Goal: Task Accomplishment & Management: Manage account settings

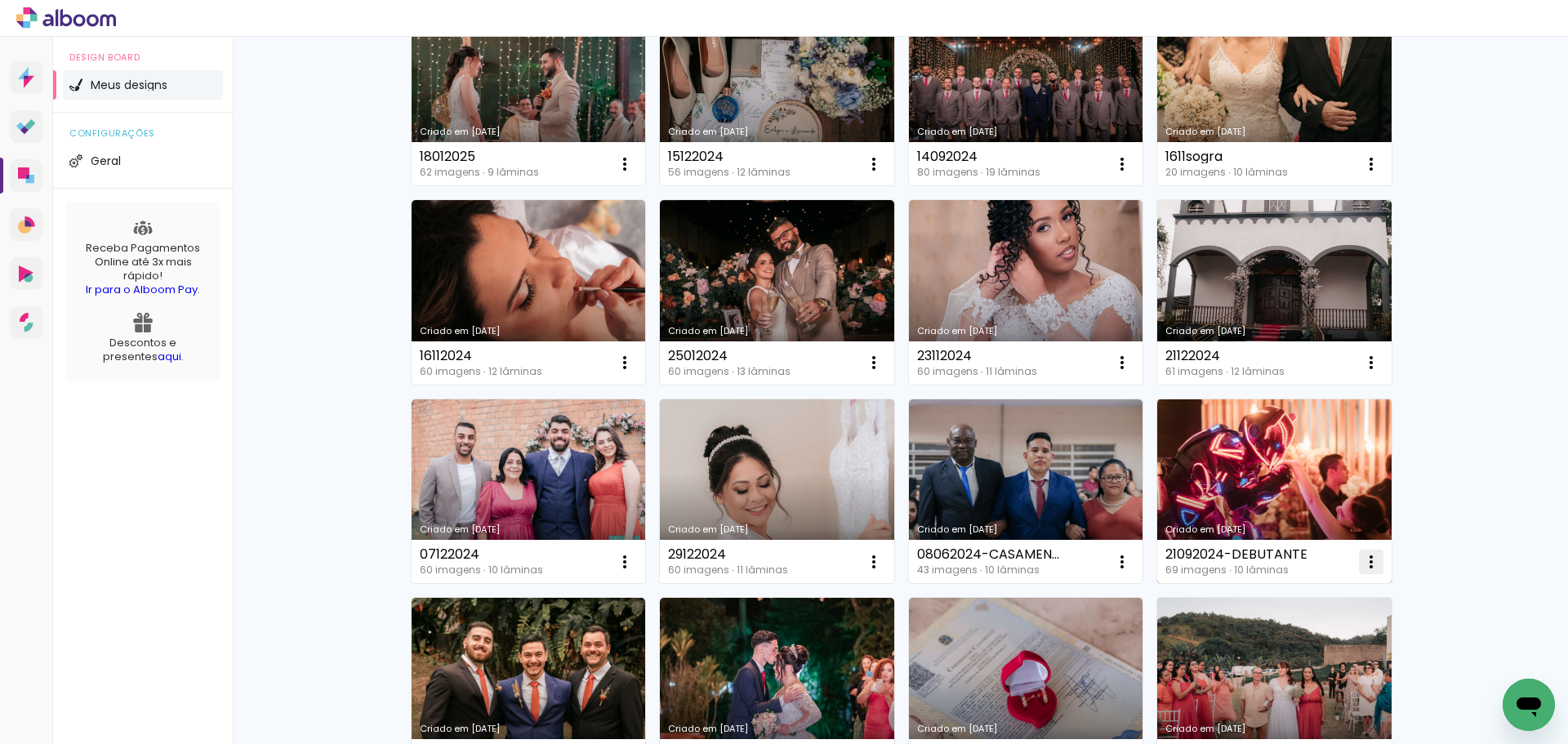
scroll to position [409, 0]
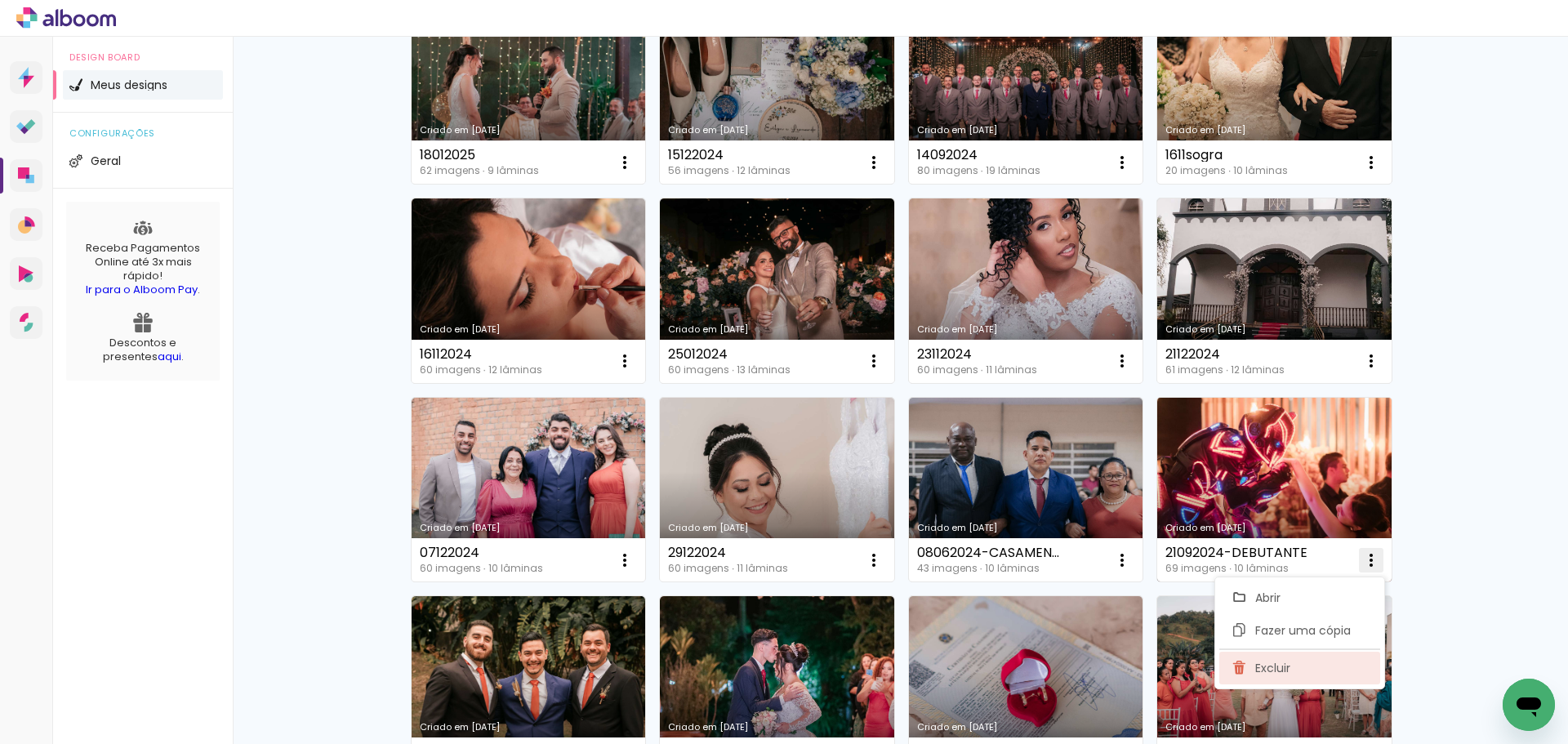
click at [1238, 672] on iron-icon at bounding box center [1240, 668] width 15 height 20
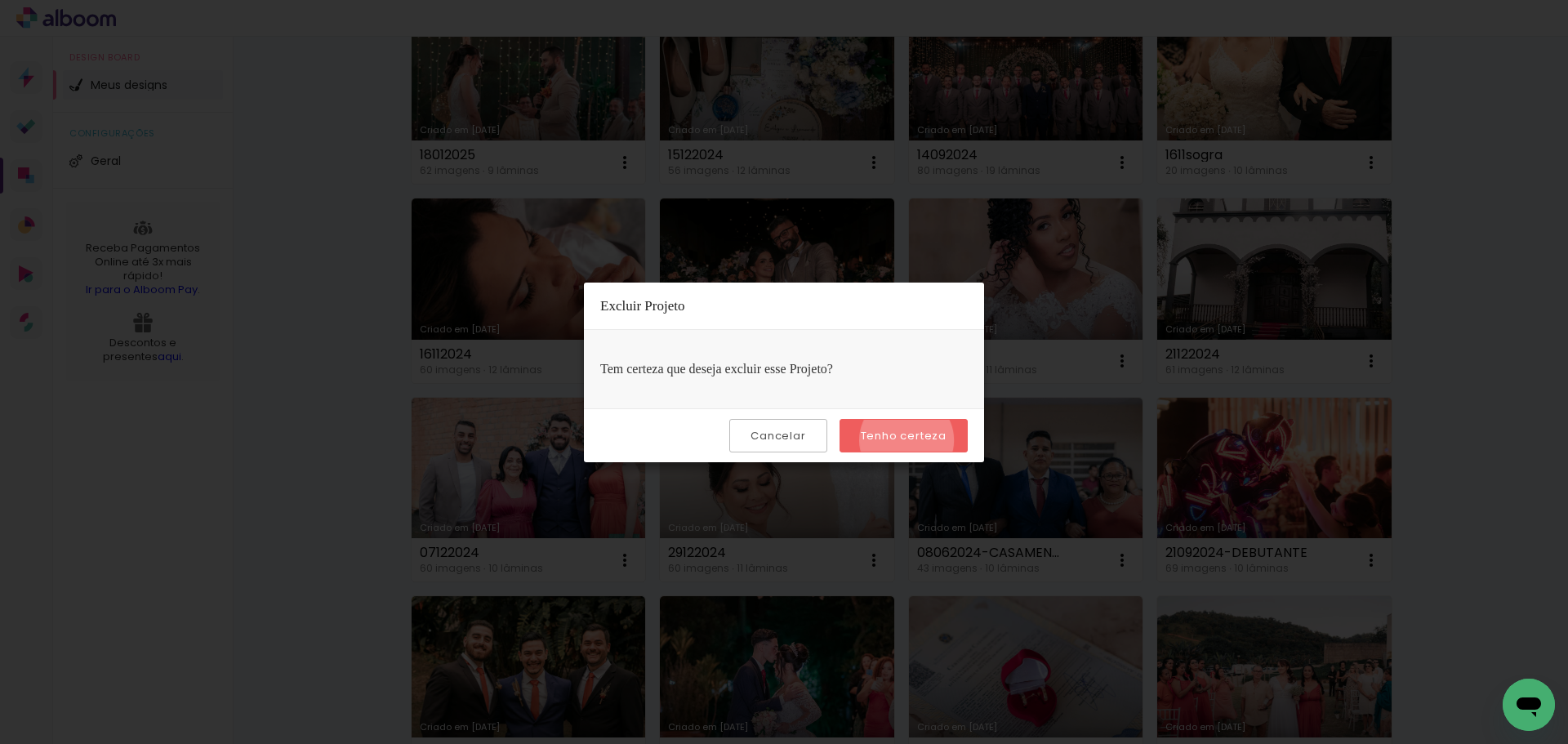
click at [0, 0] on slot "Tenho certeza" at bounding box center [0, 0] width 0 height 0
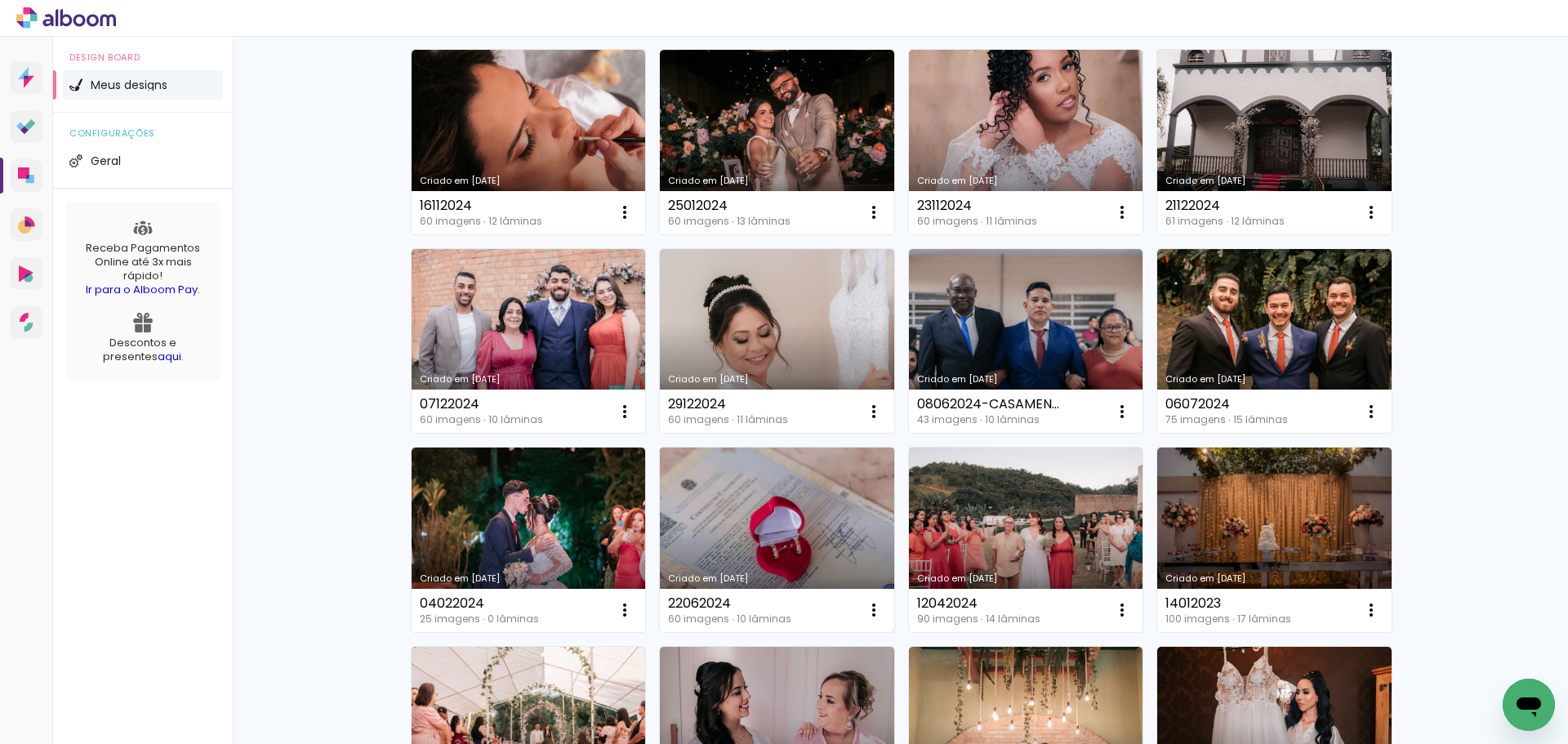
scroll to position [572, 0]
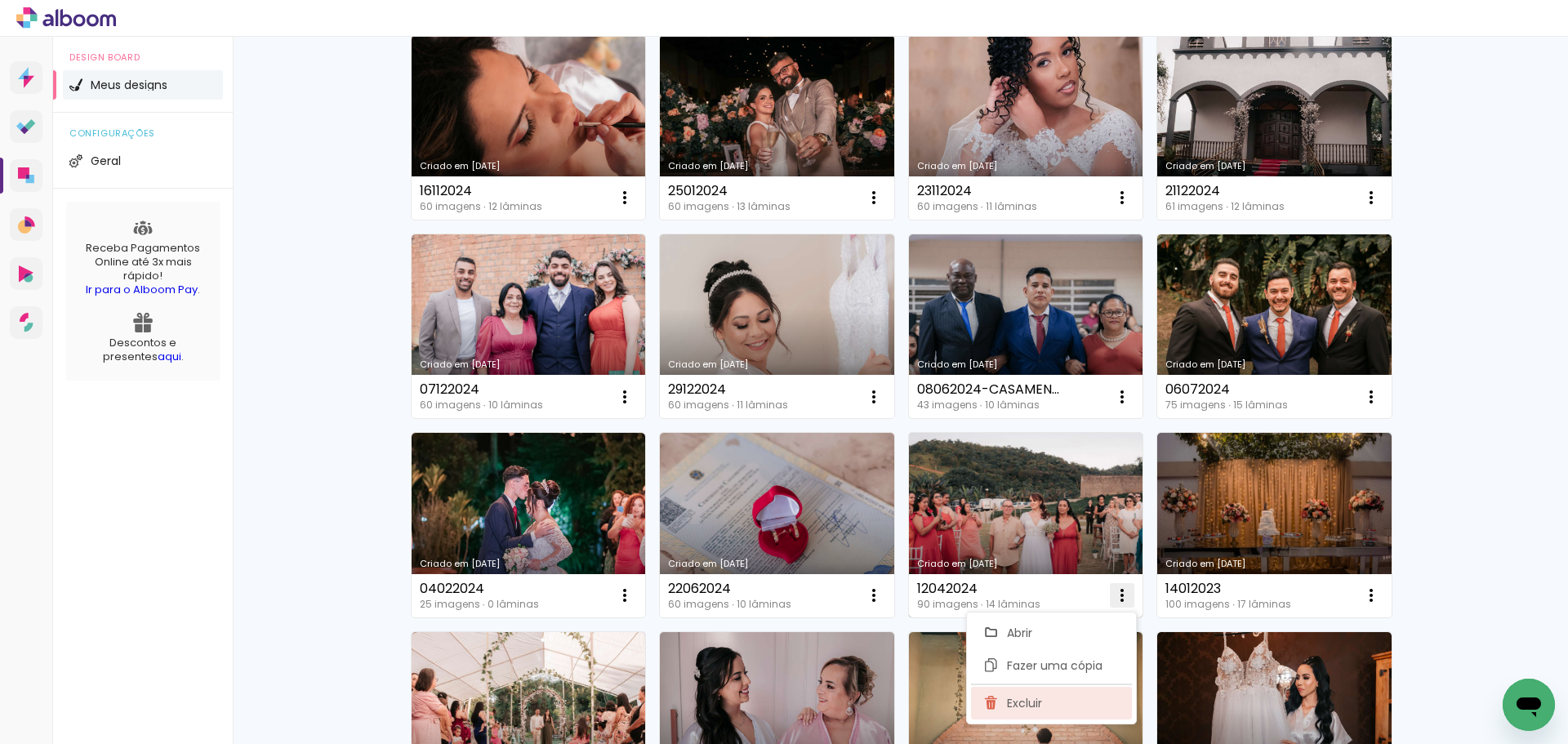
click at [1063, 699] on paper-item "Excluir" at bounding box center [1052, 703] width 161 height 32
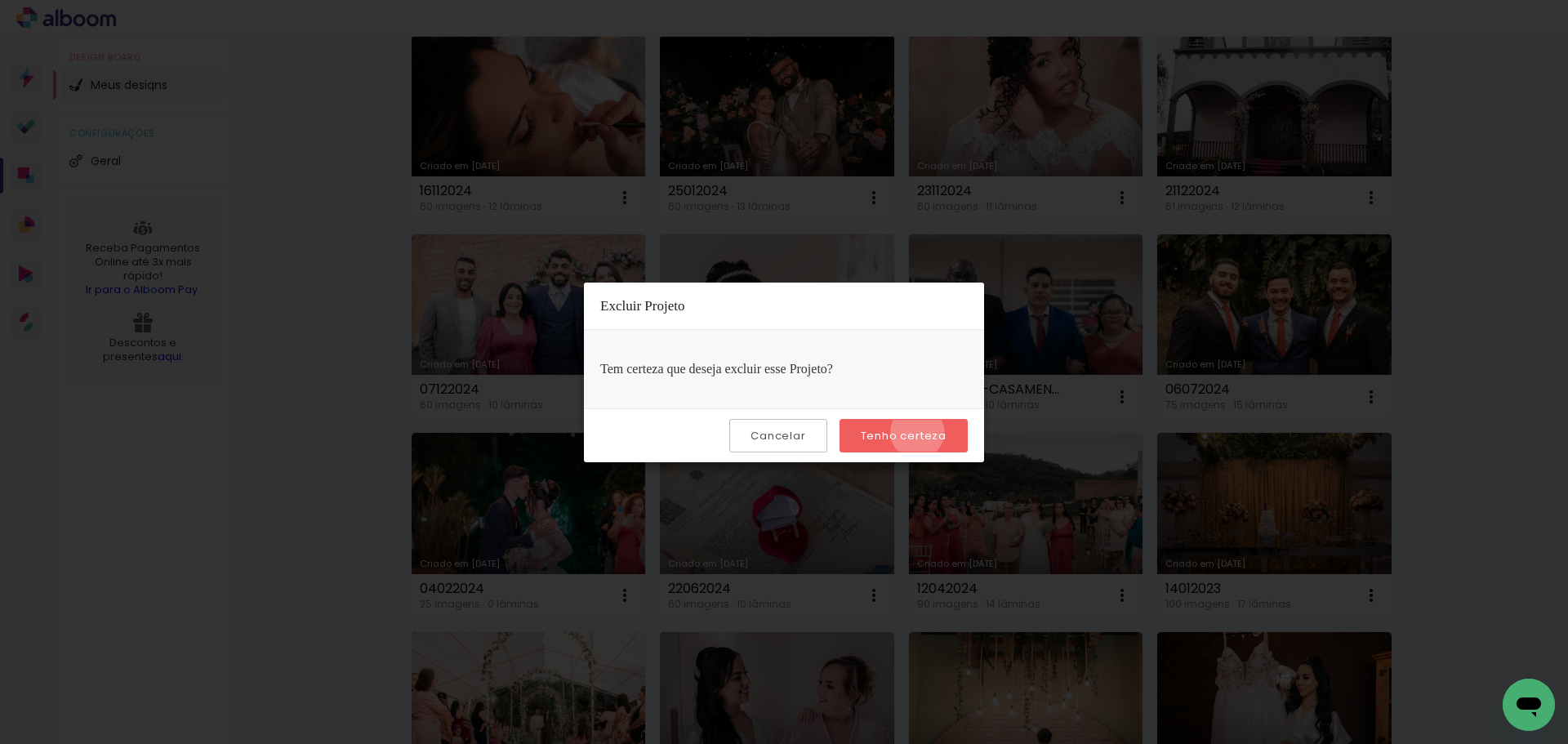
click at [0, 0] on slot "Tenho certeza" at bounding box center [0, 0] width 0 height 0
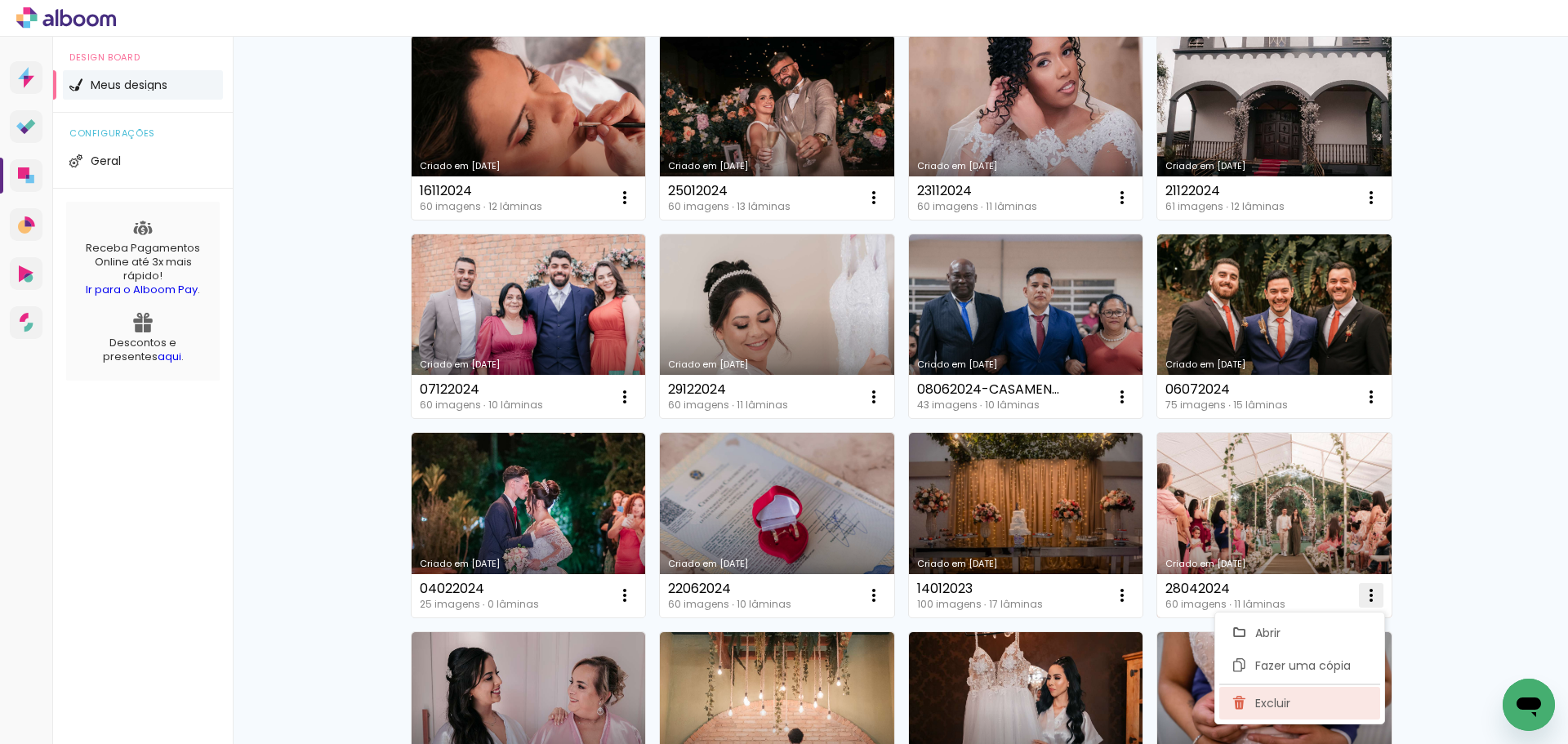
click at [1297, 704] on paper-item "Excluir" at bounding box center [1301, 703] width 161 height 32
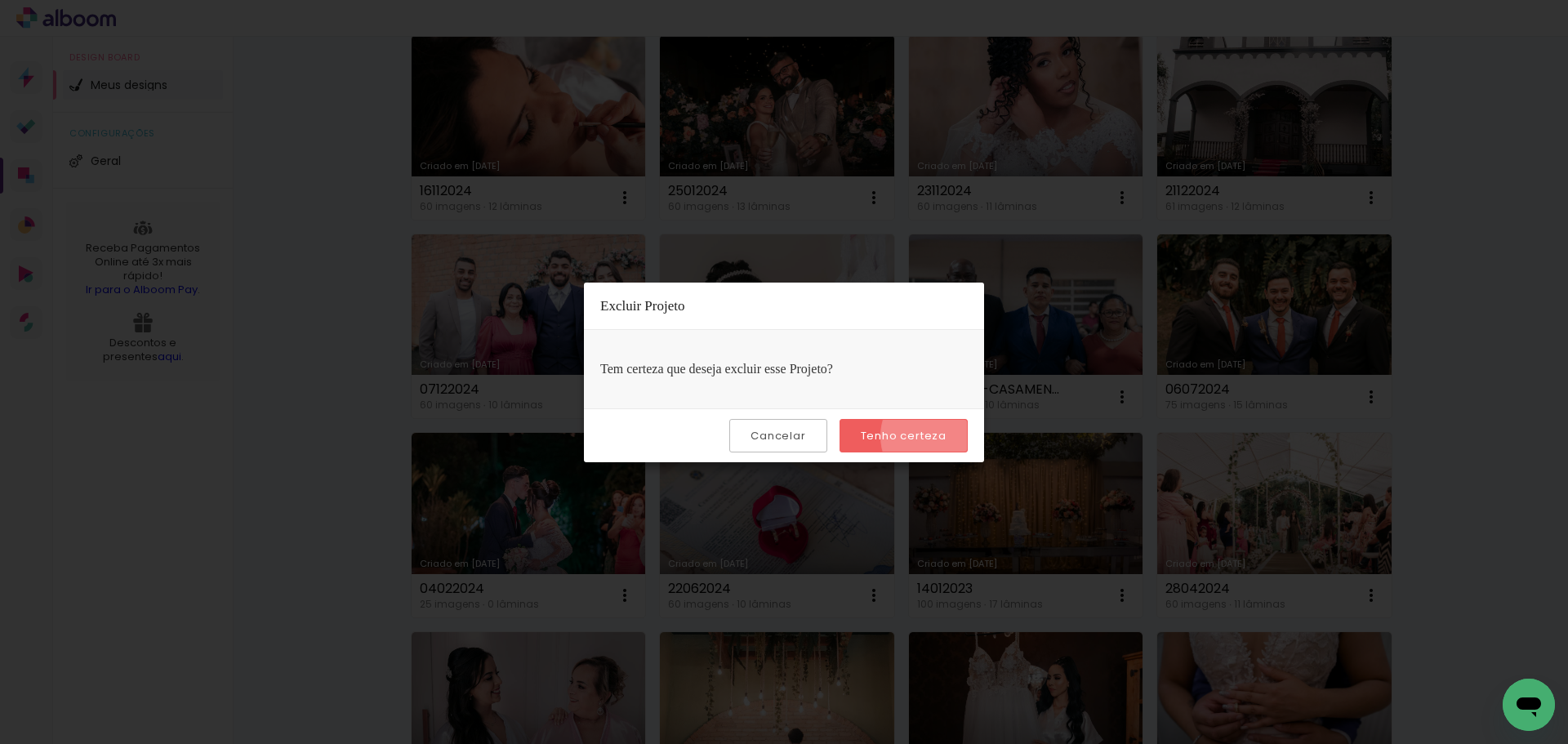
click at [0, 0] on slot "Tenho certeza" at bounding box center [0, 0] width 0 height 0
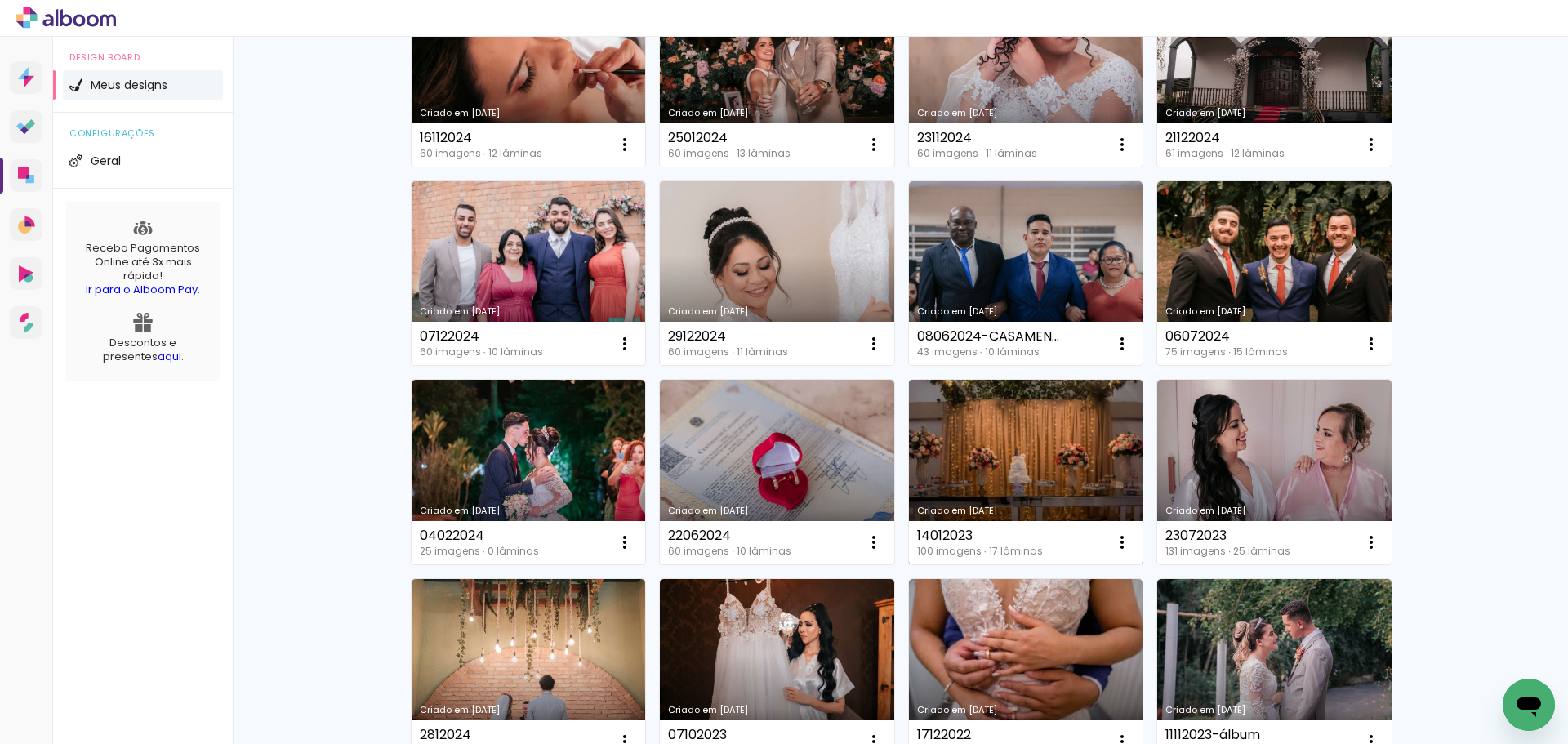
scroll to position [654, 0]
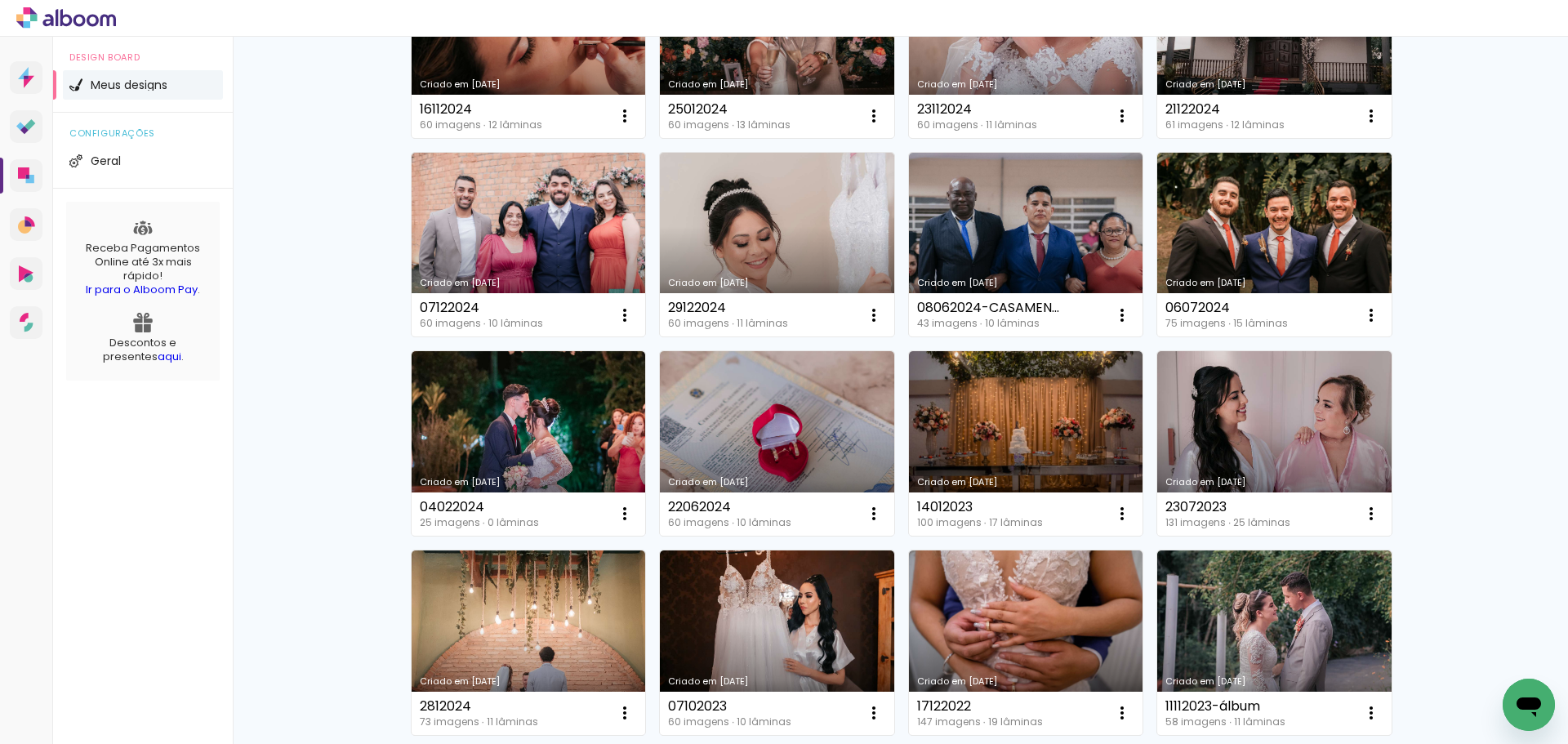
scroll to position [899, 0]
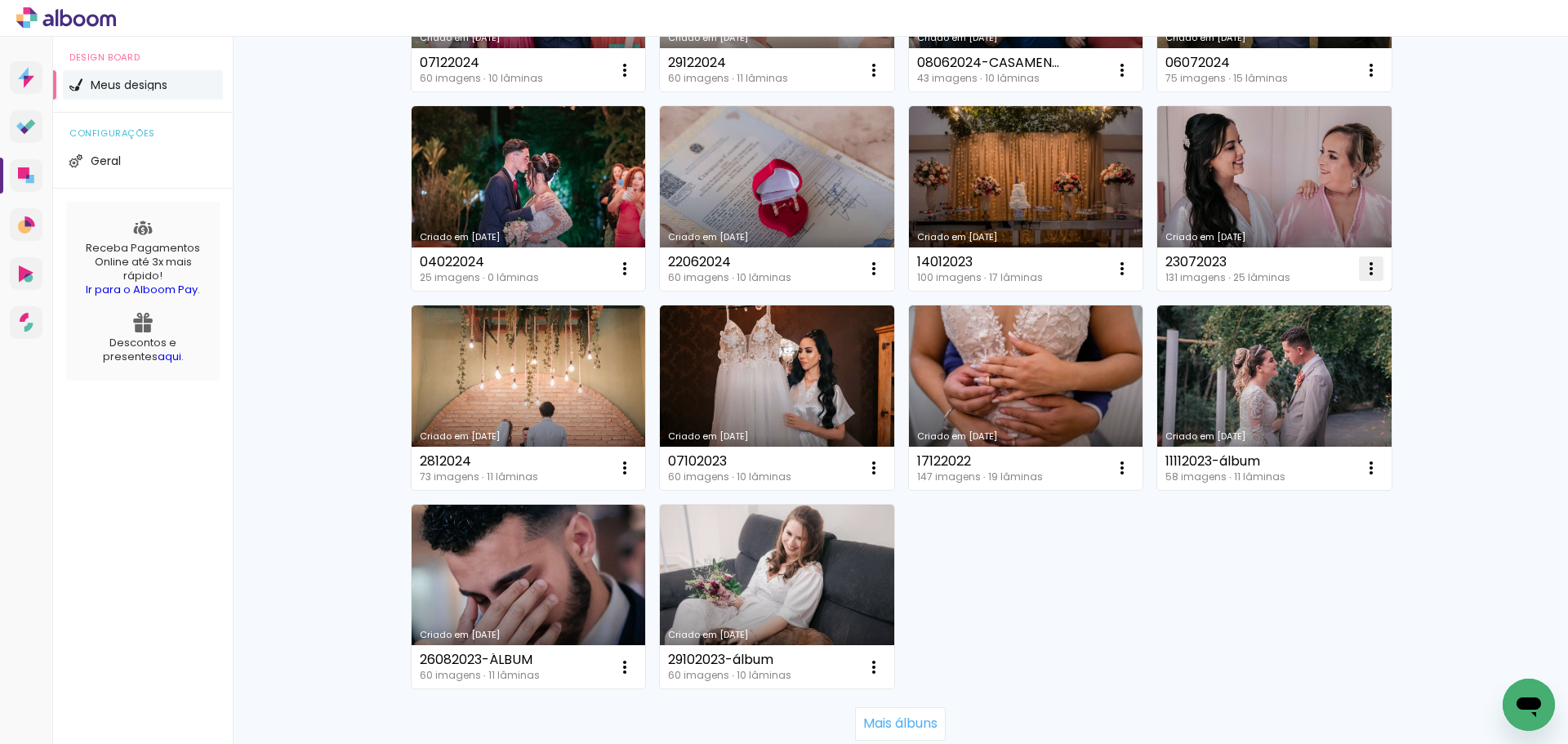
click at [1375, 265] on paper-icon-button at bounding box center [1372, 269] width 32 height 32
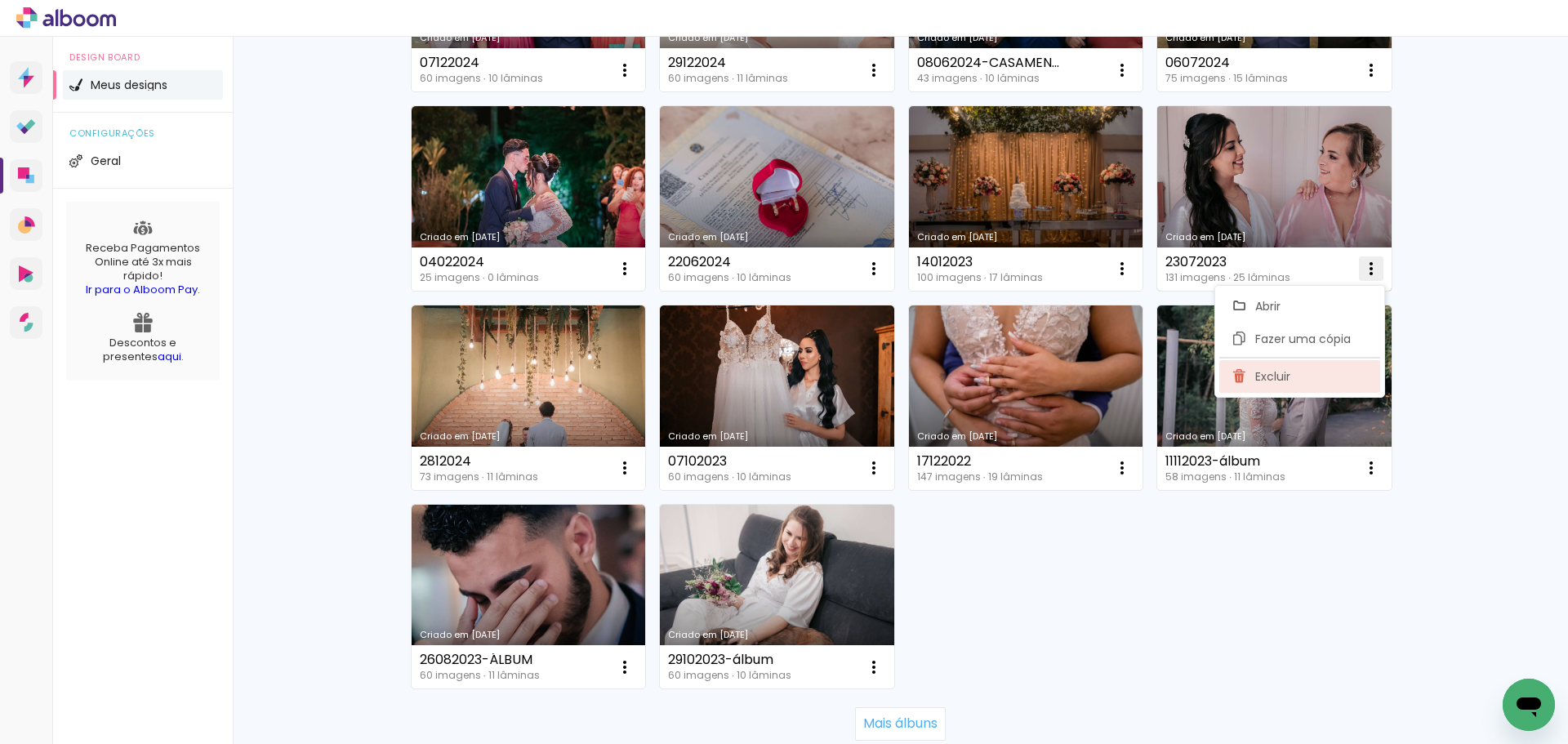
click at [1306, 381] on paper-item "Excluir" at bounding box center [1301, 377] width 161 height 32
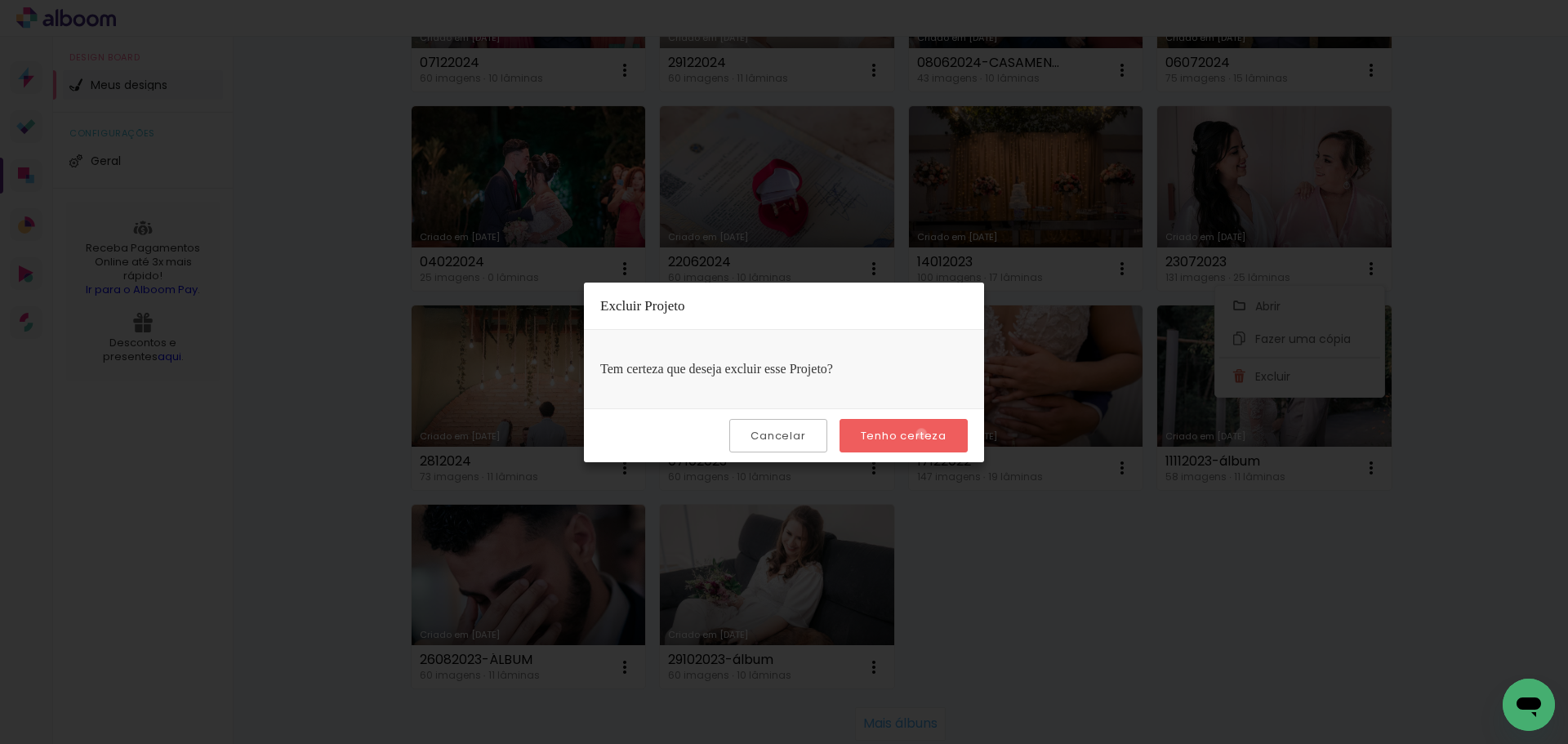
click at [0, 0] on slot "Tenho certeza" at bounding box center [0, 0] width 0 height 0
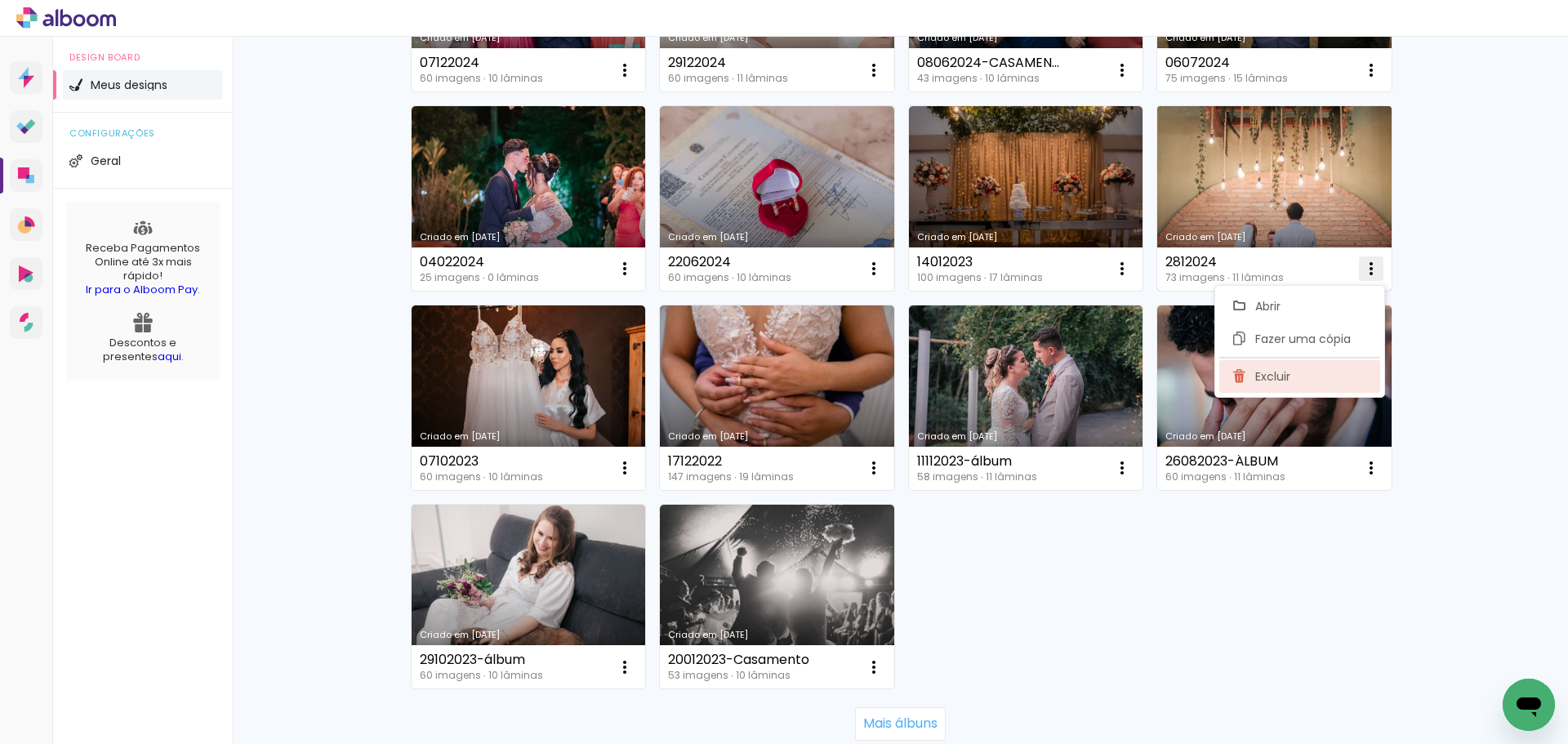
click at [1248, 367] on paper-item "Excluir" at bounding box center [1301, 377] width 161 height 32
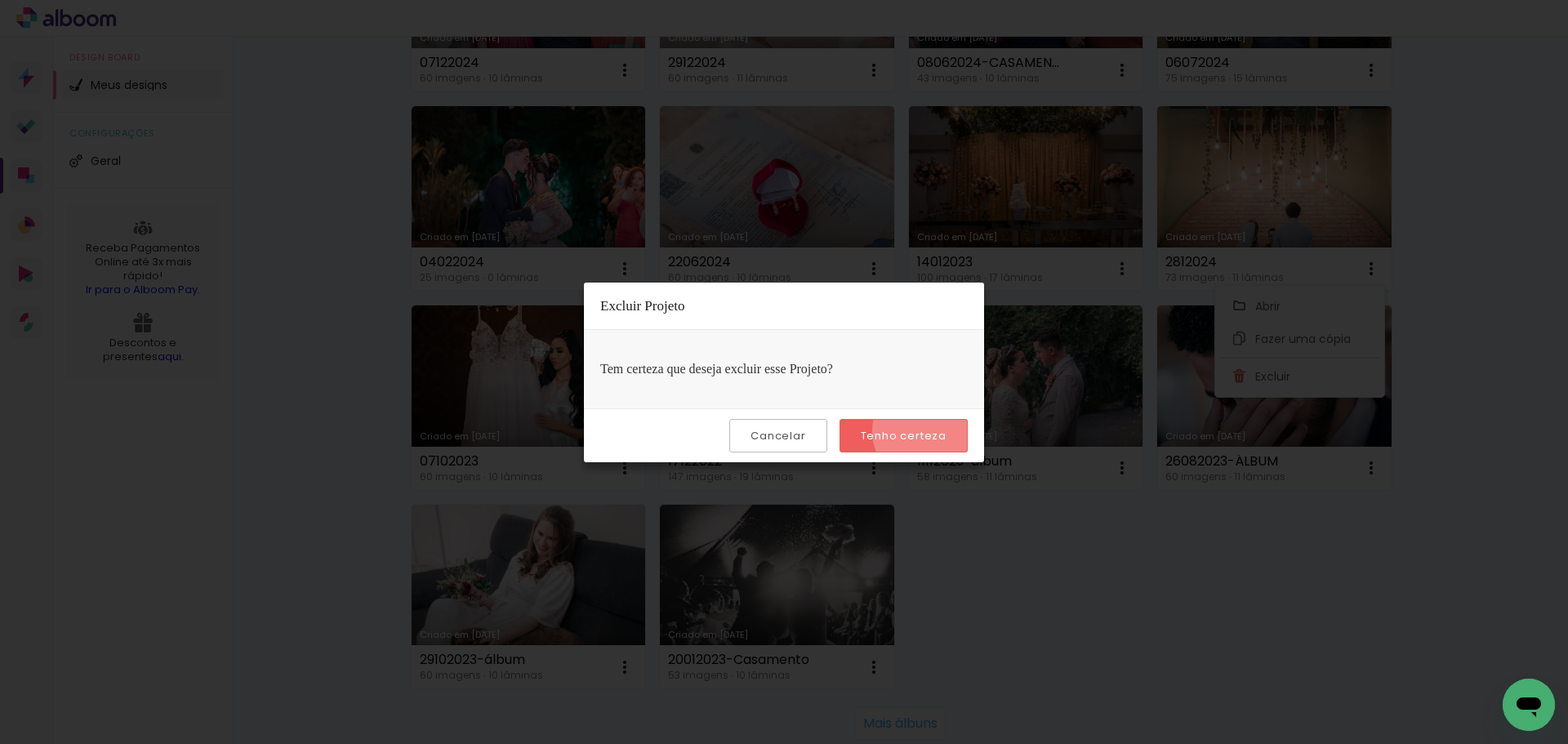
click at [0, 0] on slot "Tenho certeza" at bounding box center [0, 0] width 0 height 0
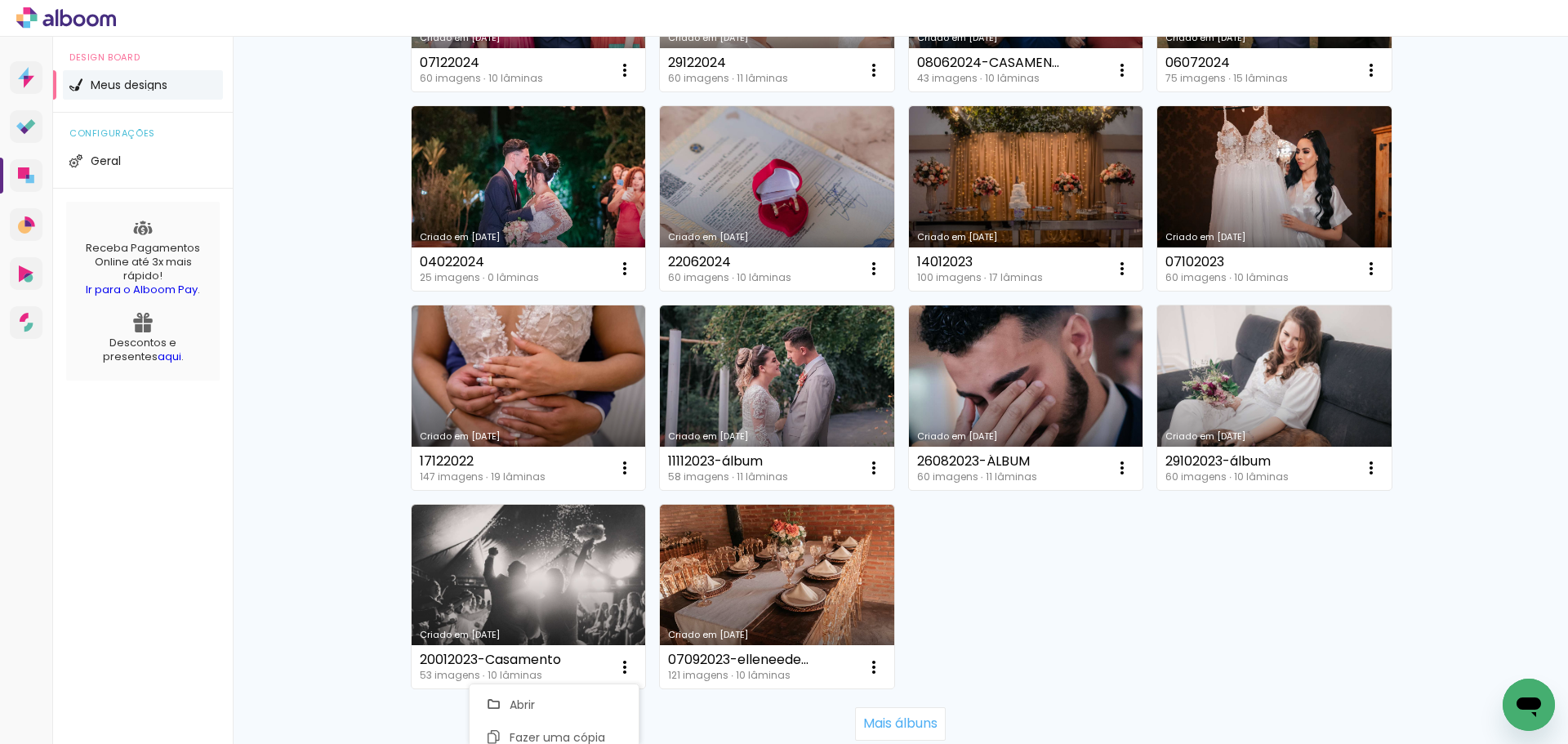
click at [0, 0] on slot "Mais álbuns" at bounding box center [0, 0] width 0 height 0
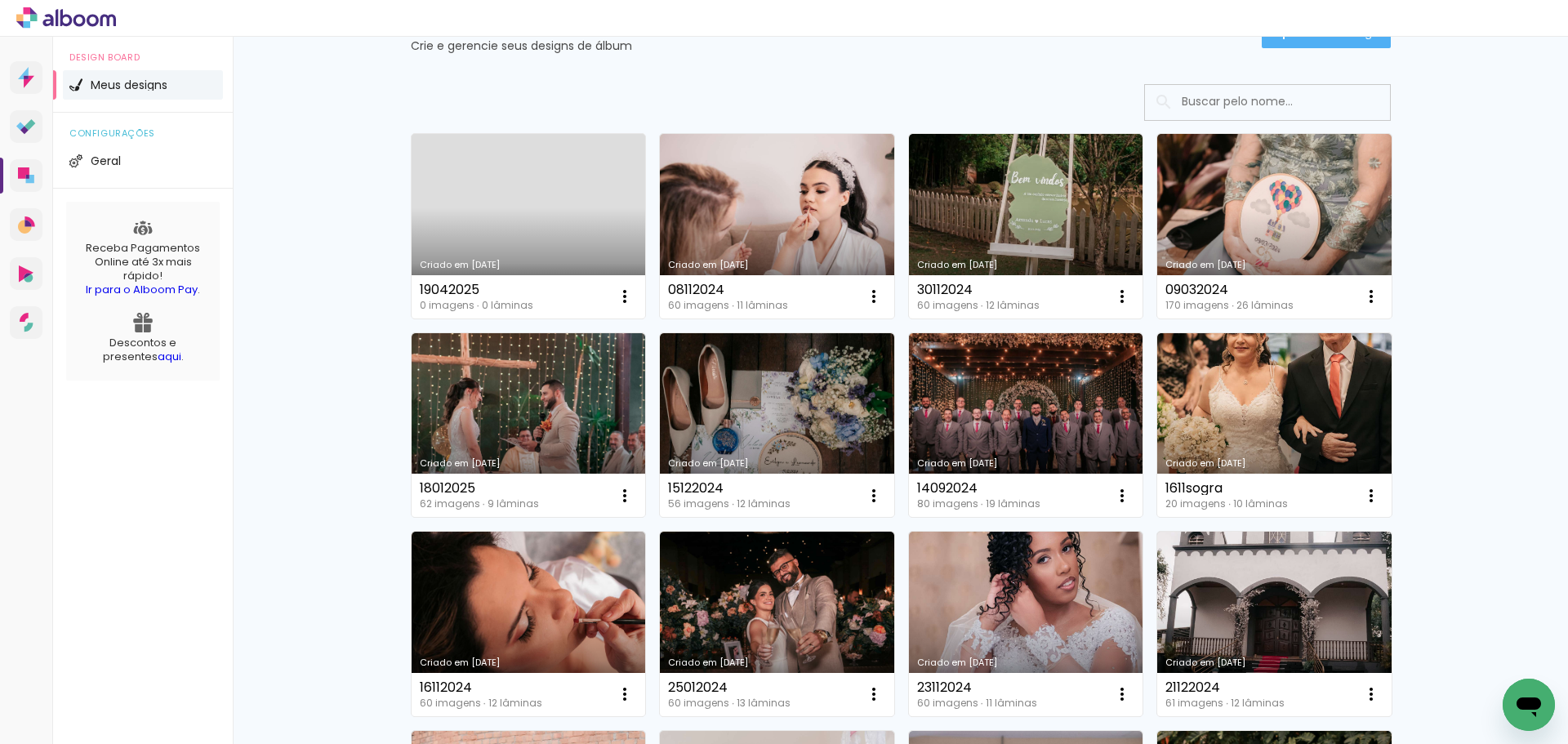
scroll to position [0, 0]
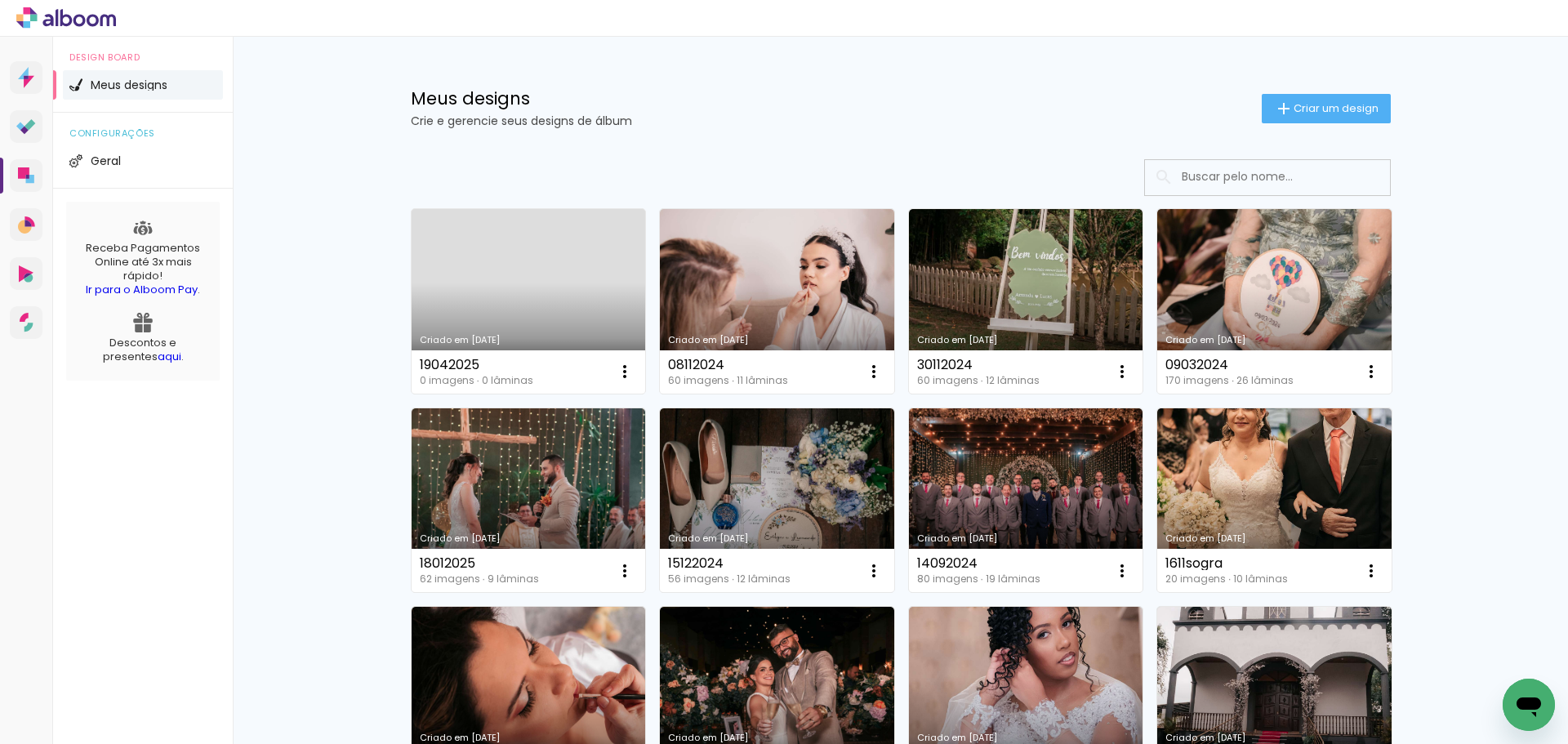
click at [474, 288] on link "Criado em [DATE]" at bounding box center [528, 301] width 234 height 185
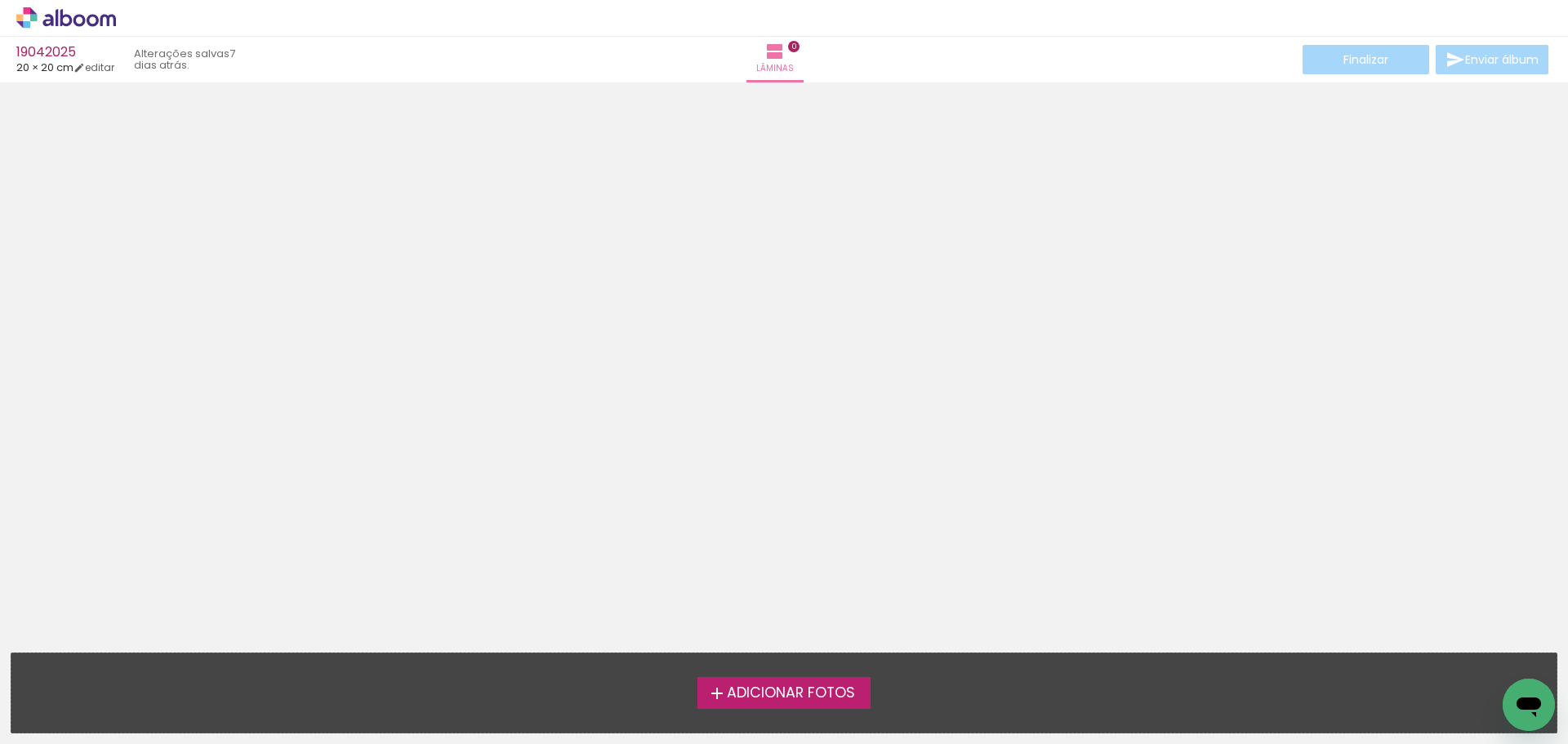
click at [796, 693] on span "Adicionar Fotos" at bounding box center [790, 694] width 128 height 15
click at [0, 0] on input "file" at bounding box center [0, 0] width 0 height 0
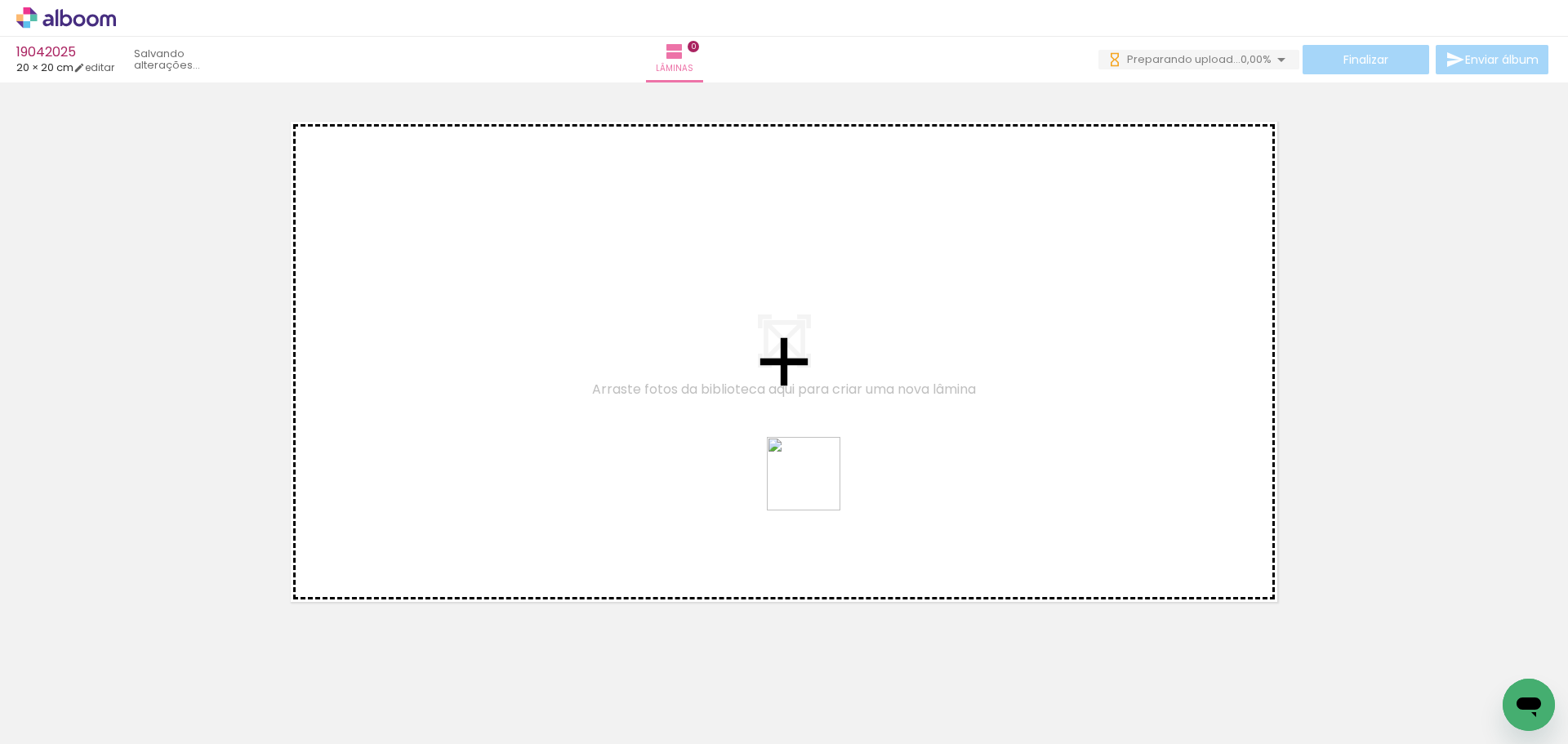
drag, startPoint x: 895, startPoint y: 698, endPoint x: 791, endPoint y: 458, distance: 261.6
click at [791, 458] on quentale-workspace at bounding box center [784, 372] width 1568 height 744
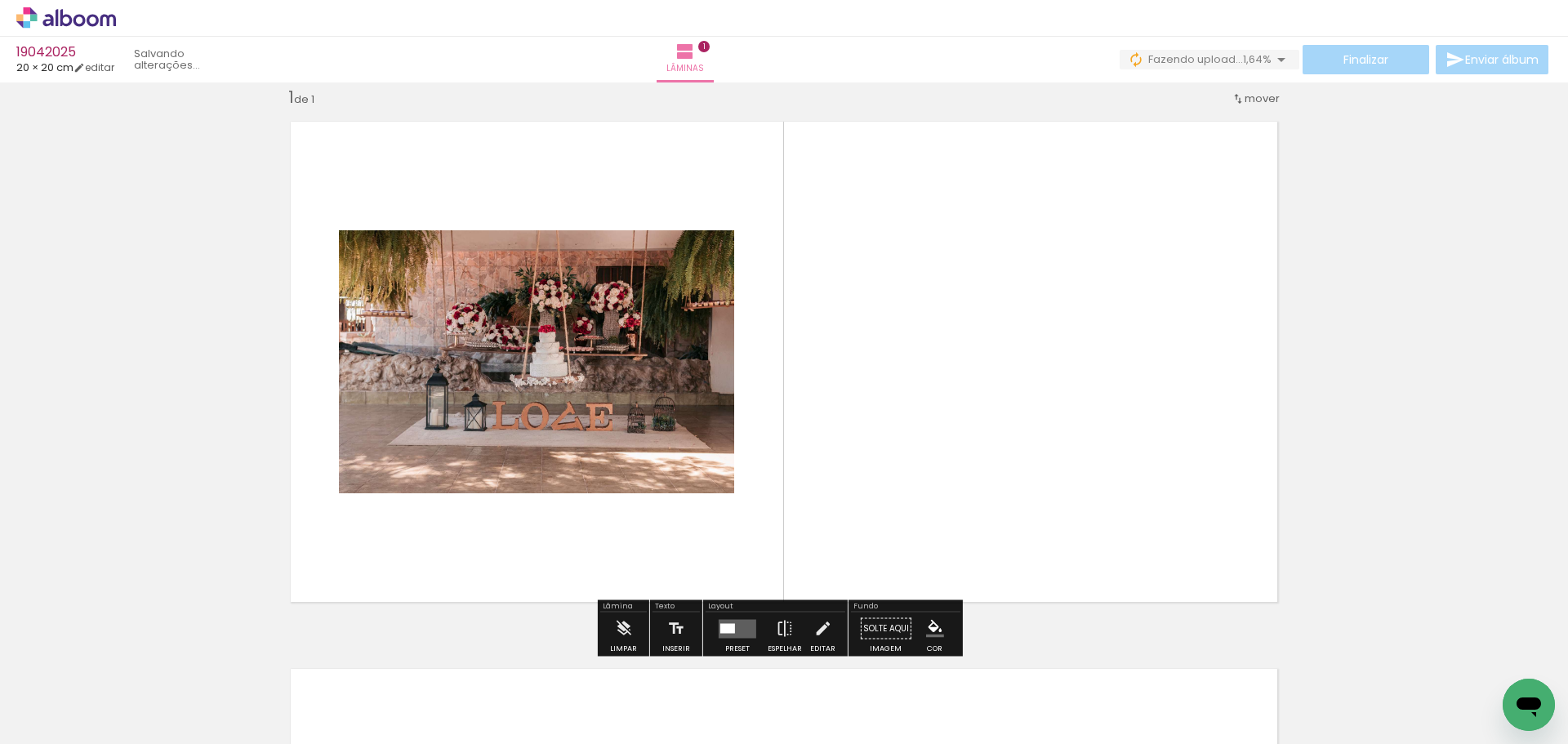
click at [730, 635] on quentale-layouter at bounding box center [738, 629] width 38 height 19
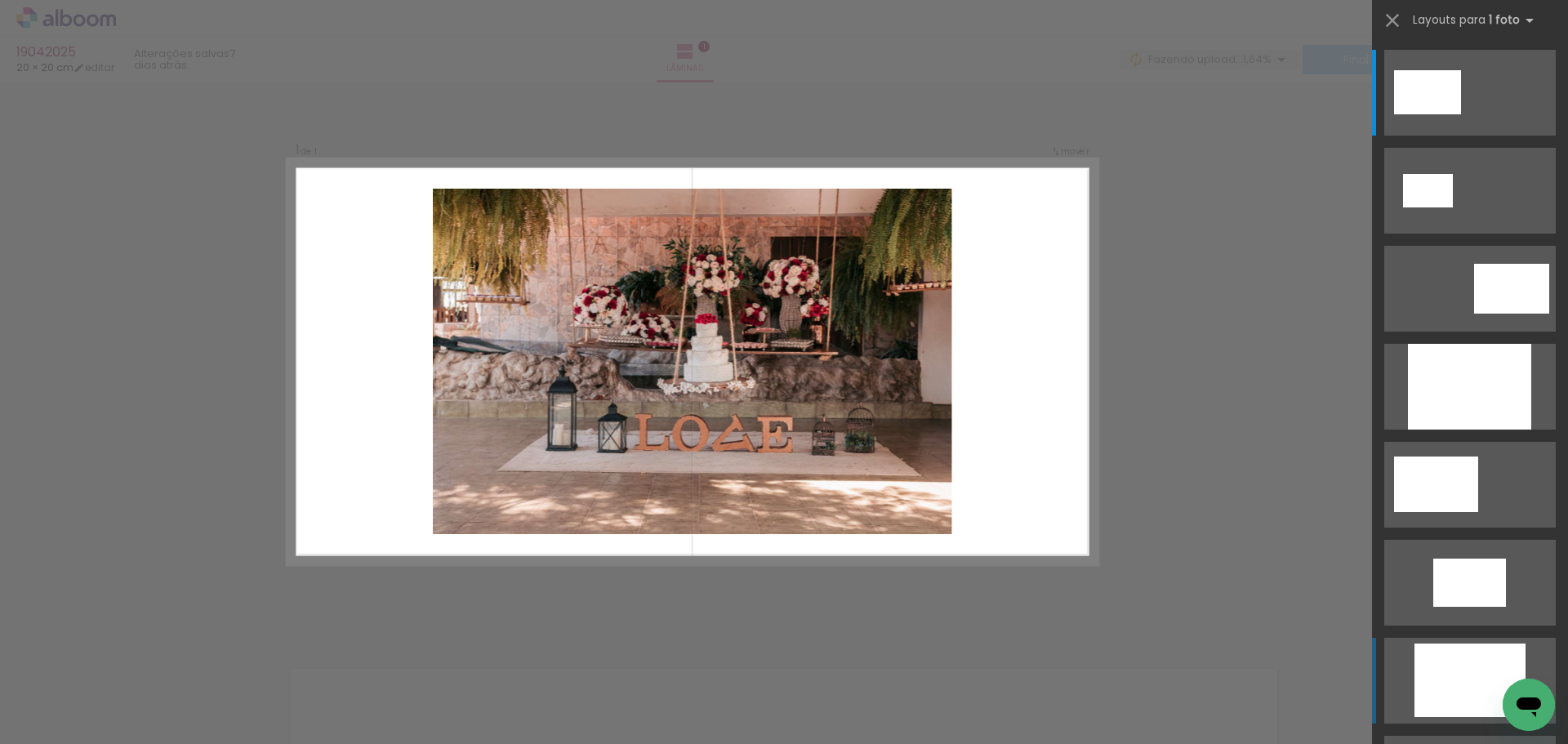
click at [1444, 430] on div at bounding box center [1470, 387] width 123 height 85
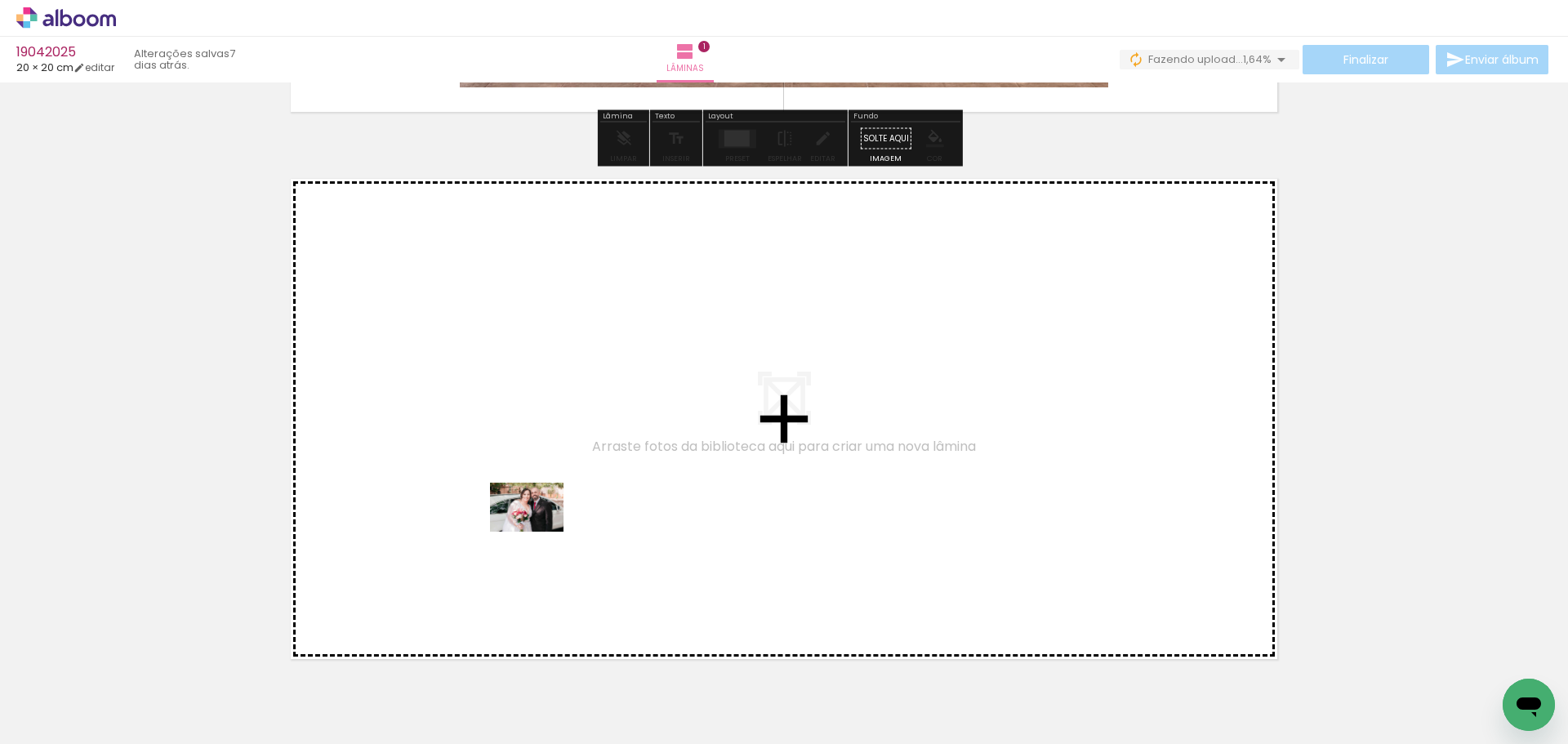
drag, startPoint x: 565, startPoint y: 681, endPoint x: 536, endPoint y: 524, distance: 159.7
click at [536, 524] on quentale-workspace at bounding box center [784, 372] width 1568 height 744
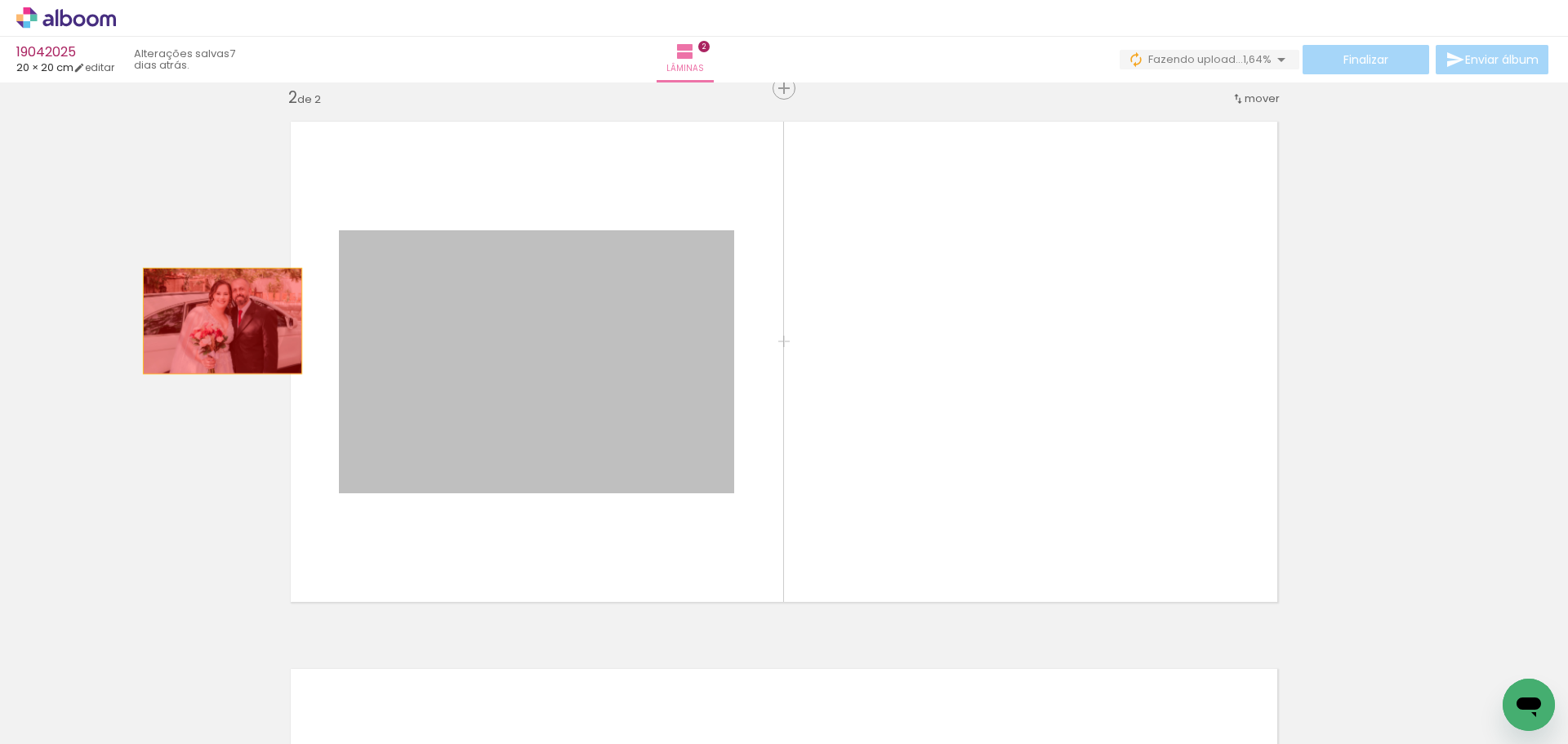
drag, startPoint x: 609, startPoint y: 303, endPoint x: 214, endPoint y: 322, distance: 395.5
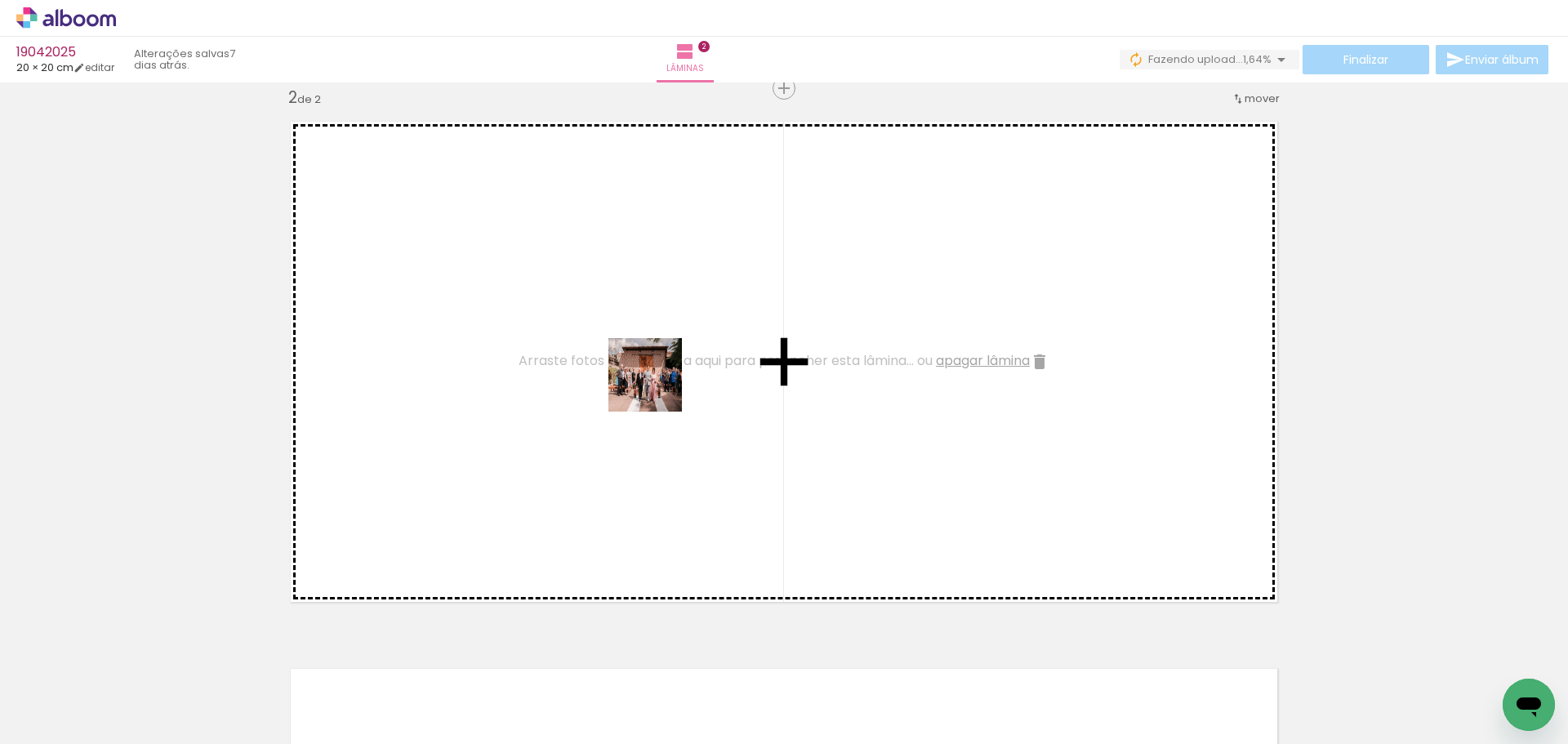
drag, startPoint x: 677, startPoint y: 694, endPoint x: 651, endPoint y: 365, distance: 330.0
click at [651, 365] on quentale-workspace at bounding box center [784, 372] width 1568 height 744
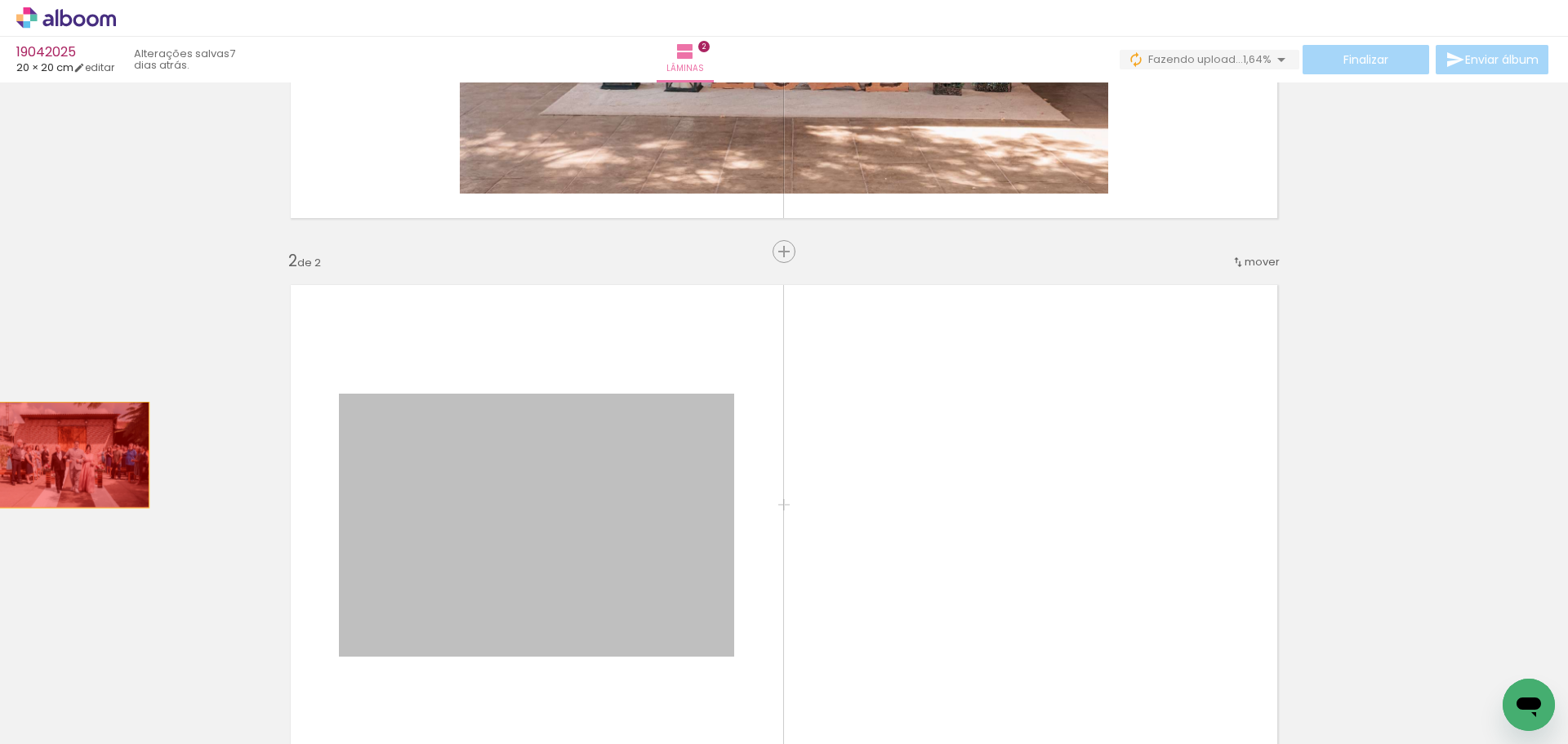
drag, startPoint x: 552, startPoint y: 570, endPoint x: 156, endPoint y: 427, distance: 421.0
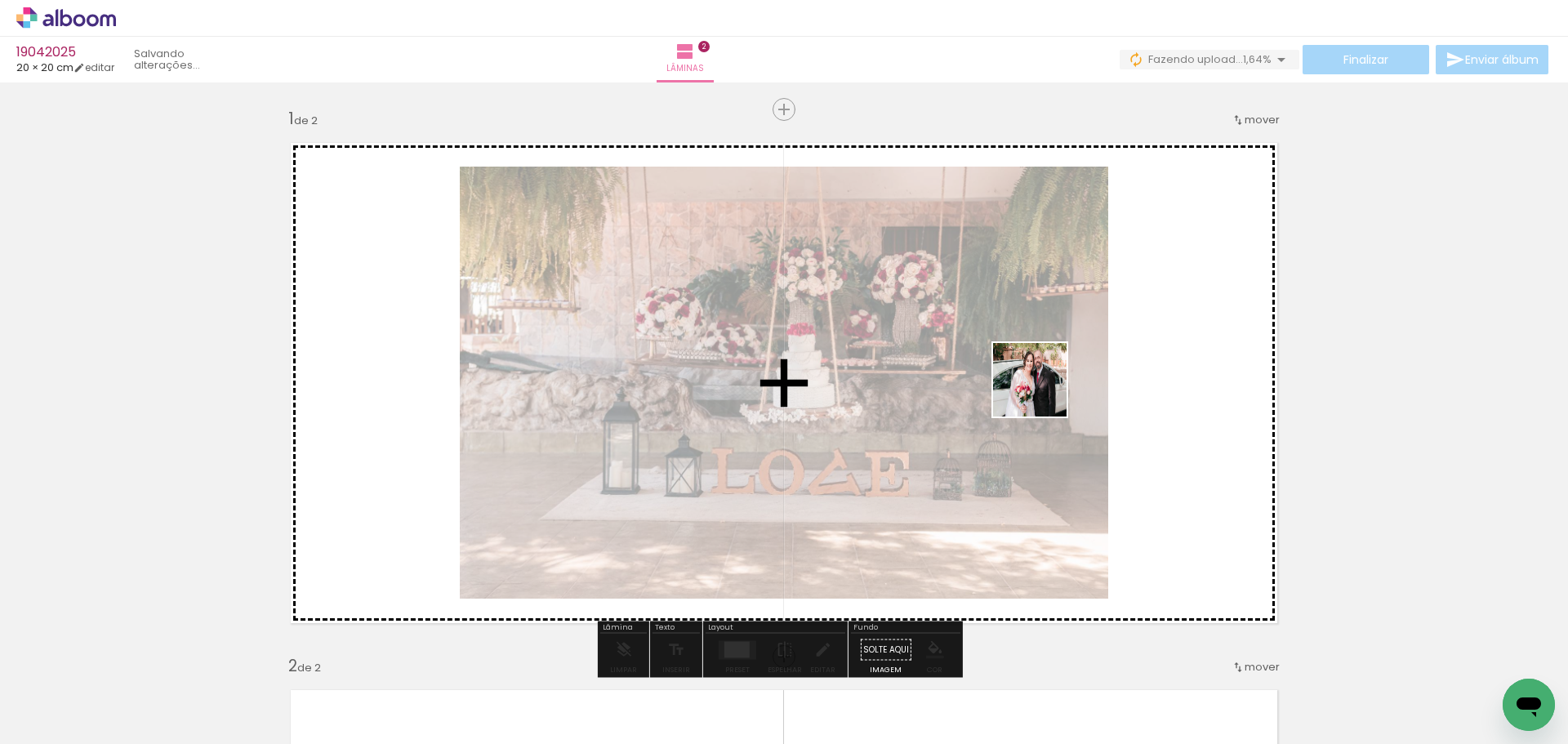
drag, startPoint x: 769, startPoint y: 538, endPoint x: 1040, endPoint y: 392, distance: 307.8
click at [1040, 392] on quentale-workspace at bounding box center [784, 372] width 1568 height 744
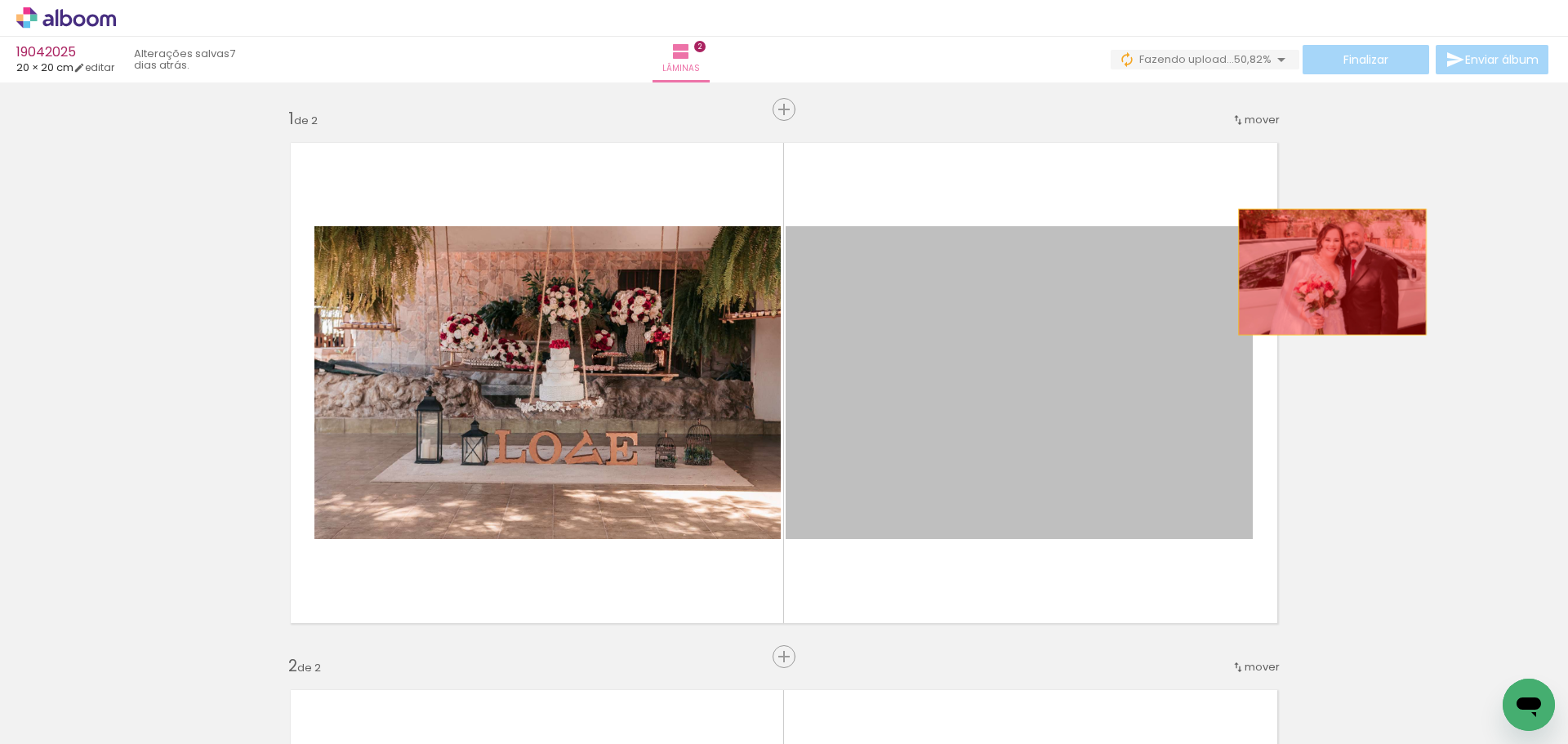
drag, startPoint x: 1029, startPoint y: 400, endPoint x: 1315, endPoint y: 268, distance: 315.0
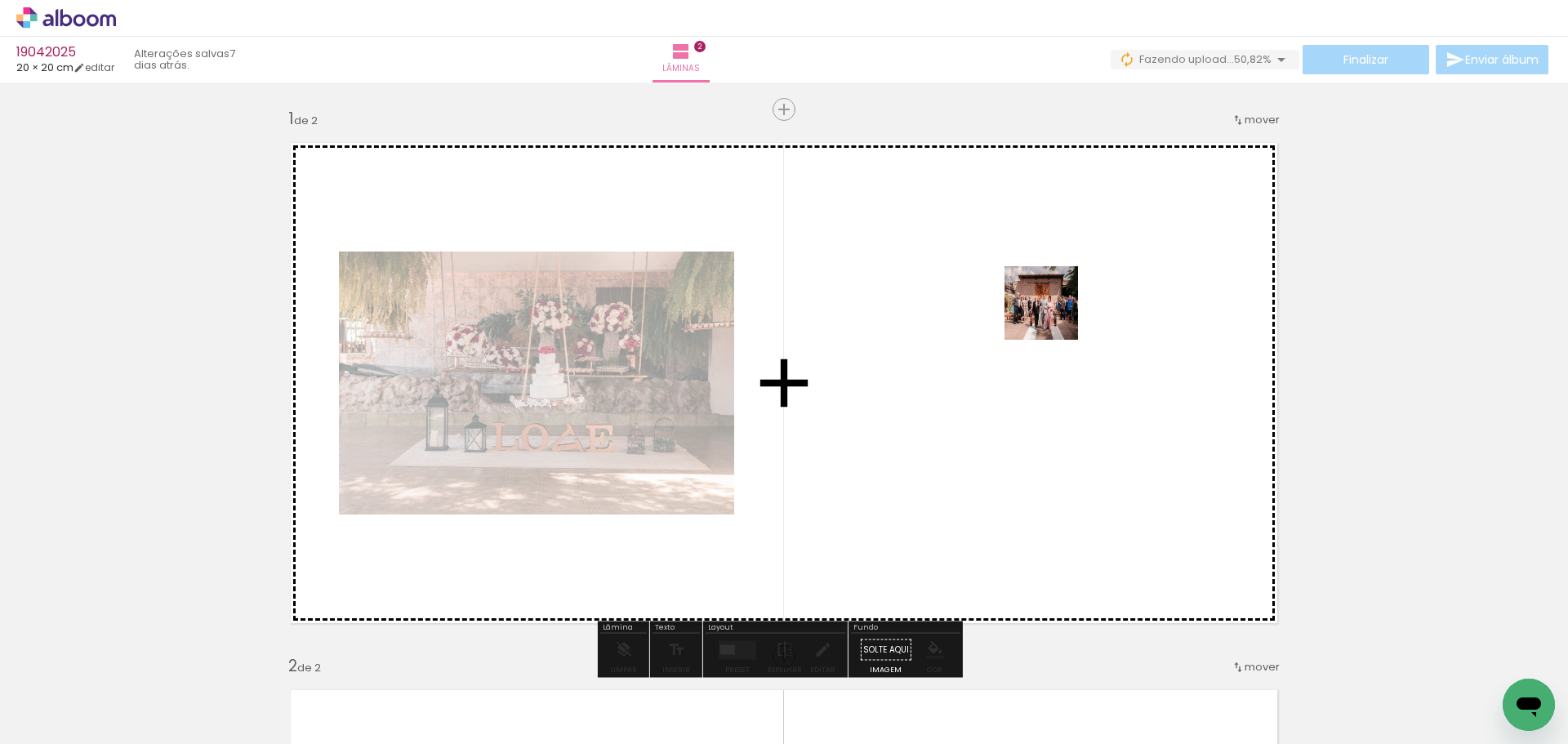
drag, startPoint x: 698, startPoint y: 681, endPoint x: 1054, endPoint y: 315, distance: 510.6
click at [1054, 315] on quentale-workspace at bounding box center [784, 372] width 1568 height 744
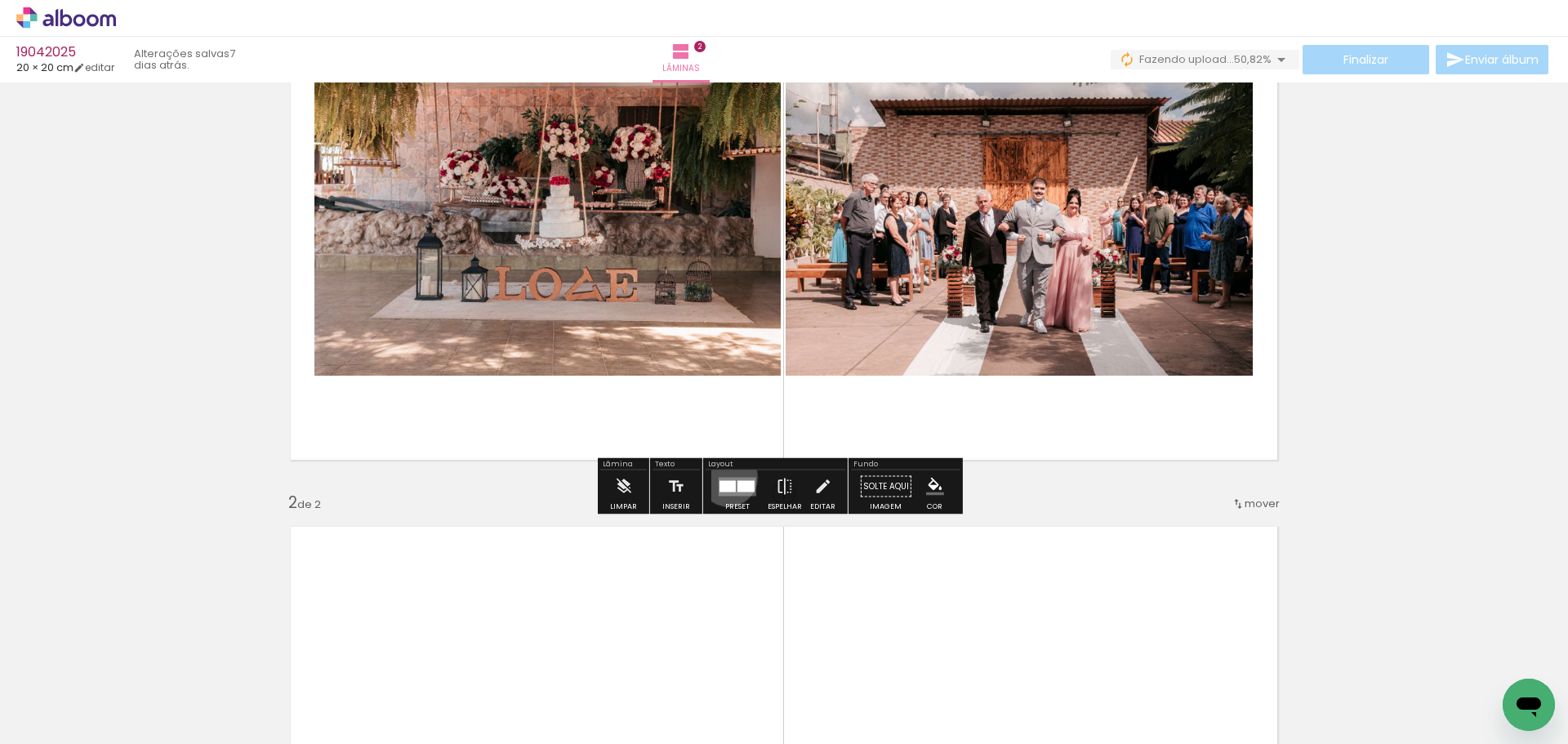
click at [725, 476] on div at bounding box center [737, 487] width 45 height 32
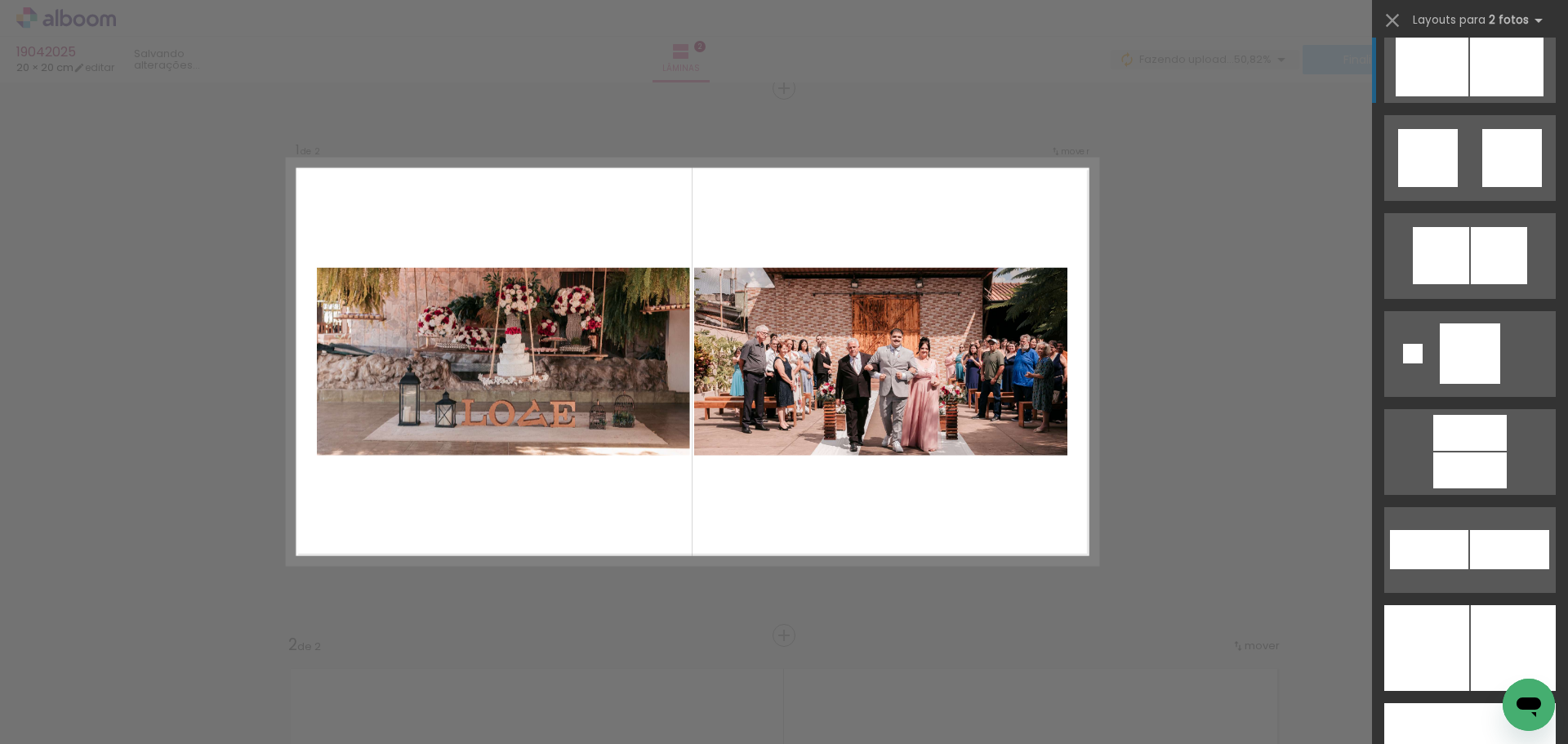
scroll to position [4658, 0]
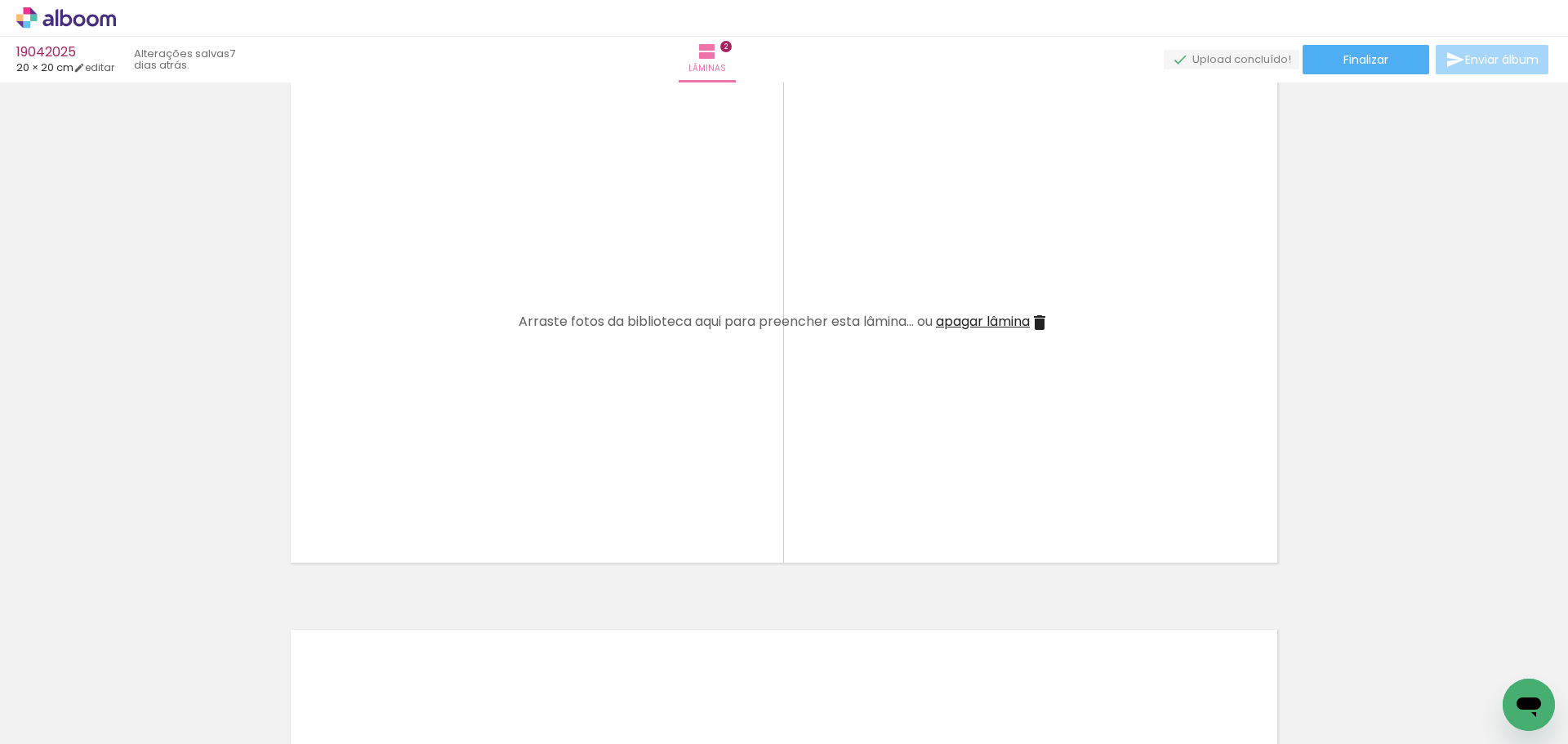
scroll to position [675, 0]
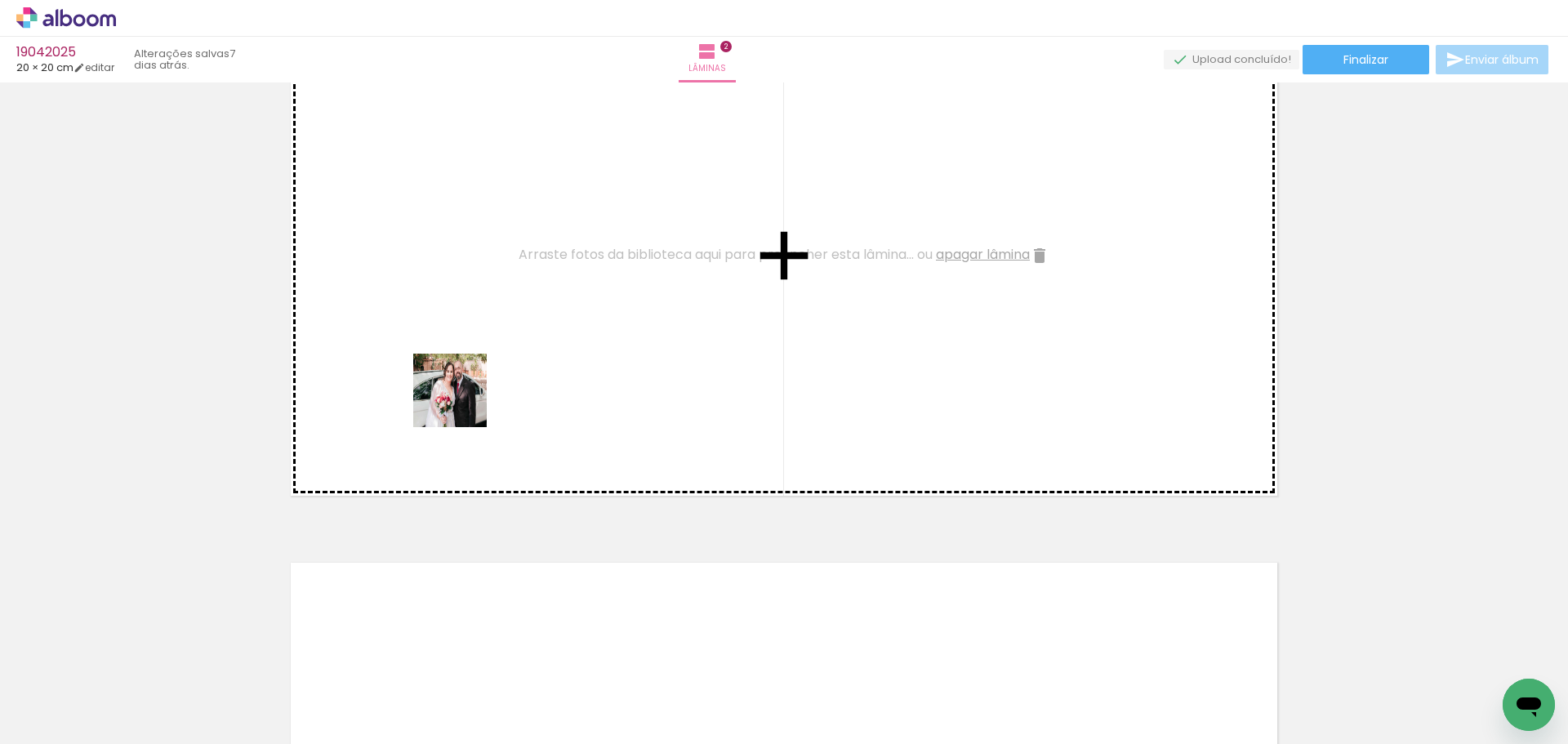
drag, startPoint x: 568, startPoint y: 689, endPoint x: 453, endPoint y: 385, distance: 325.0
click at [453, 385] on quentale-workspace at bounding box center [784, 372] width 1568 height 744
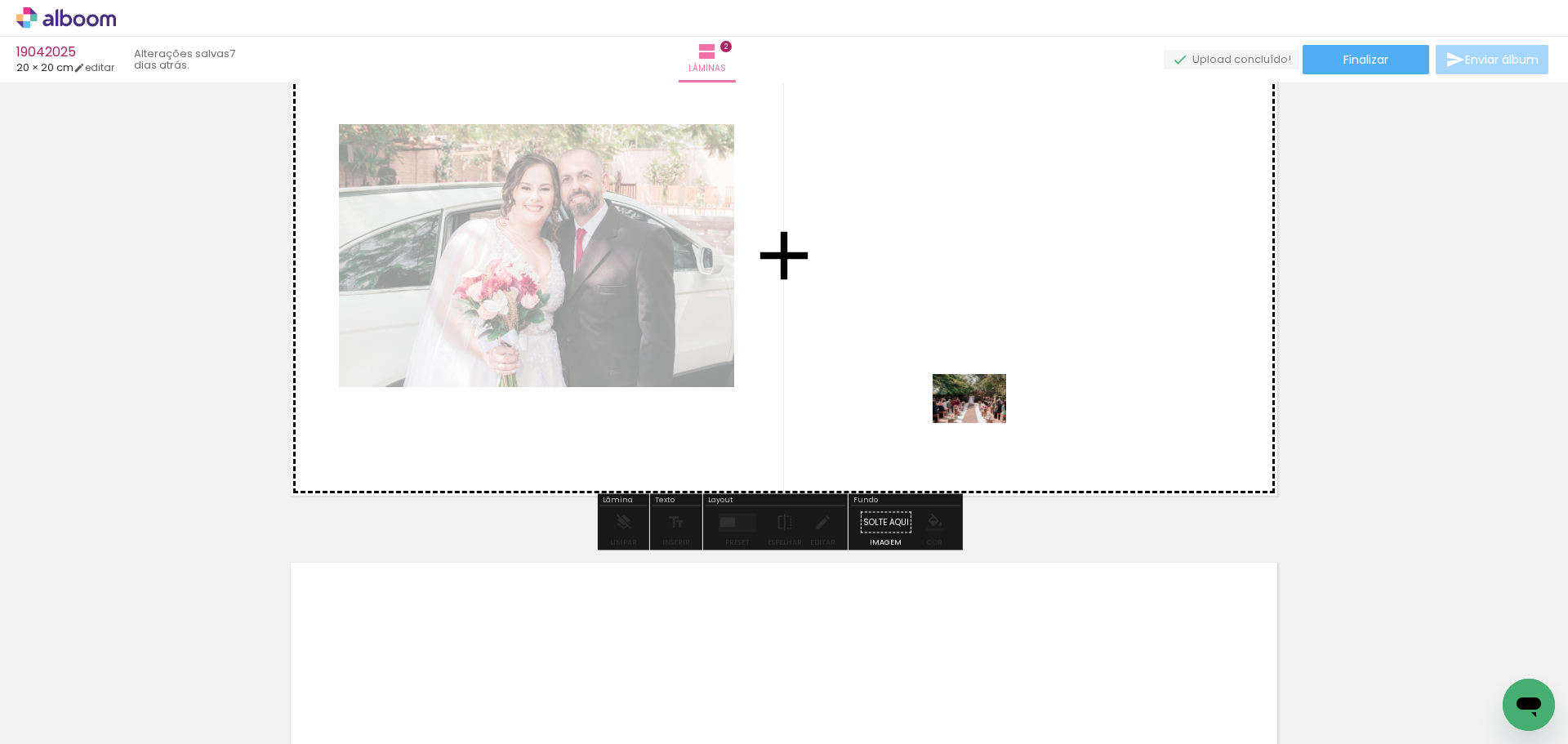
drag, startPoint x: 752, startPoint y: 710, endPoint x: 976, endPoint y: 424, distance: 363.3
click at [978, 424] on quentale-workspace at bounding box center [784, 372] width 1568 height 744
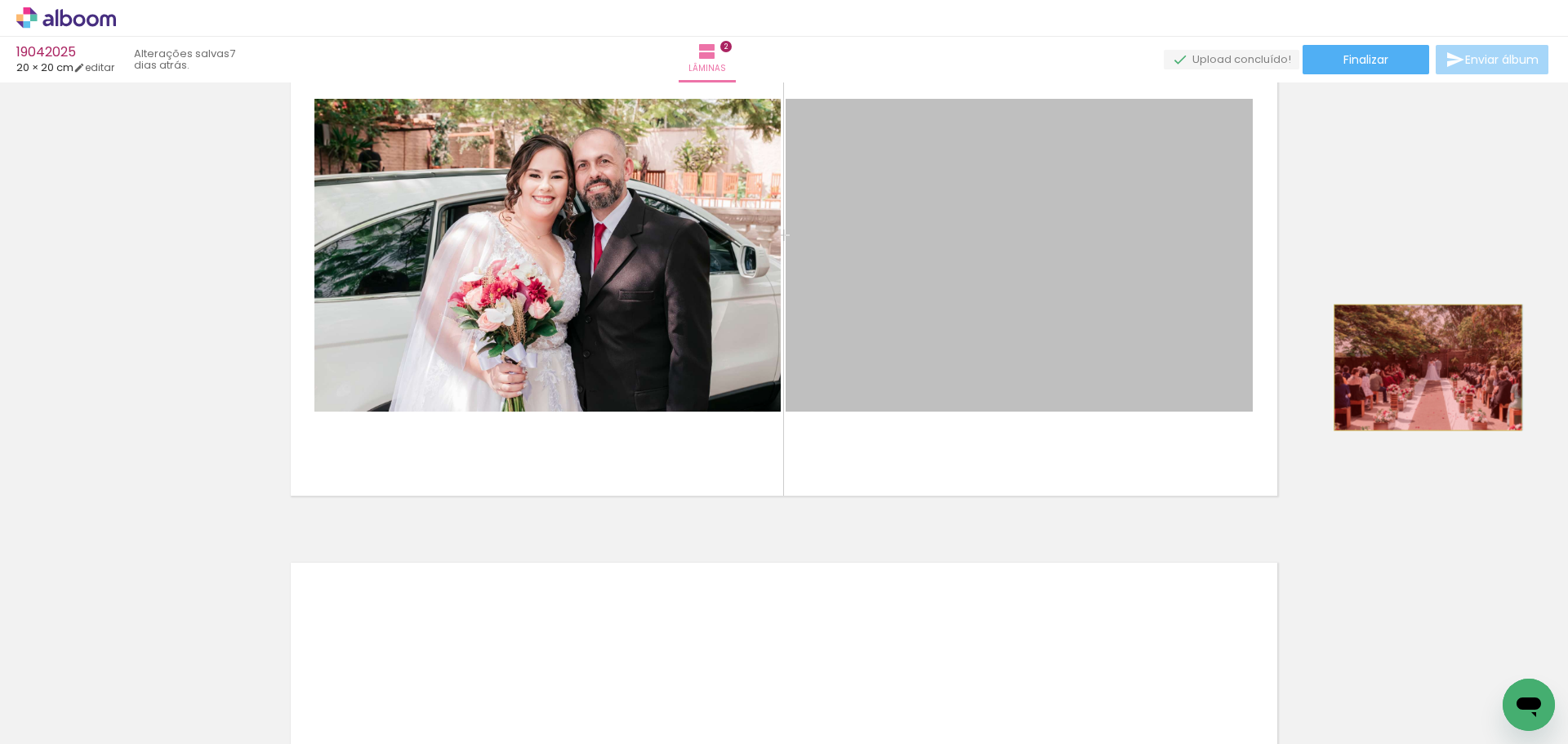
drag, startPoint x: 986, startPoint y: 334, endPoint x: 1414, endPoint y: 380, distance: 430.5
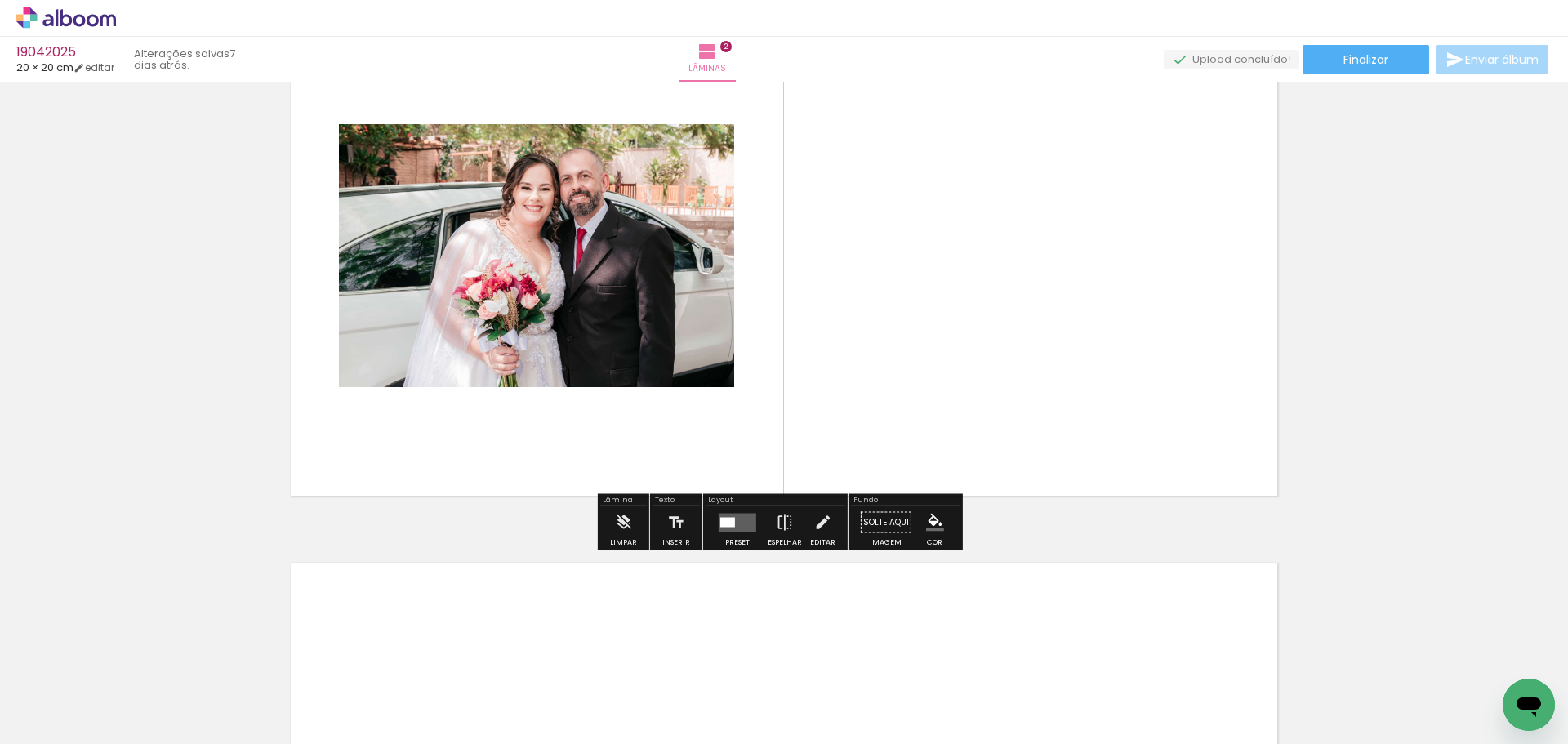
scroll to position [0, 3524]
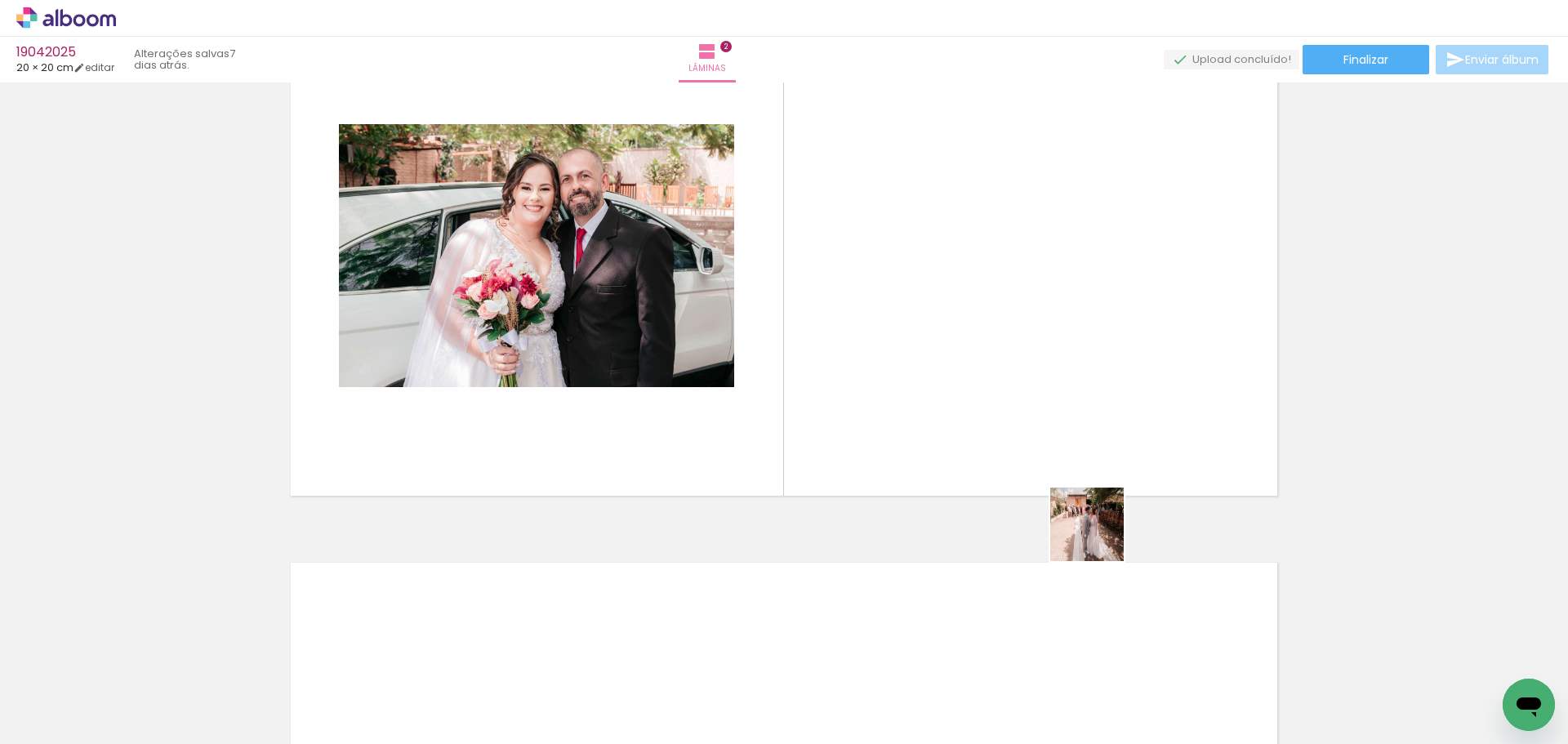
drag, startPoint x: 1106, startPoint y: 611, endPoint x: 1043, endPoint y: 354, distance: 264.6
click at [1043, 354] on quentale-workspace at bounding box center [784, 372] width 1568 height 744
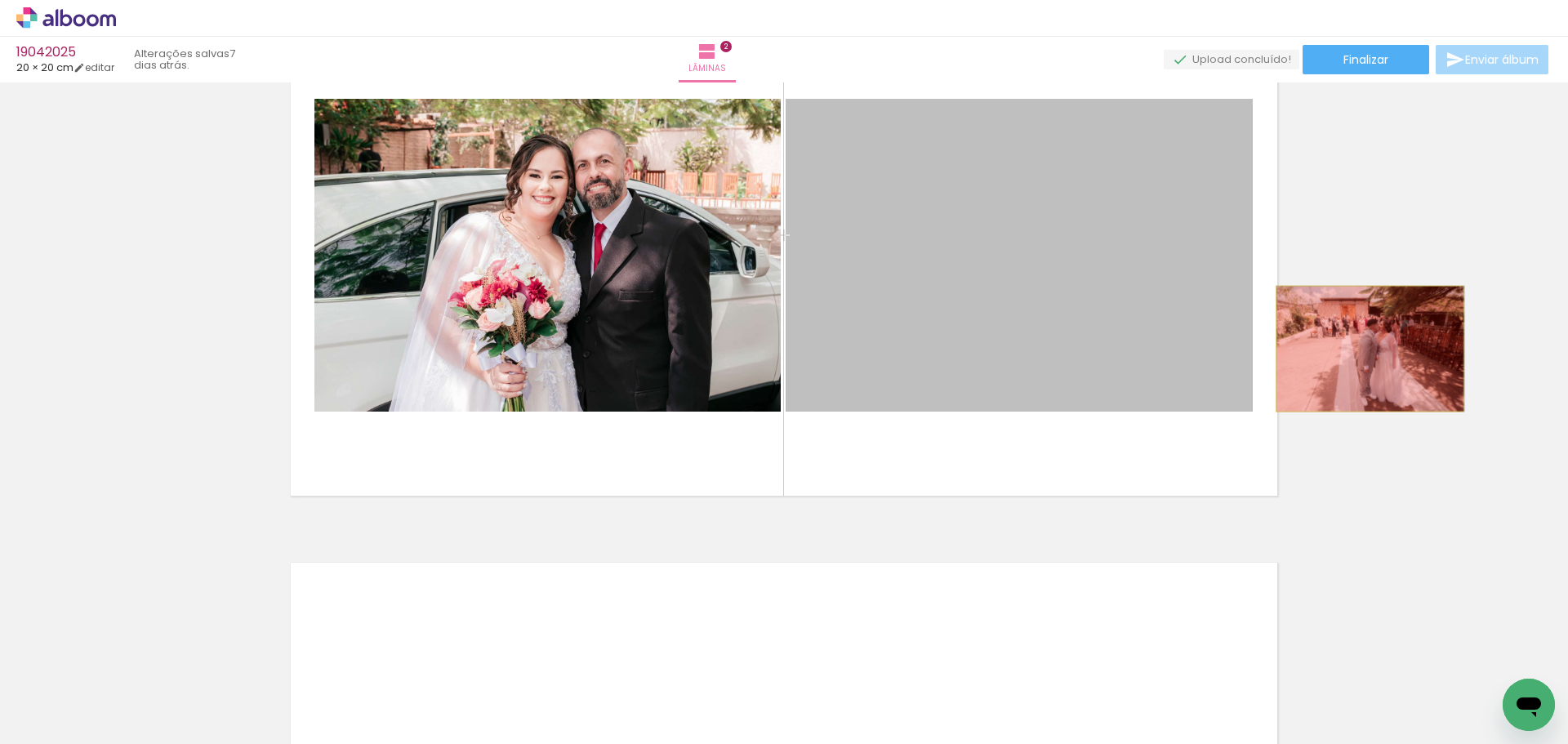
drag, startPoint x: 959, startPoint y: 322, endPoint x: 1377, endPoint y: 353, distance: 419.1
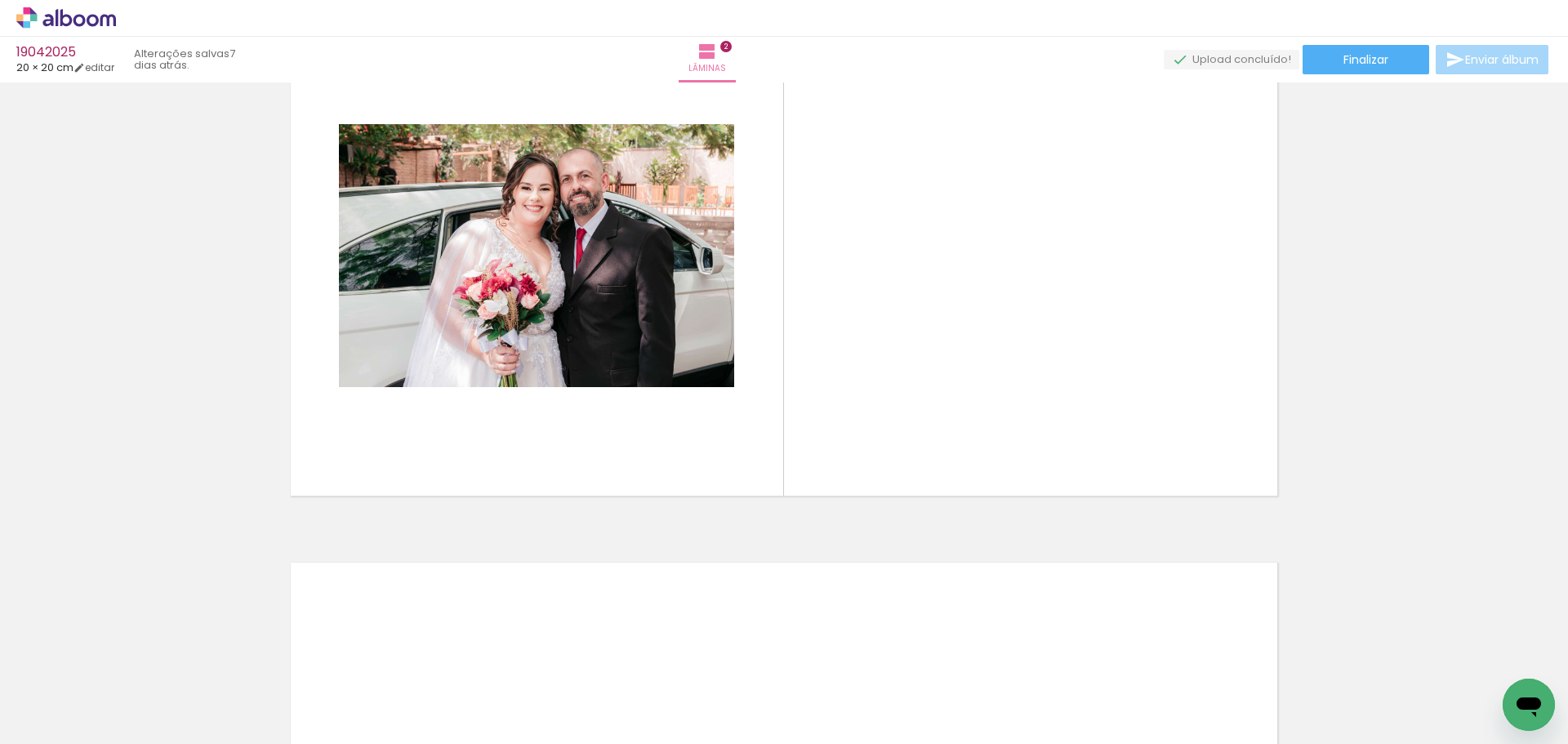
scroll to position [0, 0]
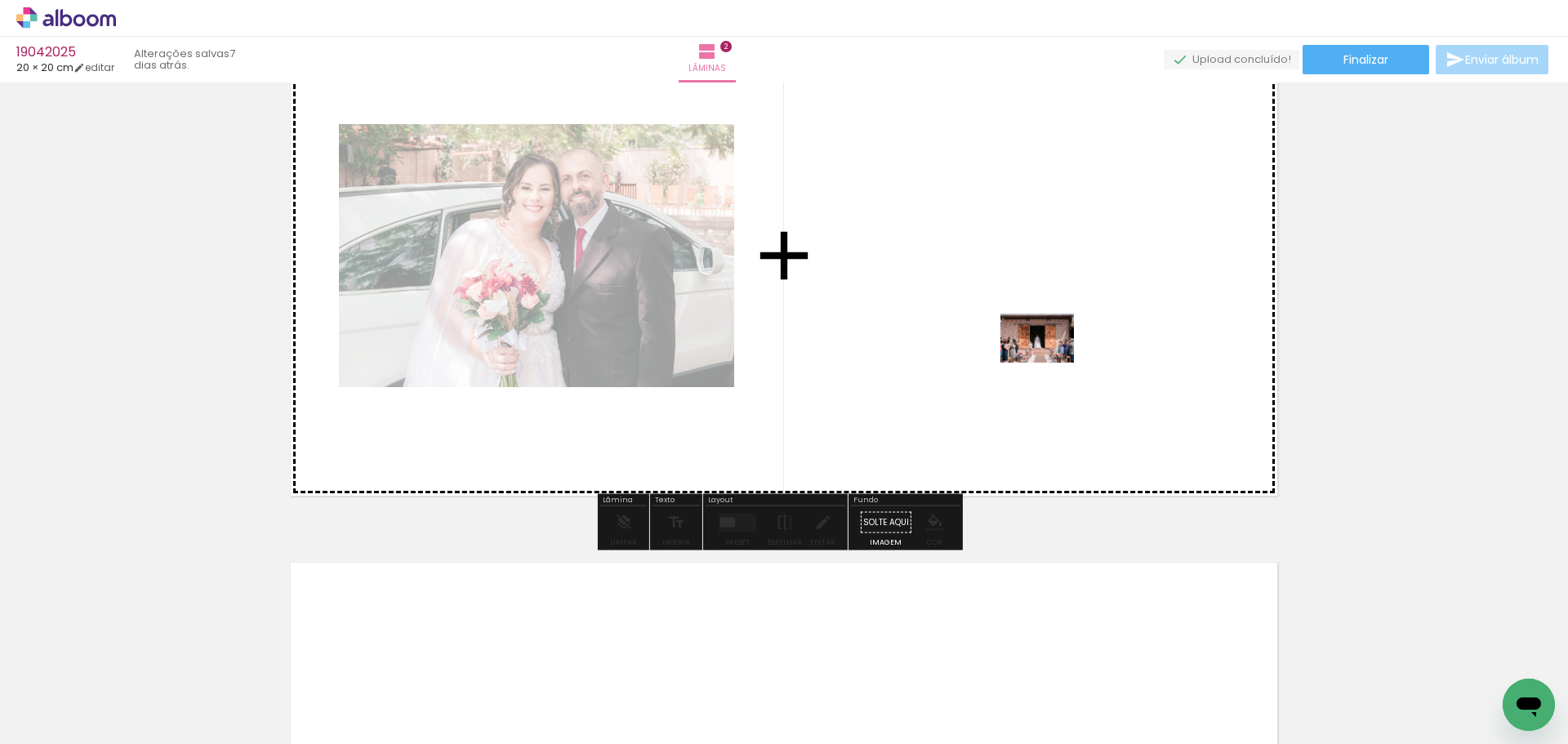
drag, startPoint x: 577, startPoint y: 542, endPoint x: 1061, endPoint y: 358, distance: 517.8
click at [1061, 358] on quentale-workspace at bounding box center [784, 372] width 1568 height 744
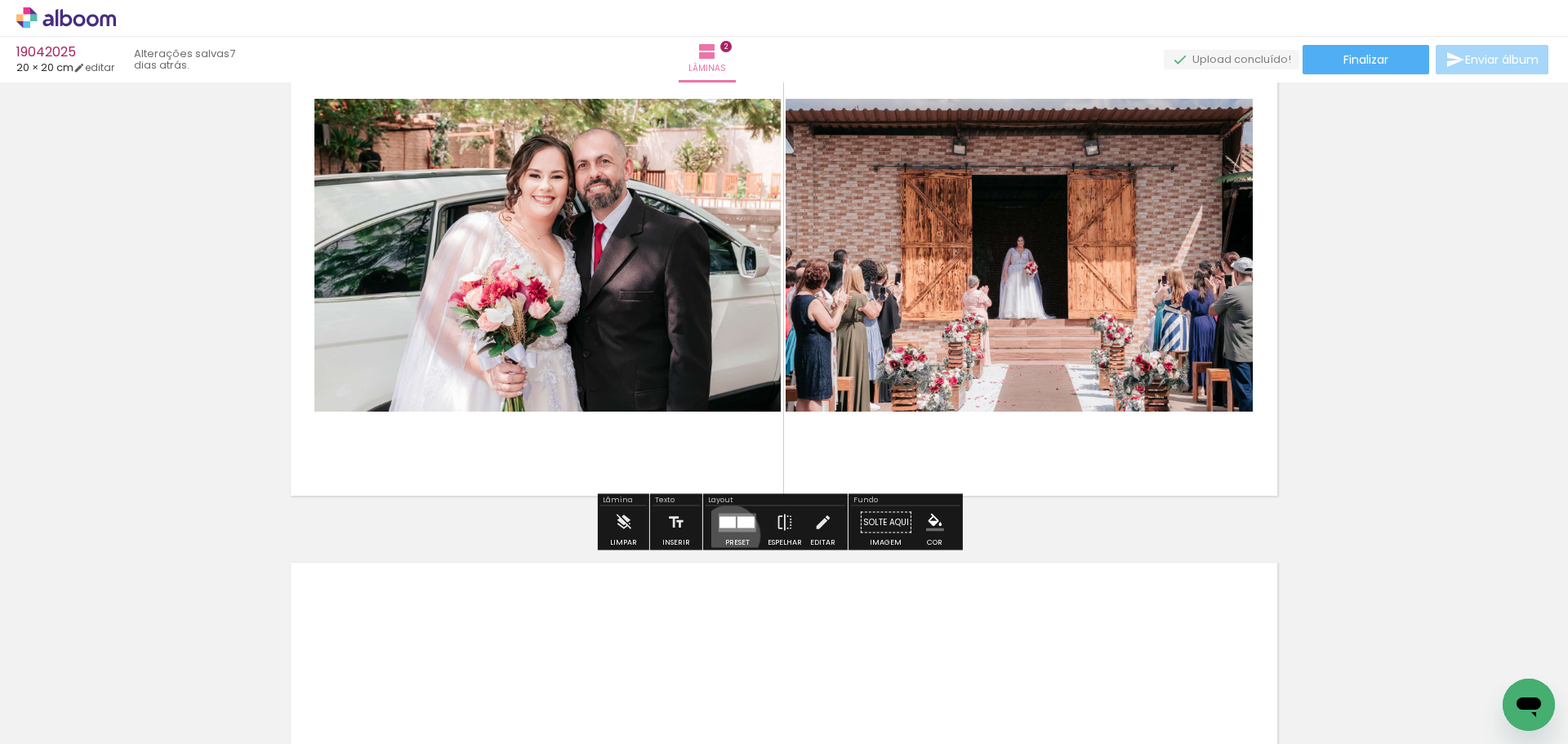
click at [727, 534] on div at bounding box center [737, 523] width 45 height 32
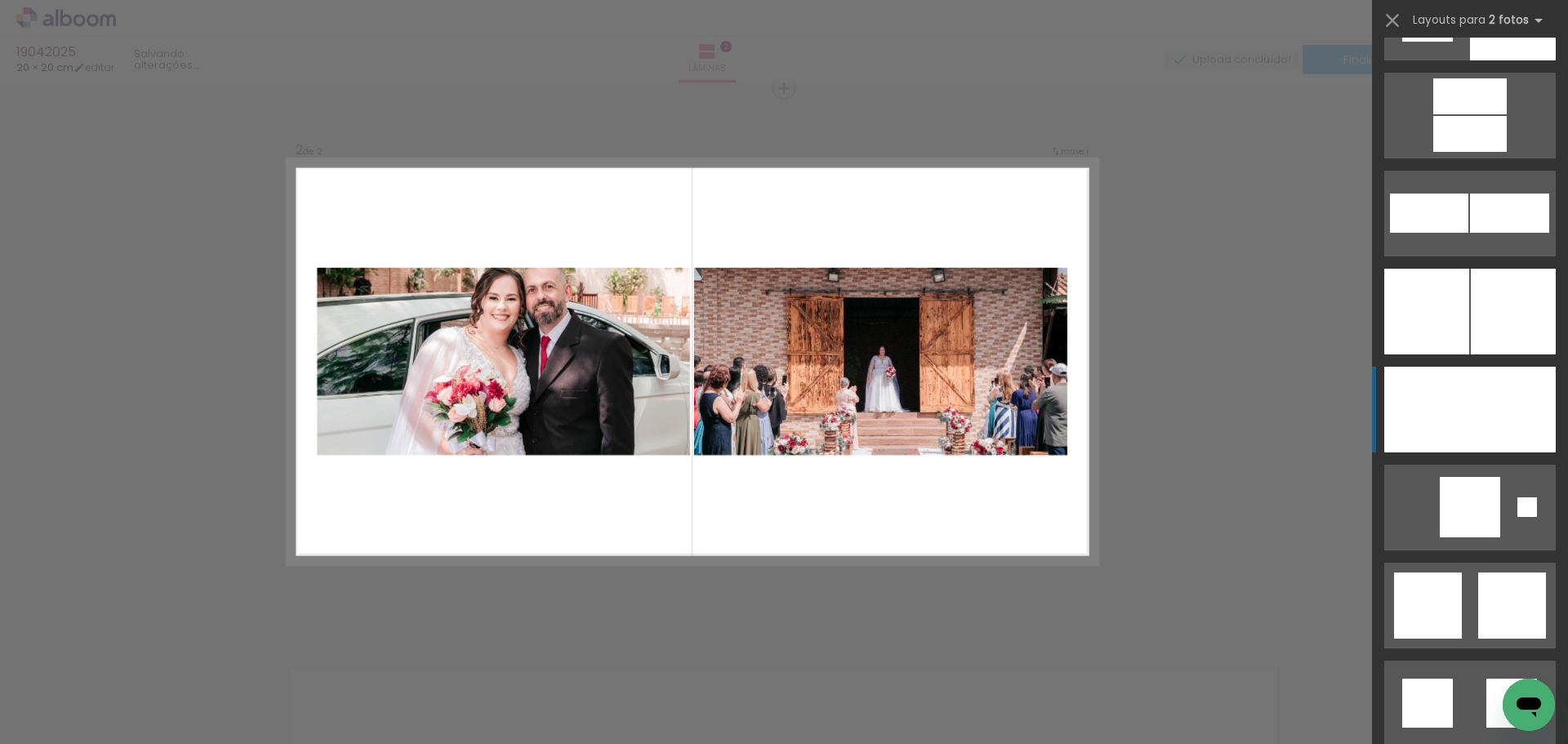
scroll to position [4168, 0]
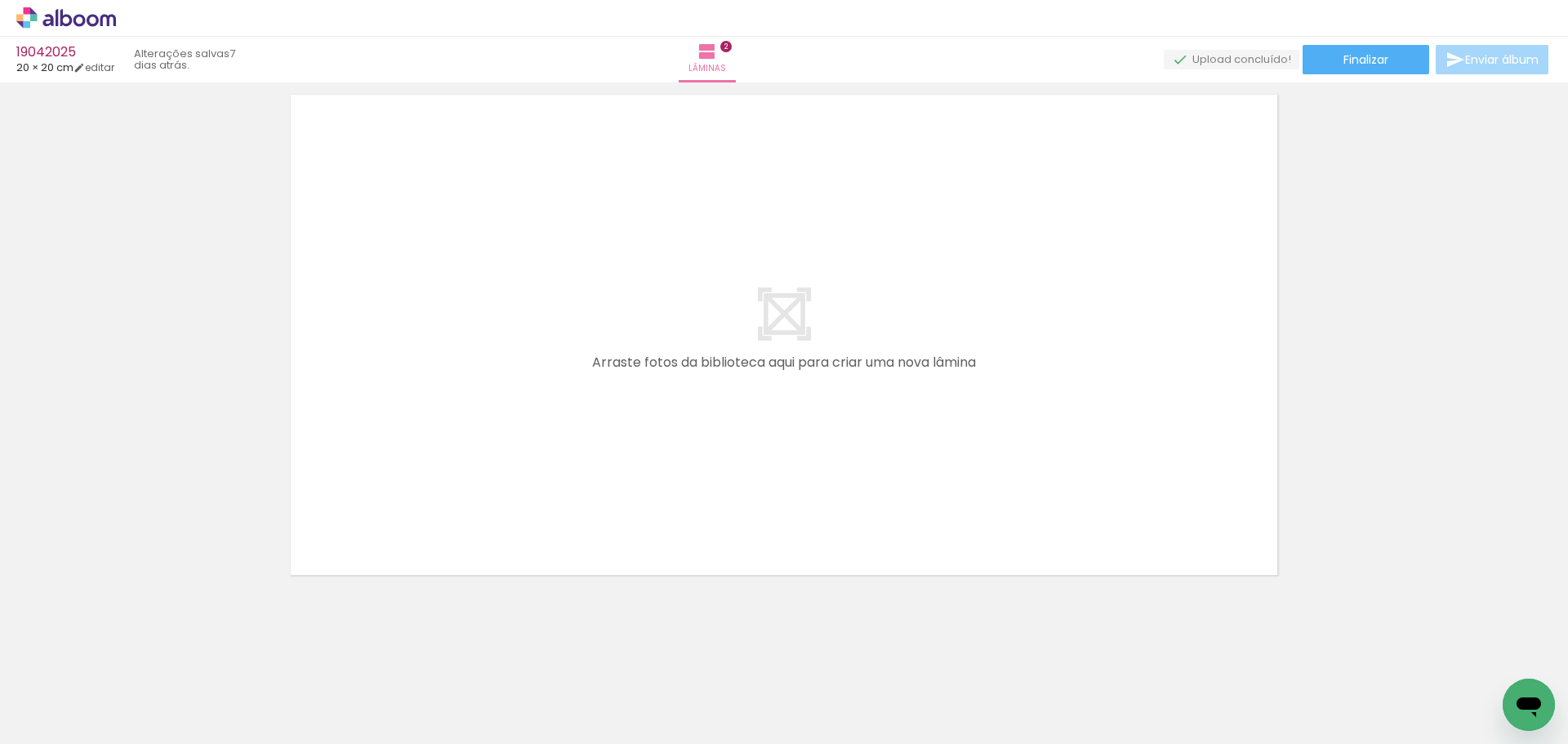
scroll to position [1146, 0]
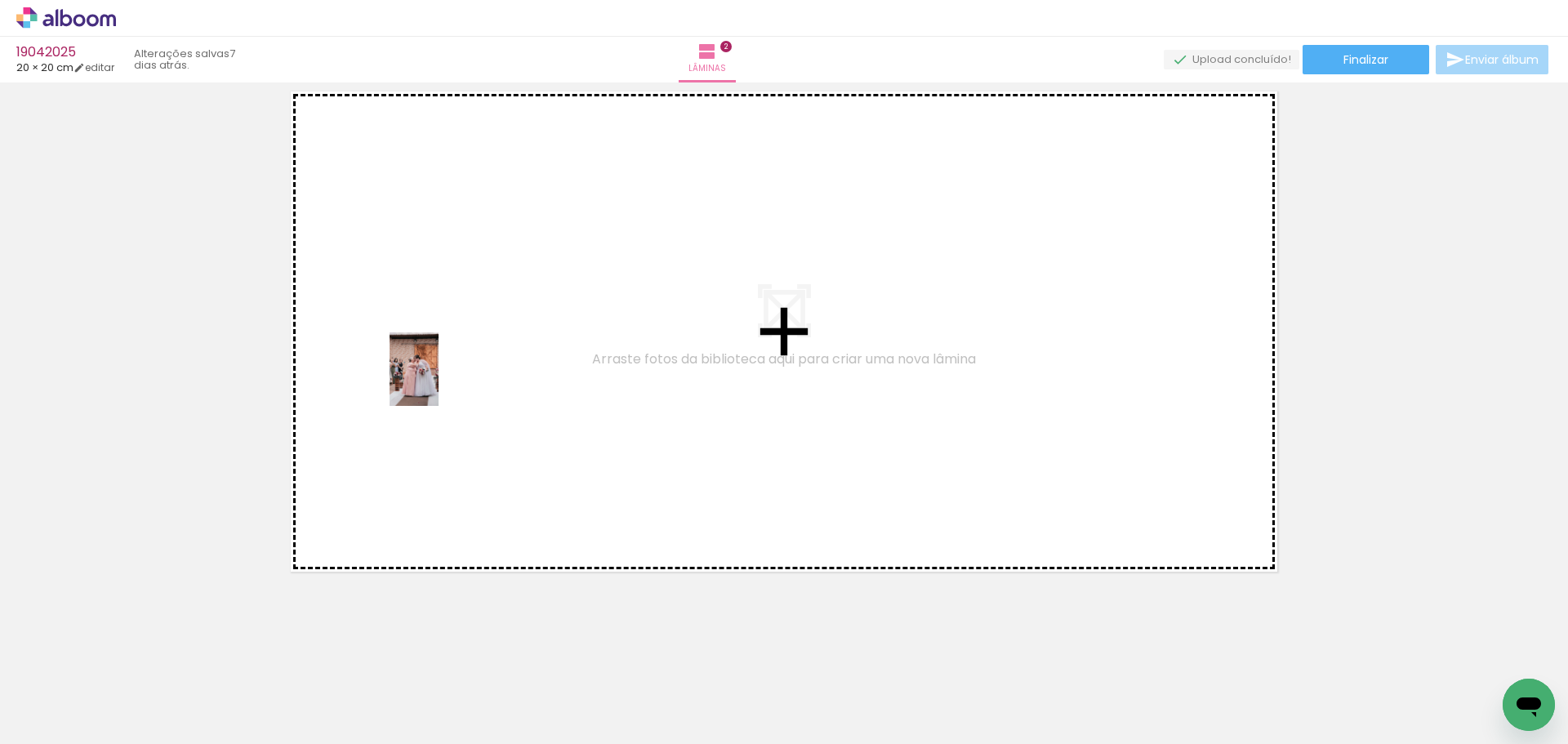
drag, startPoint x: 249, startPoint y: 705, endPoint x: 438, endPoint y: 383, distance: 373.4
click at [438, 382] on quentale-workspace at bounding box center [784, 372] width 1568 height 744
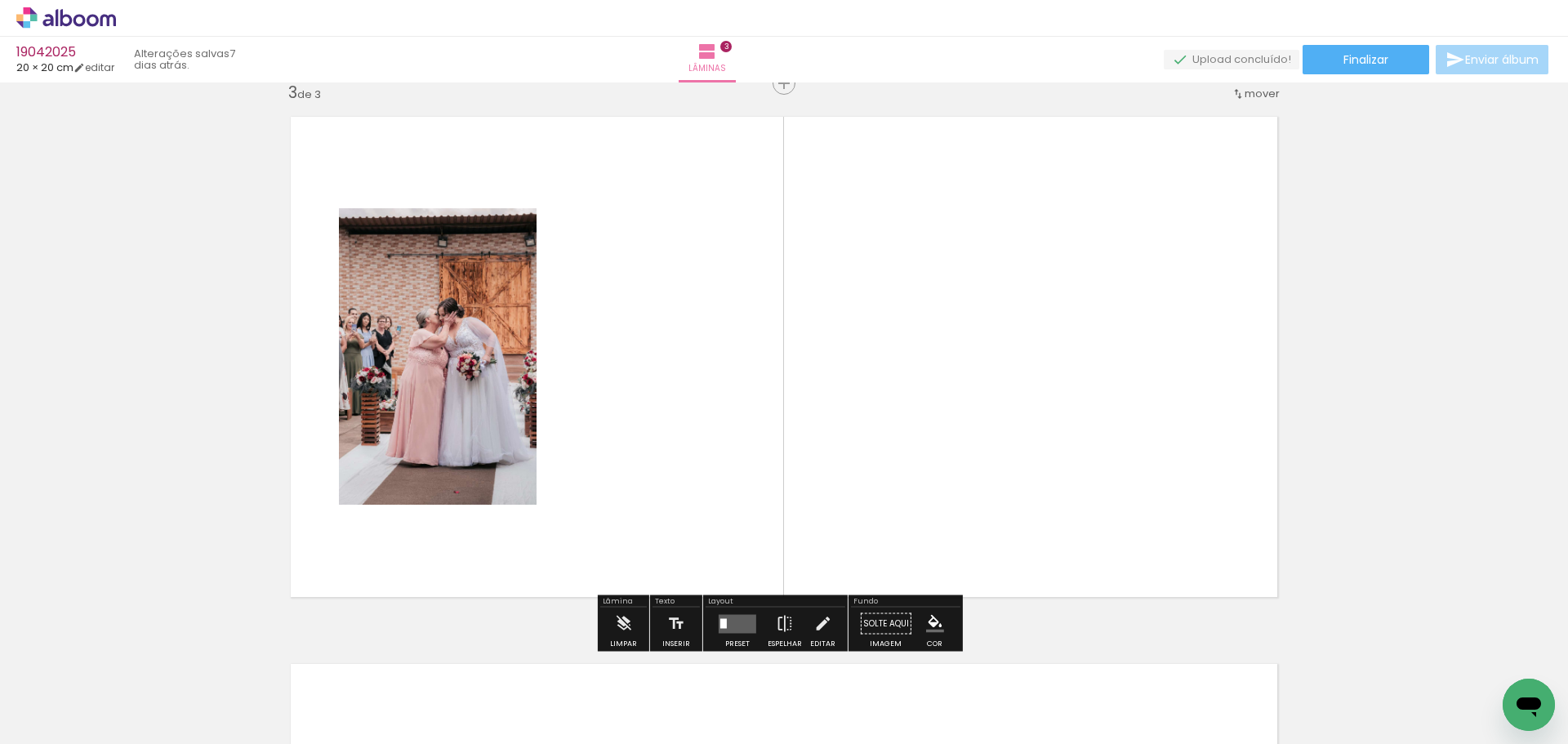
scroll to position [1116, 0]
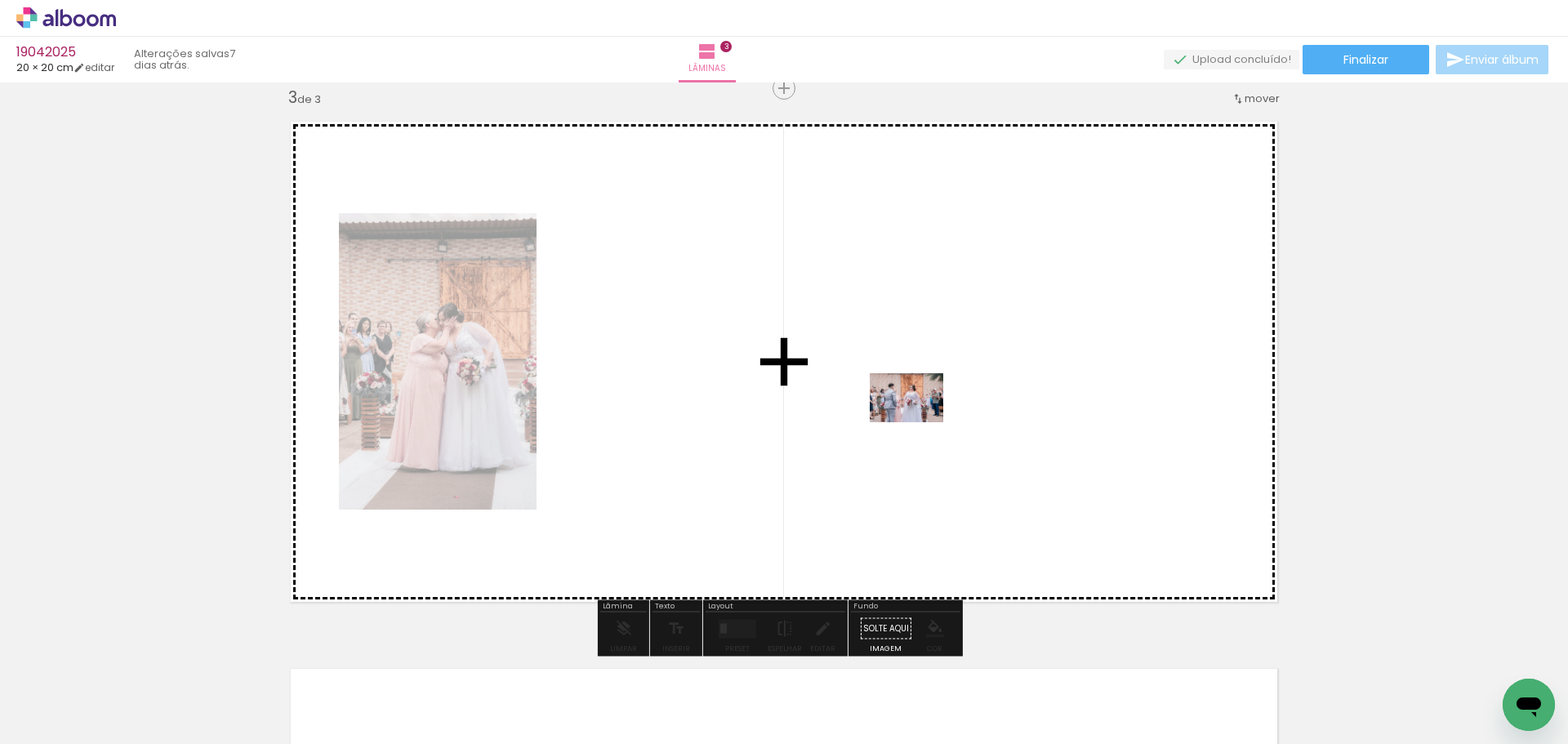
drag, startPoint x: 376, startPoint y: 689, endPoint x: 742, endPoint y: 586, distance: 380.2
click at [918, 422] on quentale-workspace at bounding box center [784, 372] width 1568 height 744
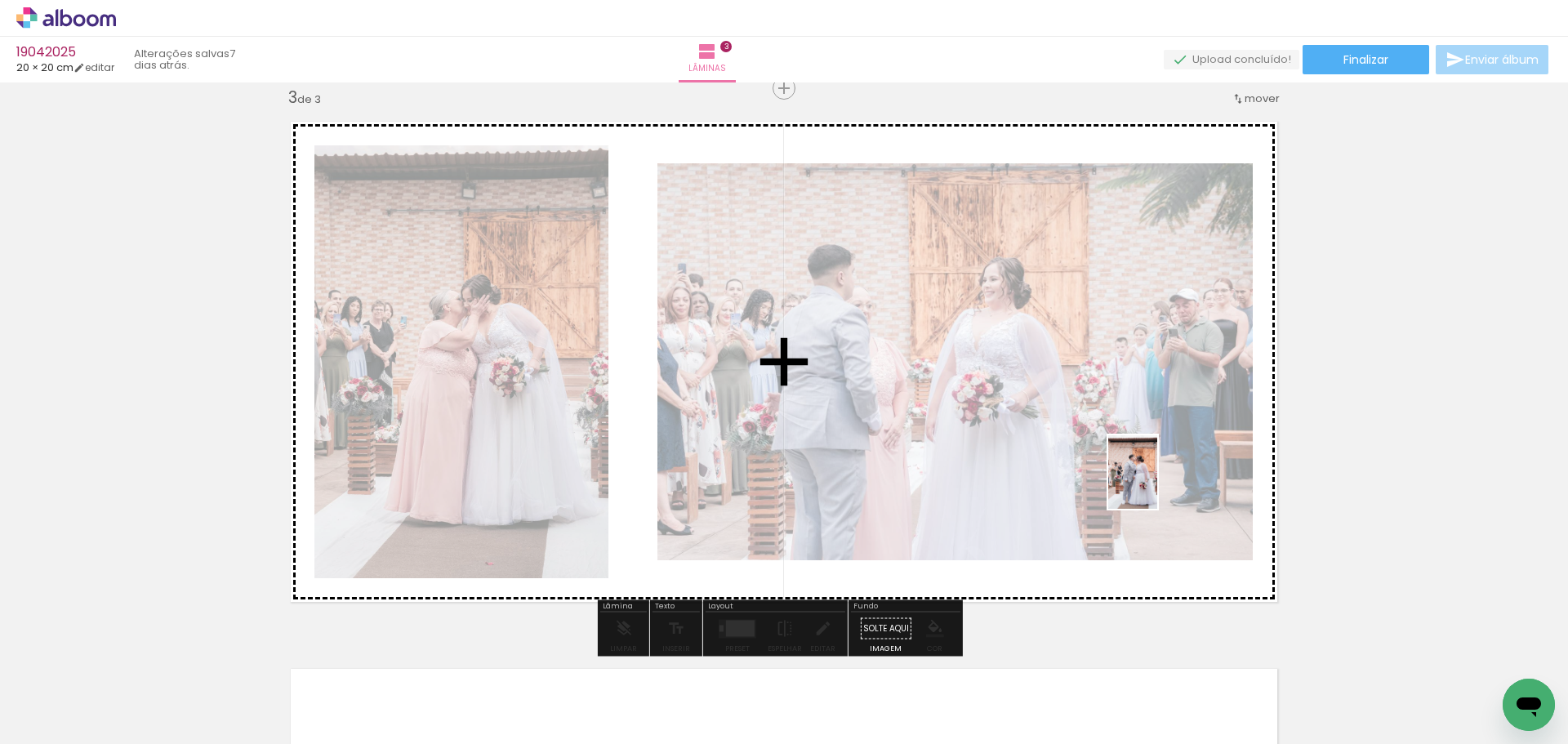
drag, startPoint x: 448, startPoint y: 688, endPoint x: 1157, endPoint y: 485, distance: 737.5
click at [1157, 485] on quentale-workspace at bounding box center [784, 372] width 1568 height 744
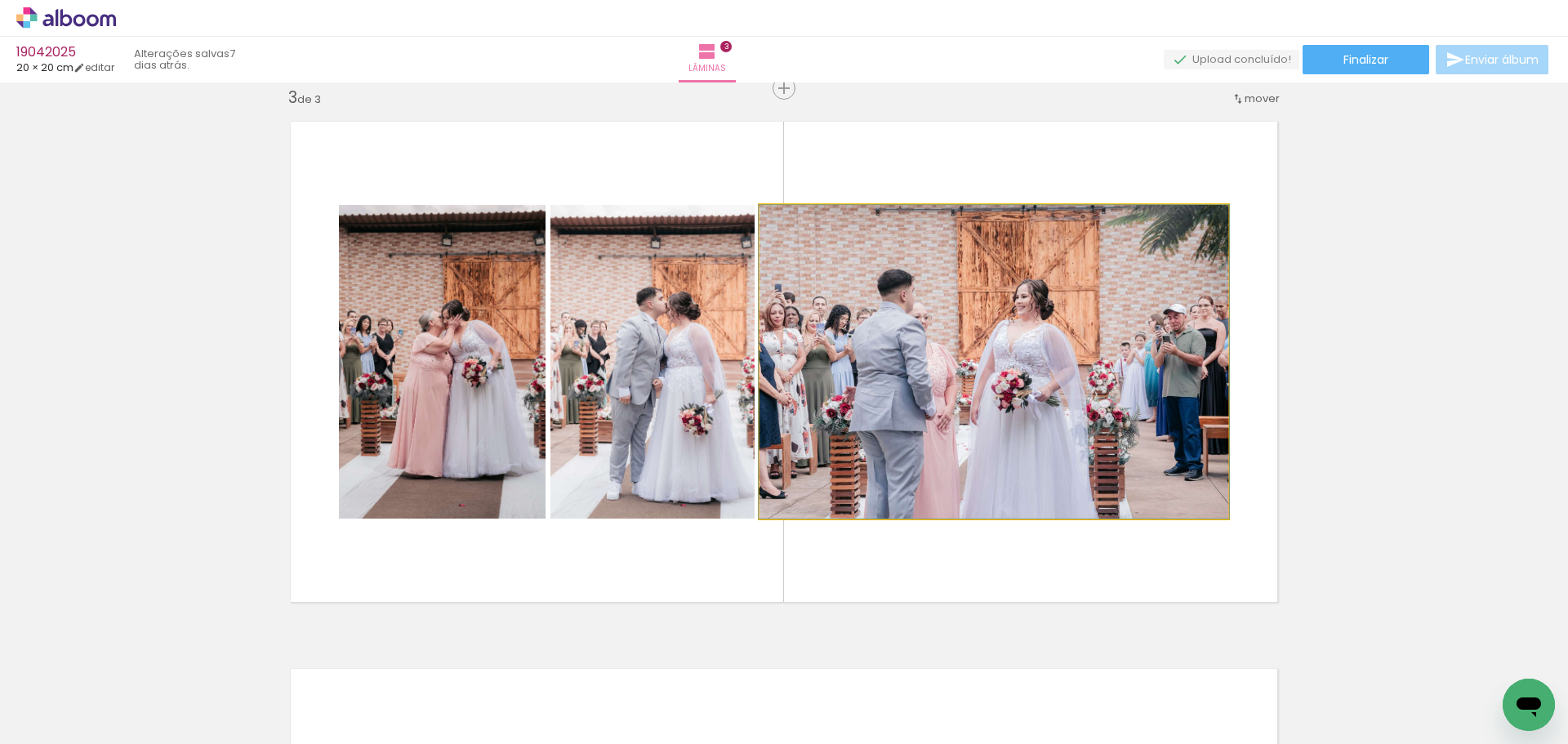
drag, startPoint x: 839, startPoint y: 487, endPoint x: 808, endPoint y: 520, distance: 45.3
click at [839, 488] on quentale-photo at bounding box center [994, 362] width 469 height 314
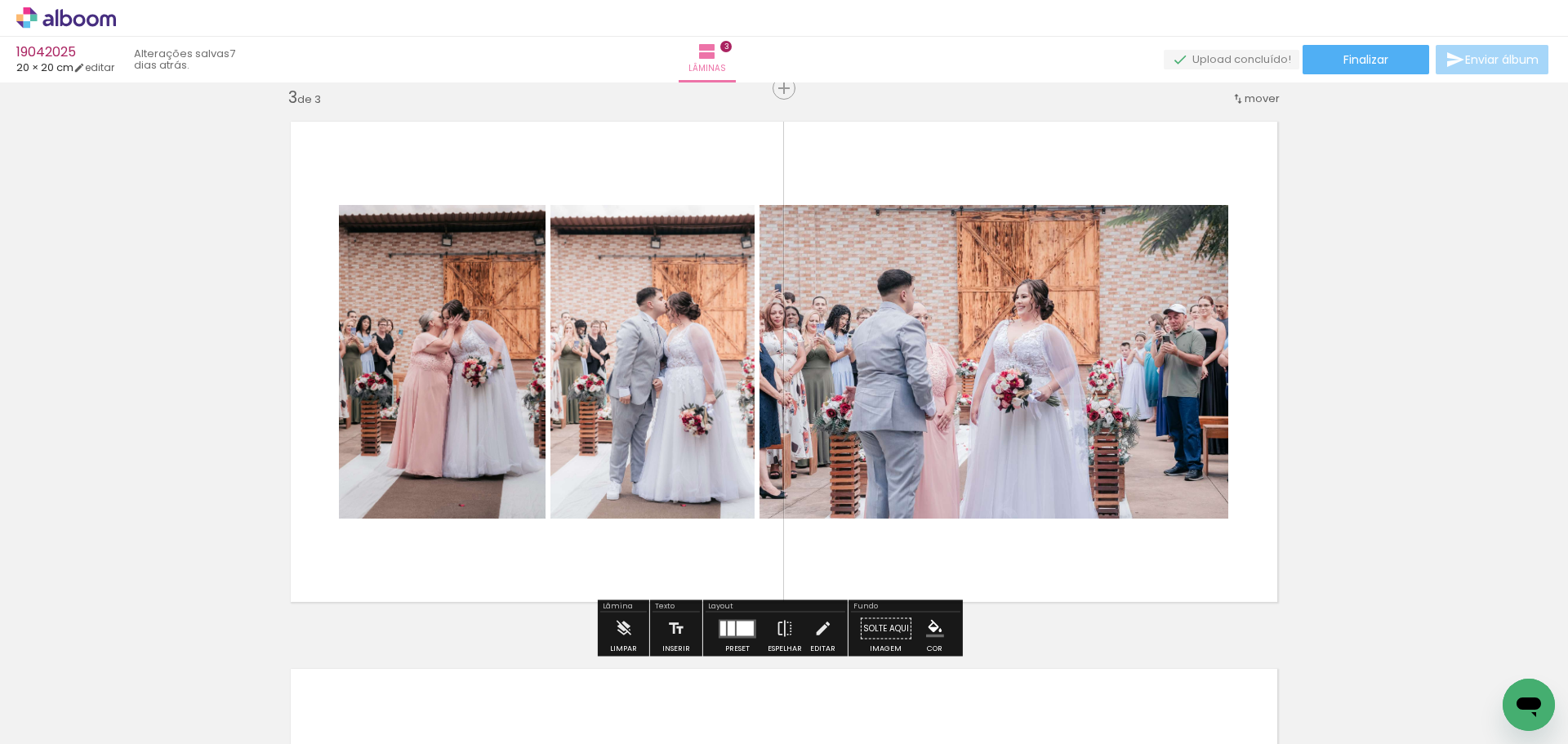
click at [721, 624] on div at bounding box center [724, 628] width 6 height 15
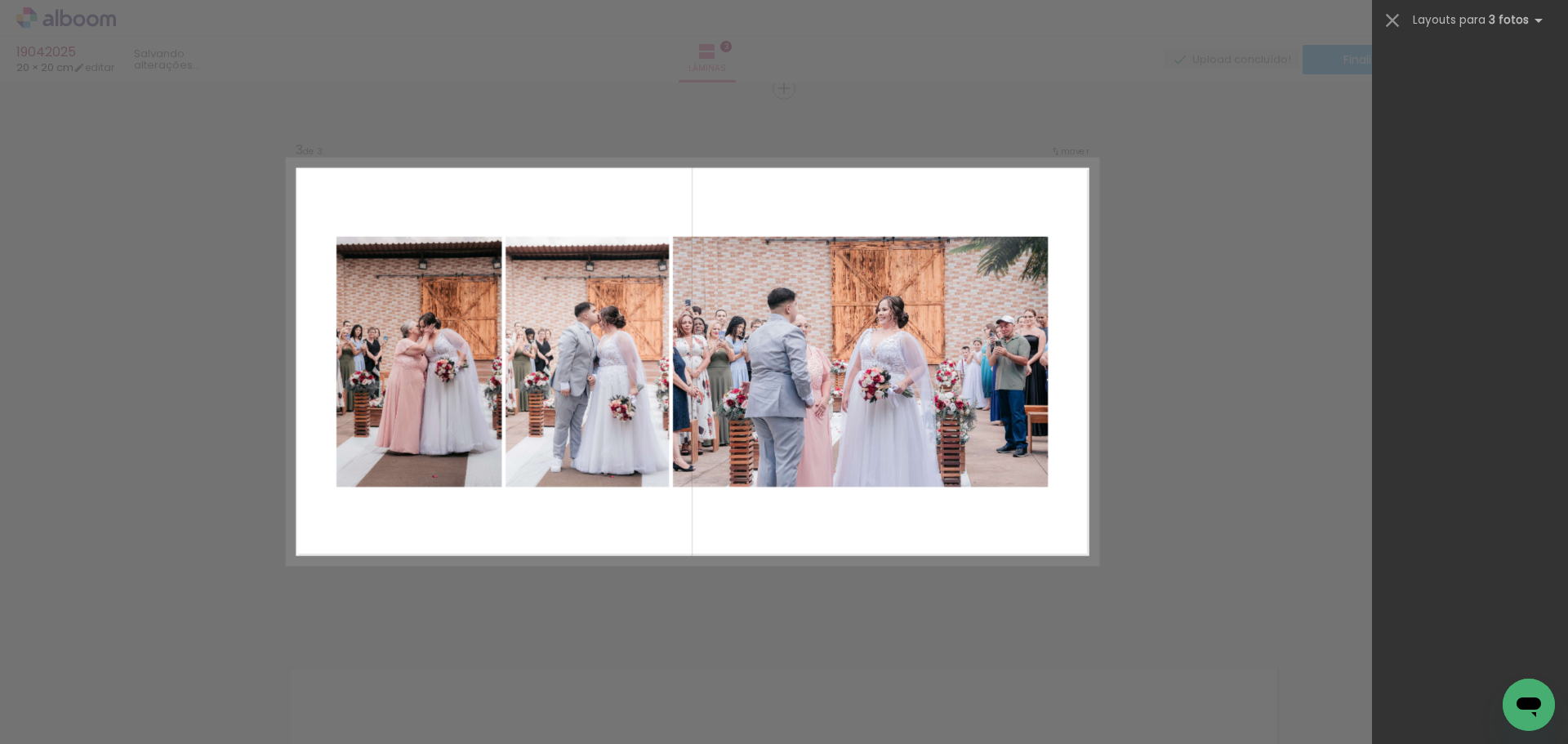
scroll to position [0, 0]
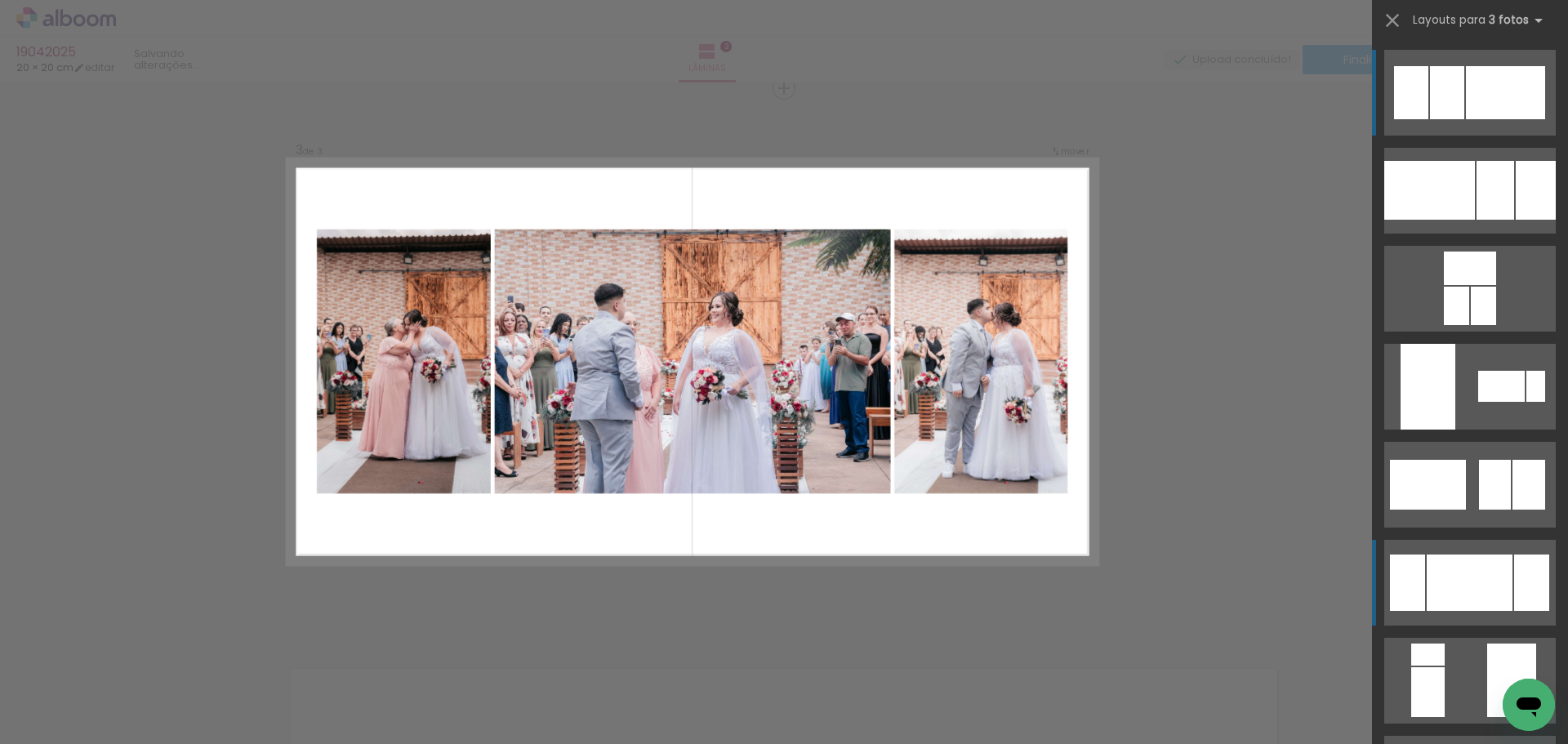
click at [1480, 582] on div at bounding box center [1469, 583] width 85 height 56
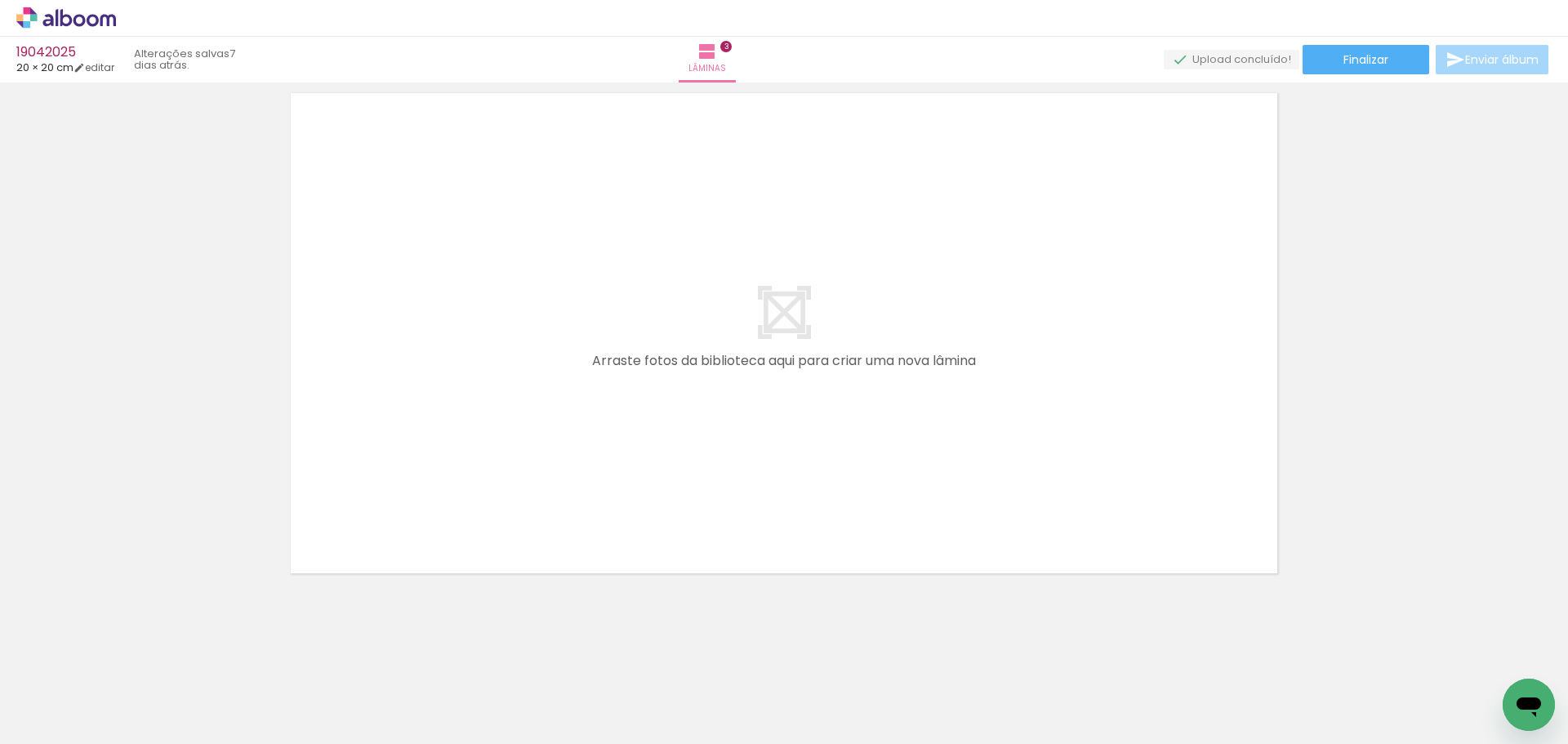
scroll to position [1694, 0]
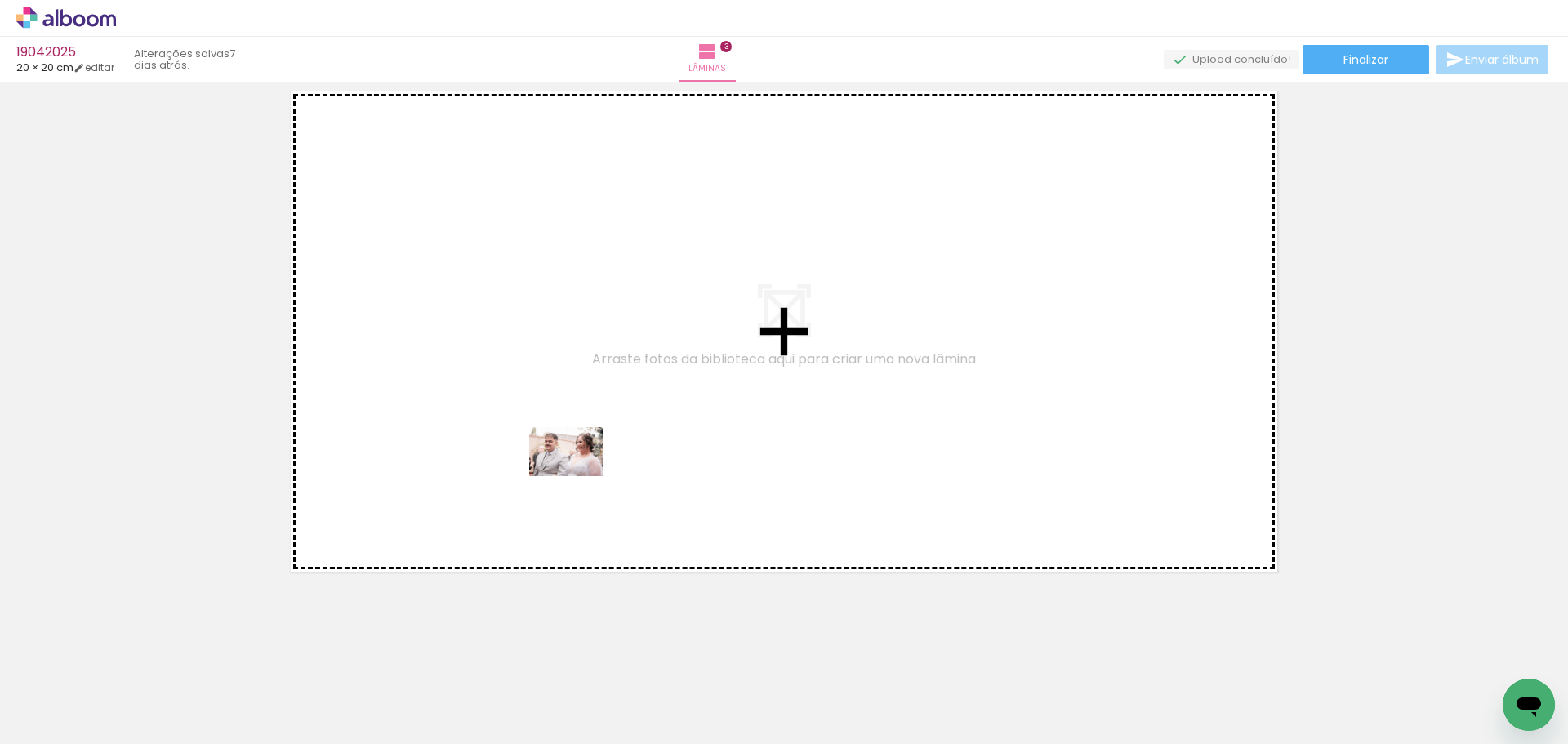
click at [579, 476] on quentale-workspace at bounding box center [784, 372] width 1568 height 744
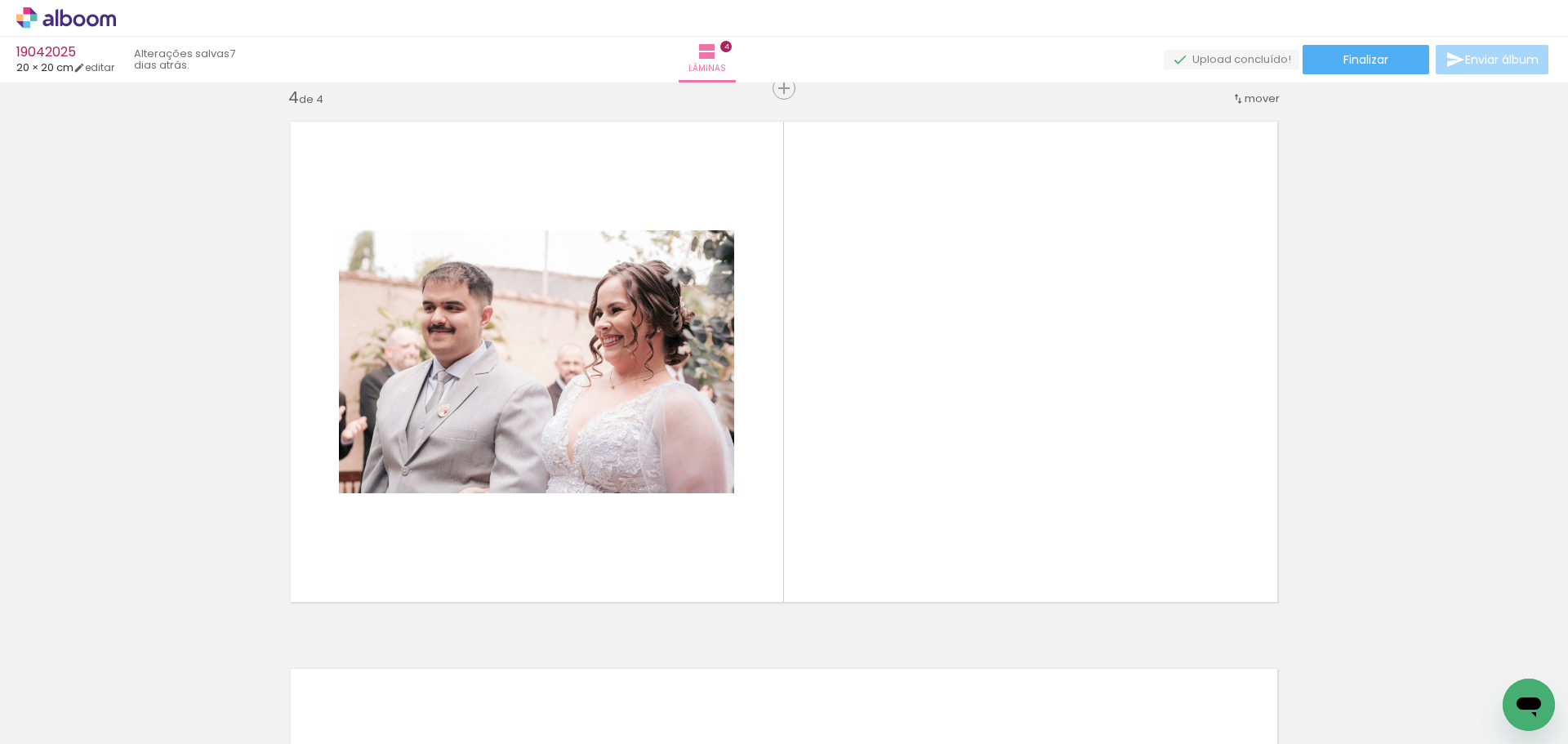
scroll to position [0, 3322]
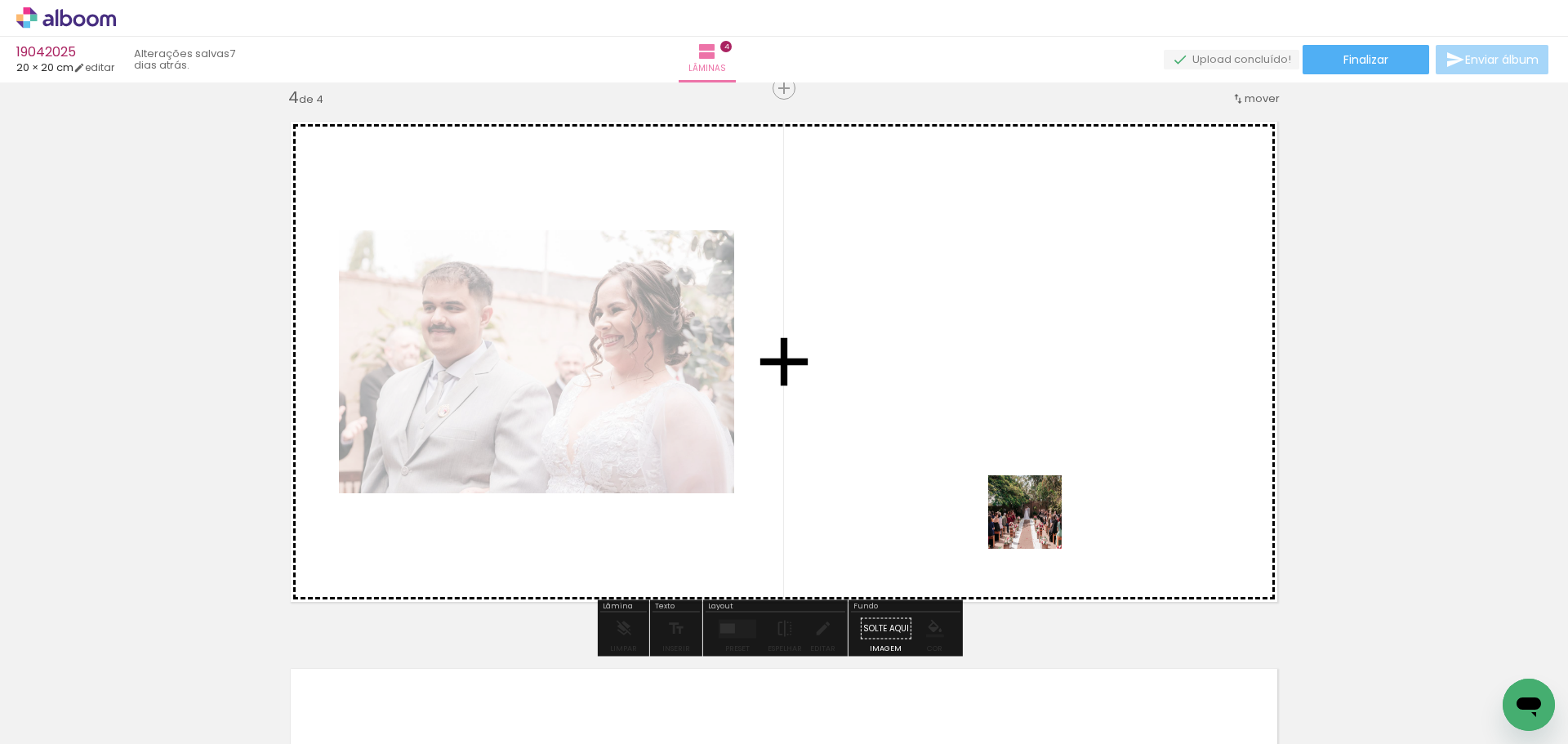
drag, startPoint x: 1040, startPoint y: 550, endPoint x: 1033, endPoint y: 508, distance: 42.6
click at [1033, 508] on quentale-workspace at bounding box center [784, 372] width 1568 height 744
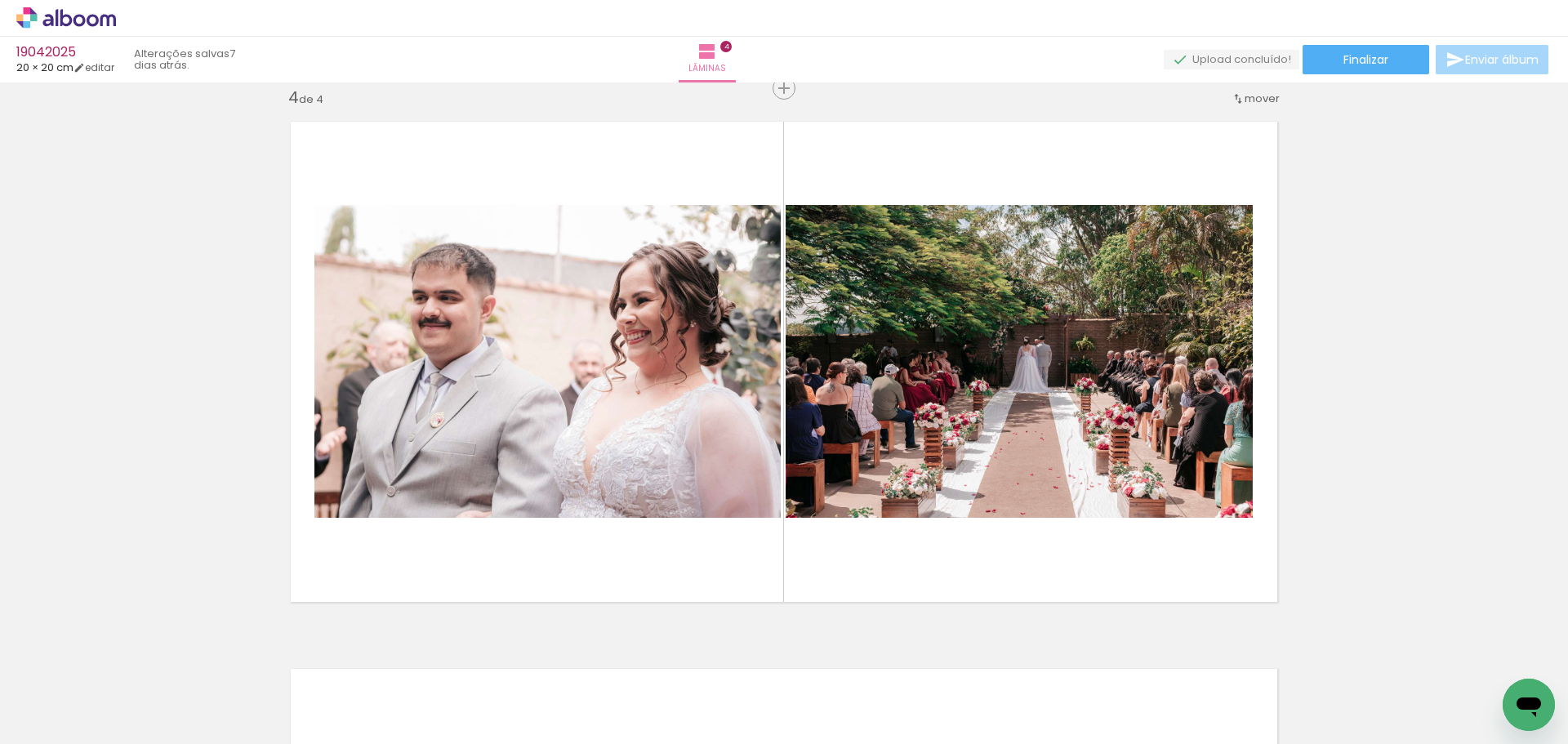
click at [655, 662] on iron-icon at bounding box center [648, 657] width 17 height 17
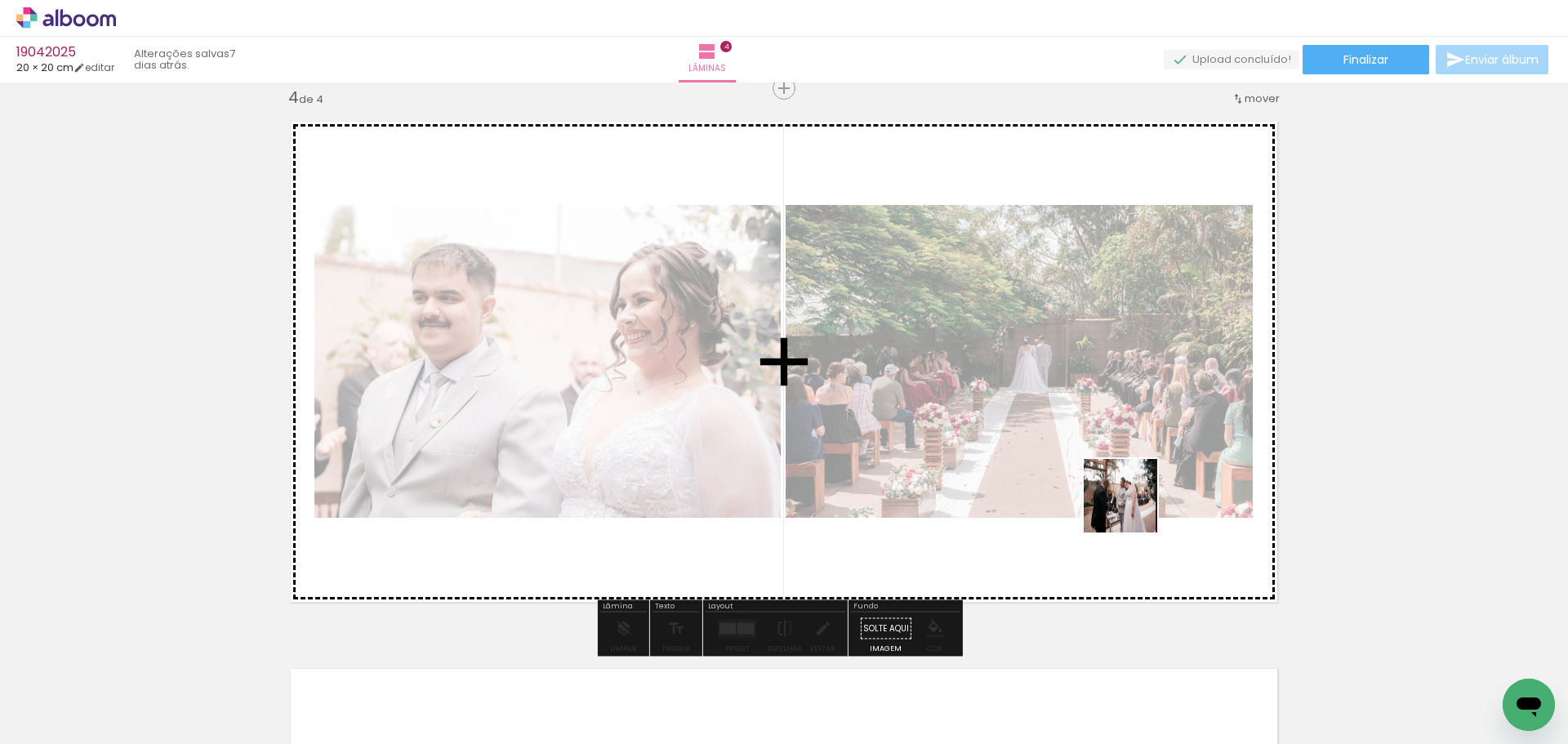
drag, startPoint x: 1054, startPoint y: 708, endPoint x: 1133, endPoint y: 508, distance: 215.0
click at [1133, 508] on quentale-workspace at bounding box center [784, 372] width 1568 height 744
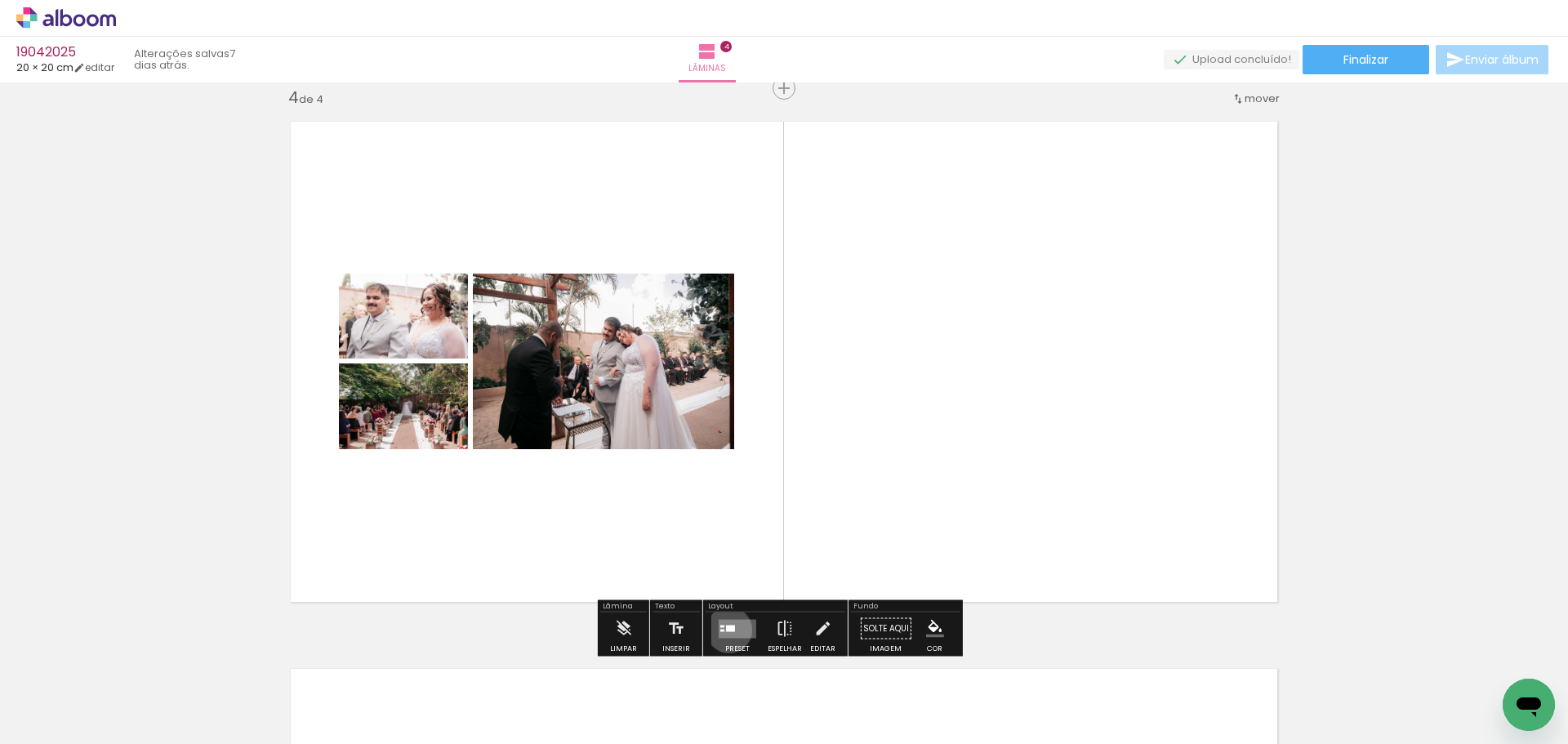
click at [727, 630] on div at bounding box center [730, 628] width 9 height 7
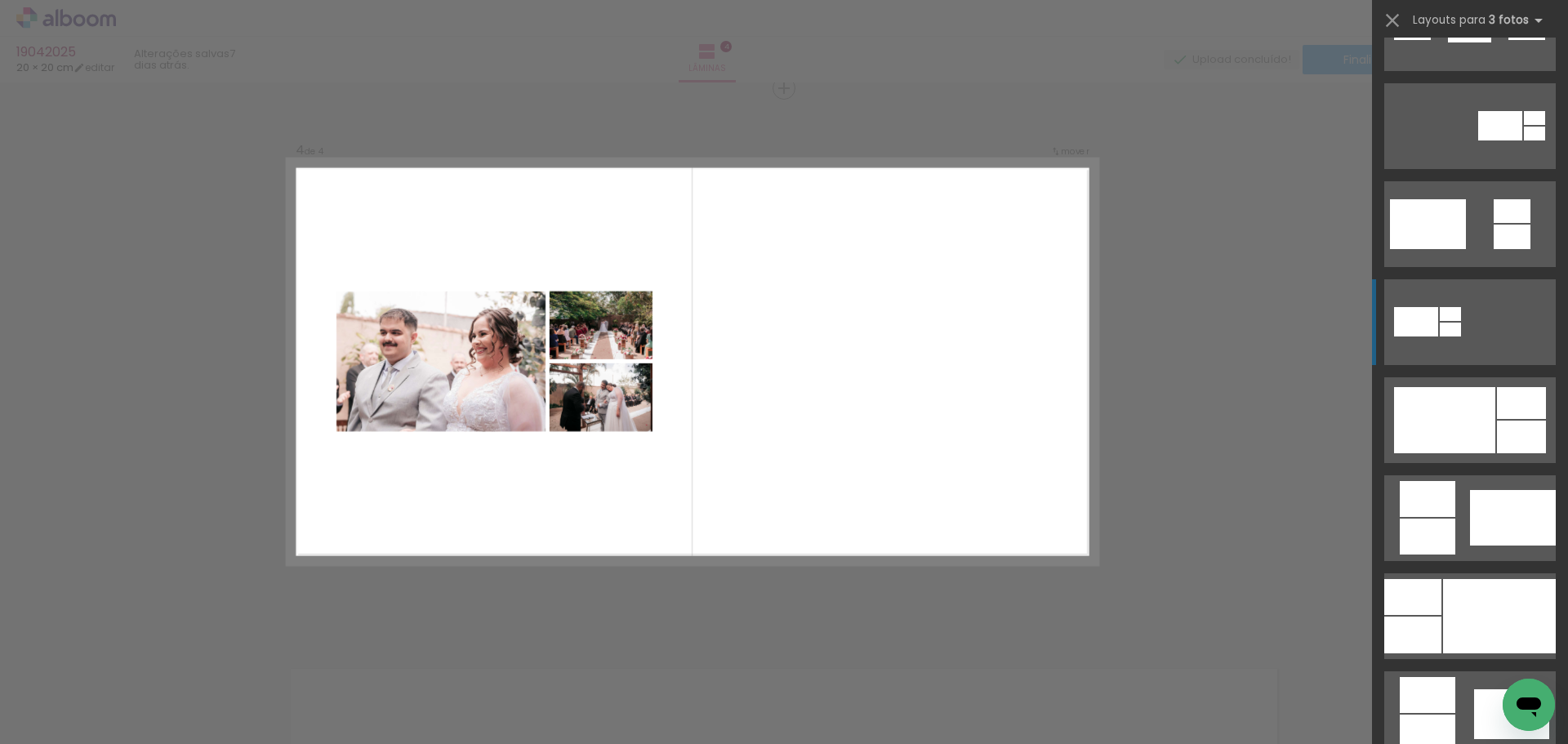
scroll to position [572, 0]
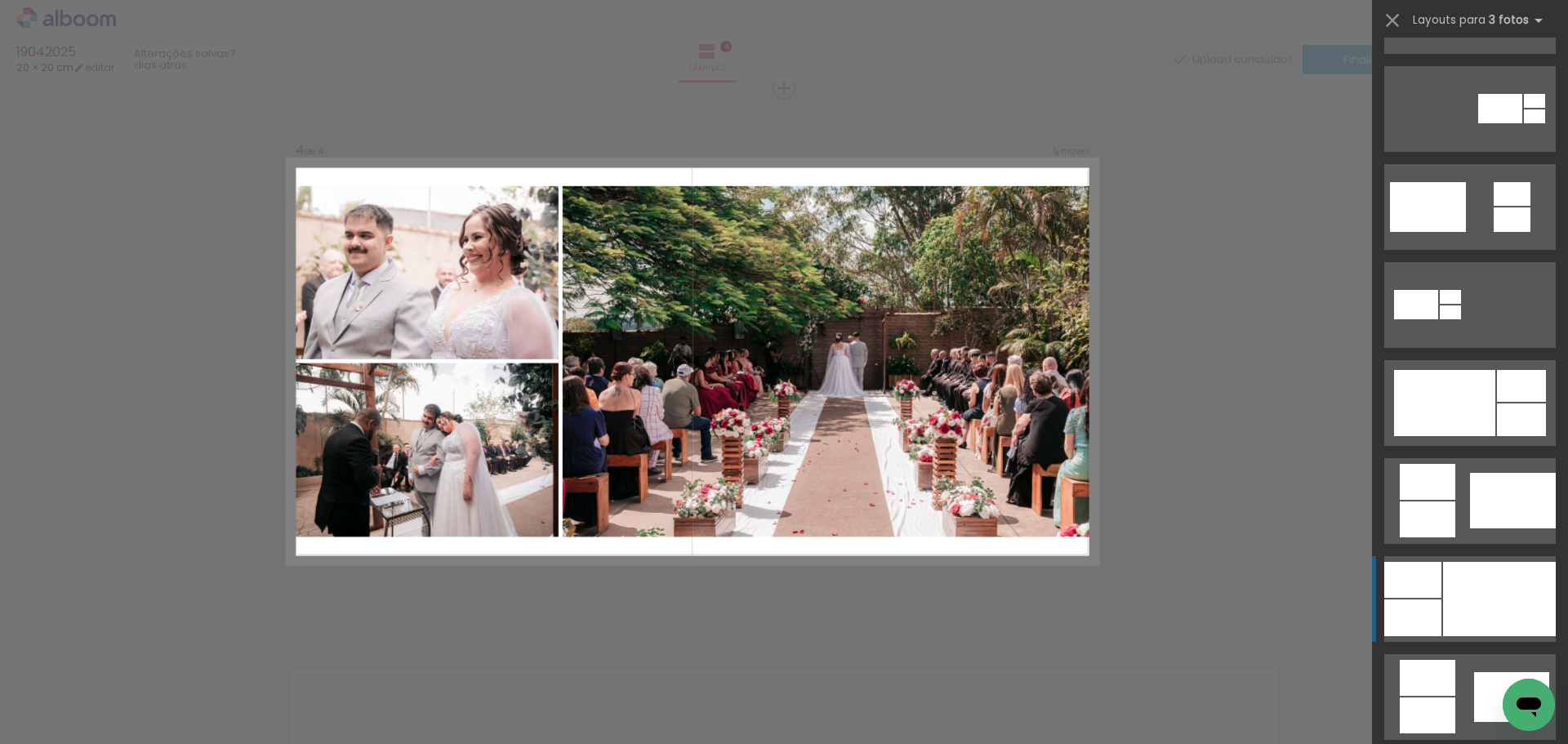
click at [1473, 586] on div at bounding box center [1500, 599] width 113 height 74
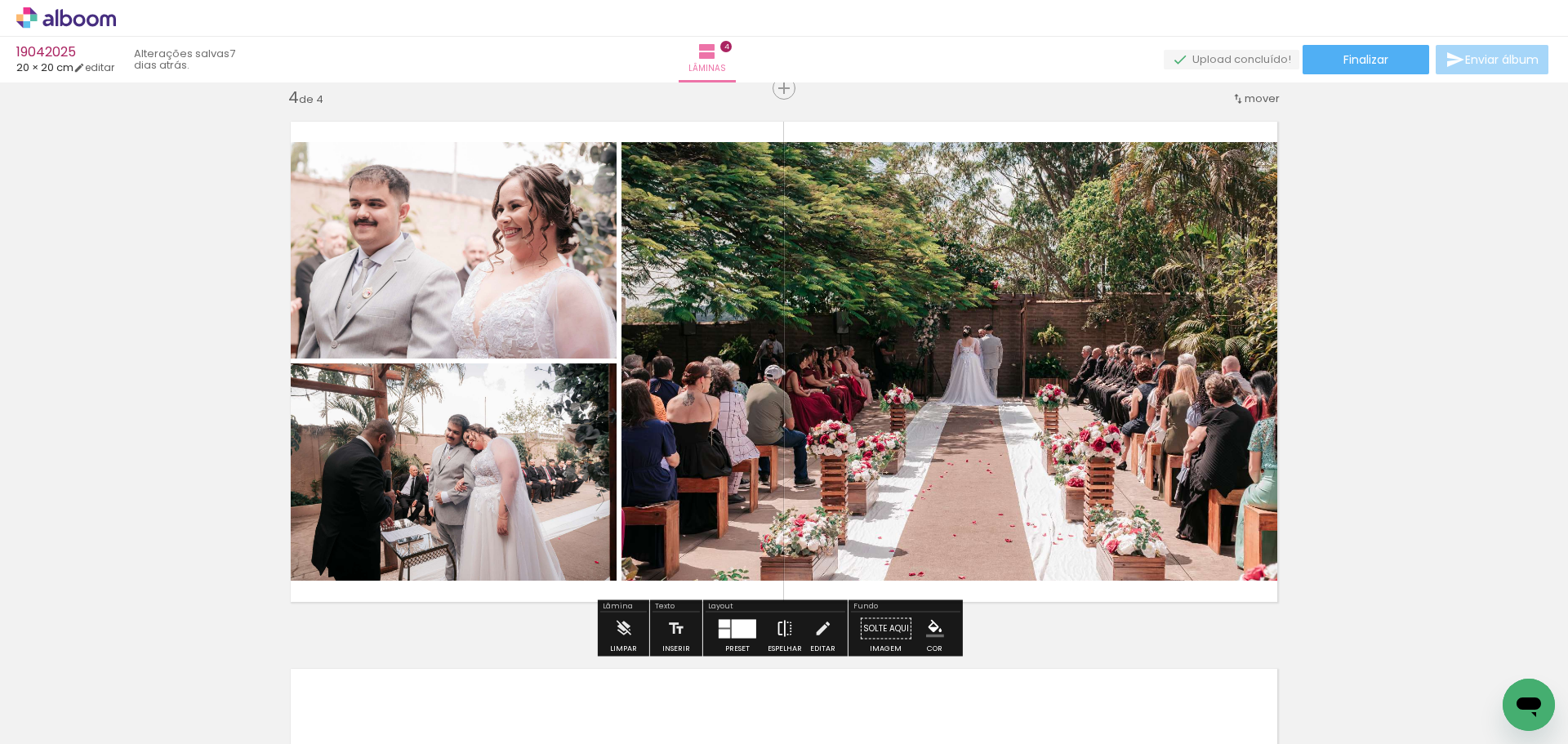
click at [791, 618] on paper-button "Espelhar" at bounding box center [784, 634] width 43 height 42
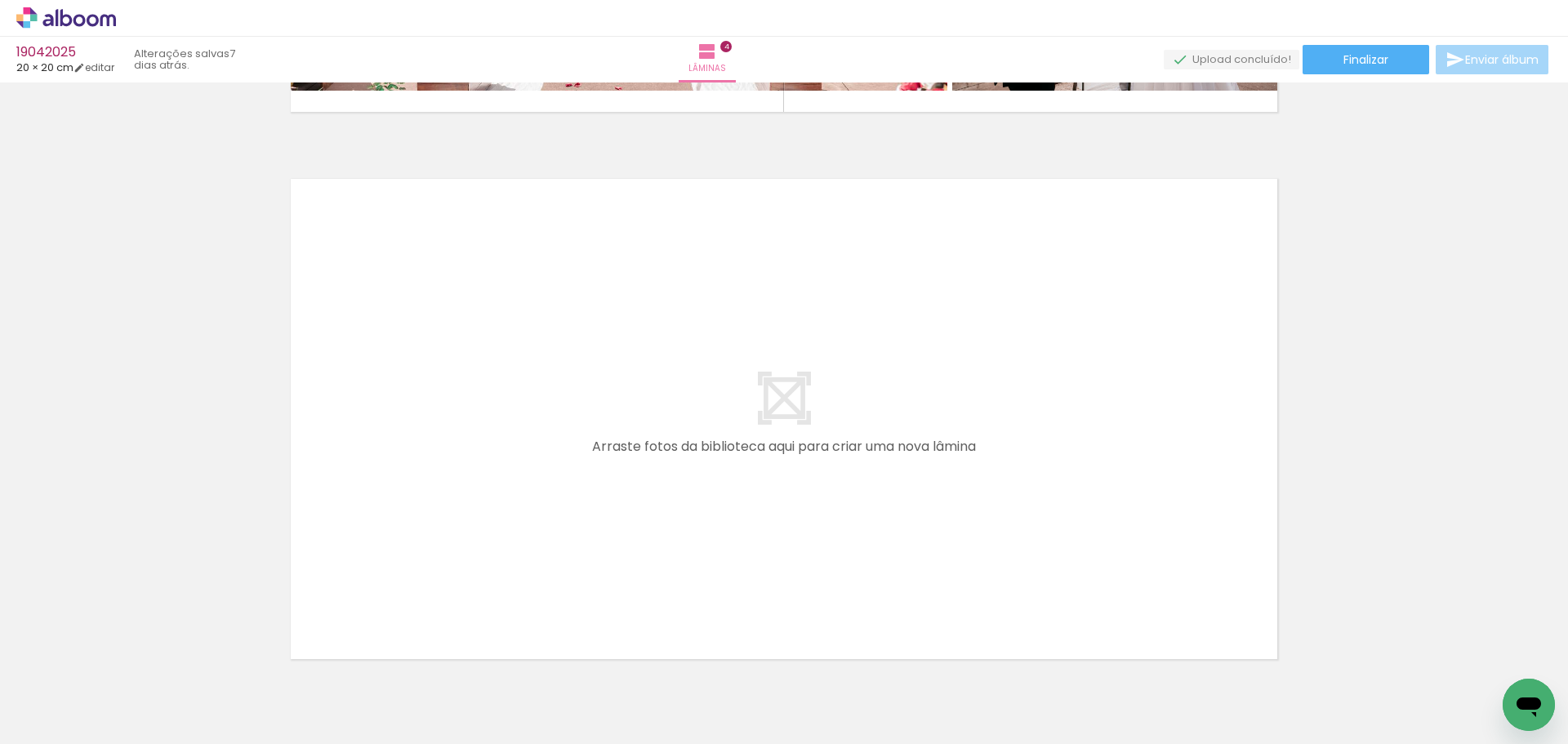
scroll to position [0, 147]
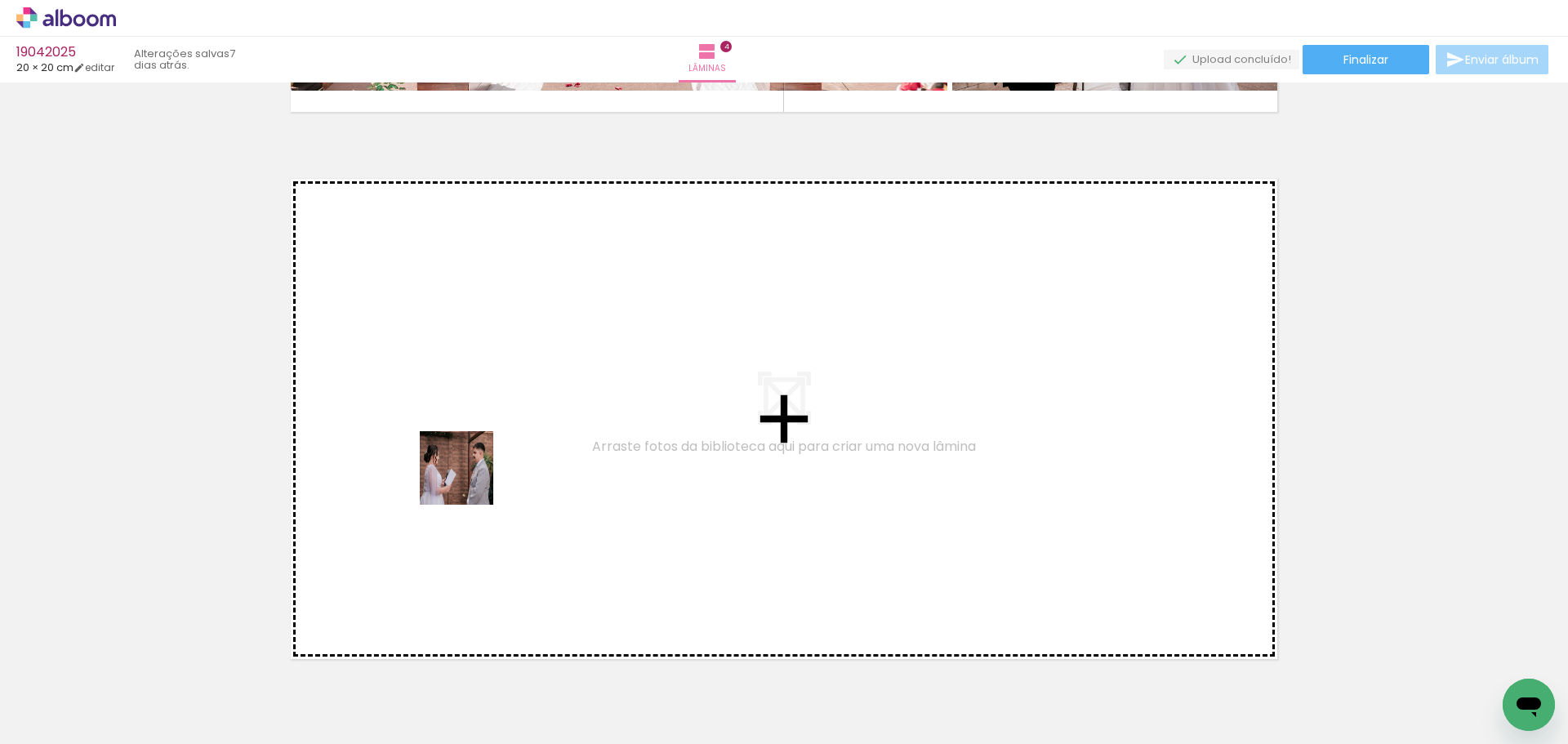
drag, startPoint x: 471, startPoint y: 701, endPoint x: 470, endPoint y: 477, distance: 224.0
click at [470, 477] on quentale-workspace at bounding box center [784, 372] width 1568 height 744
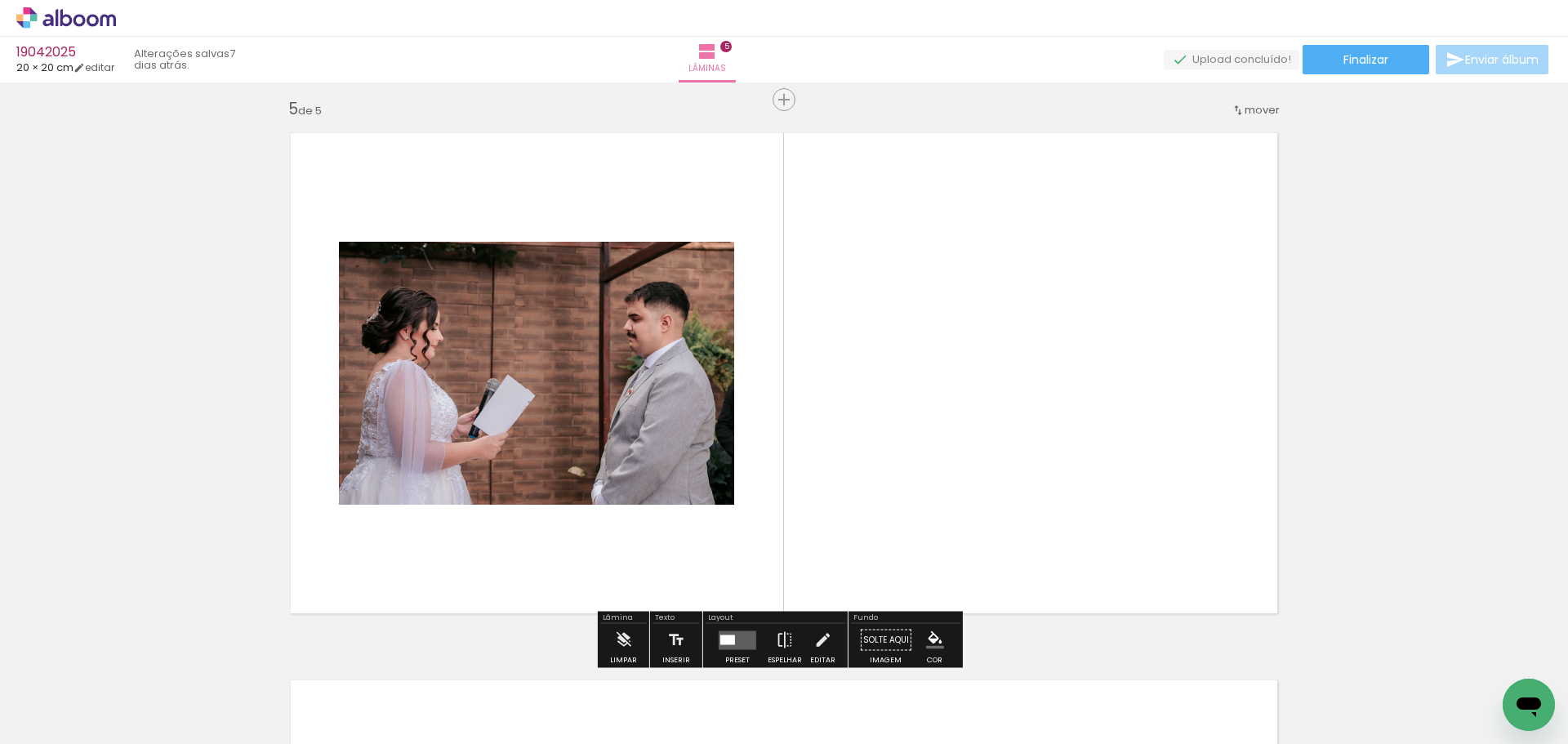
scroll to position [2211, 0]
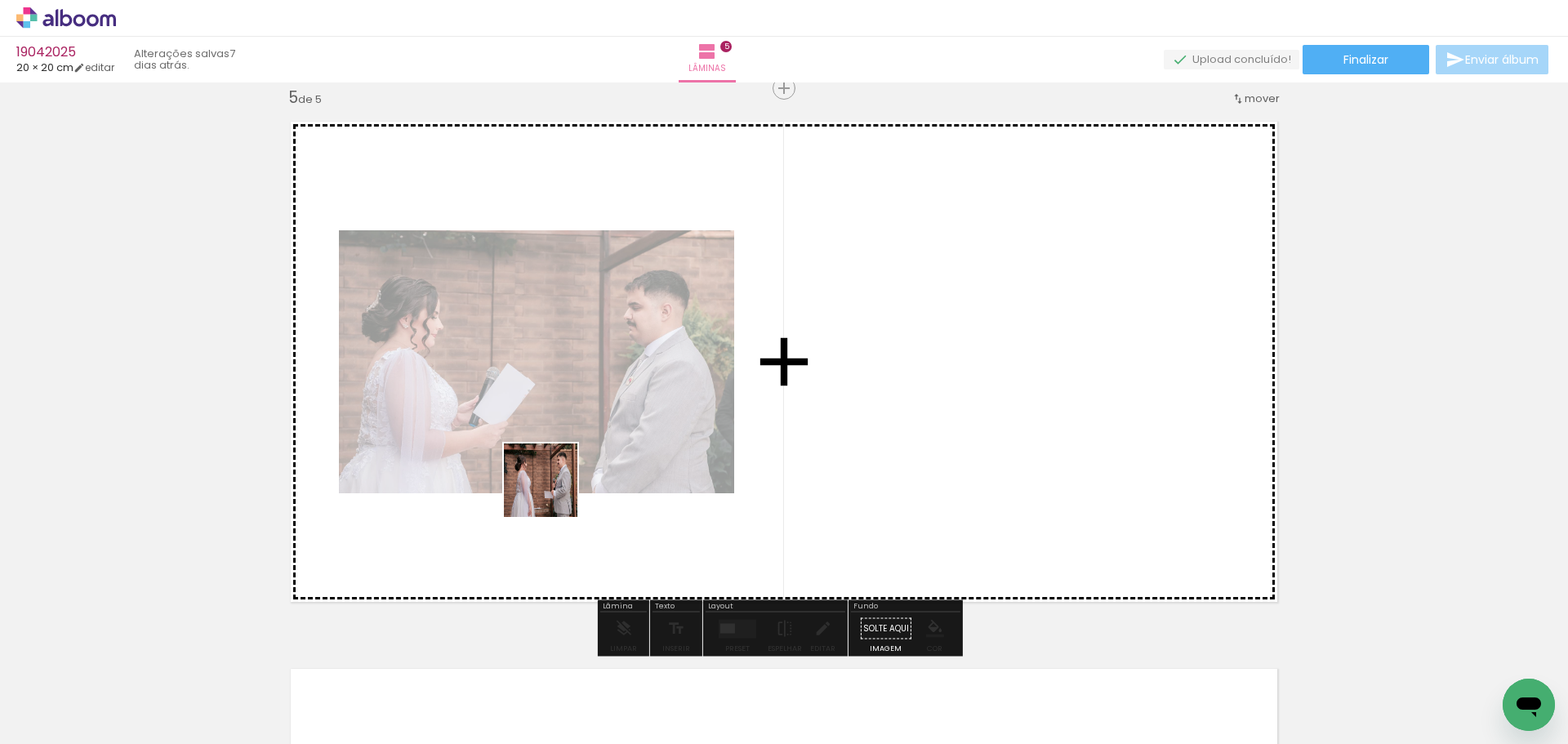
drag, startPoint x: 581, startPoint y: 672, endPoint x: 553, endPoint y: 492, distance: 182.2
click at [553, 492] on quentale-workspace at bounding box center [784, 372] width 1568 height 744
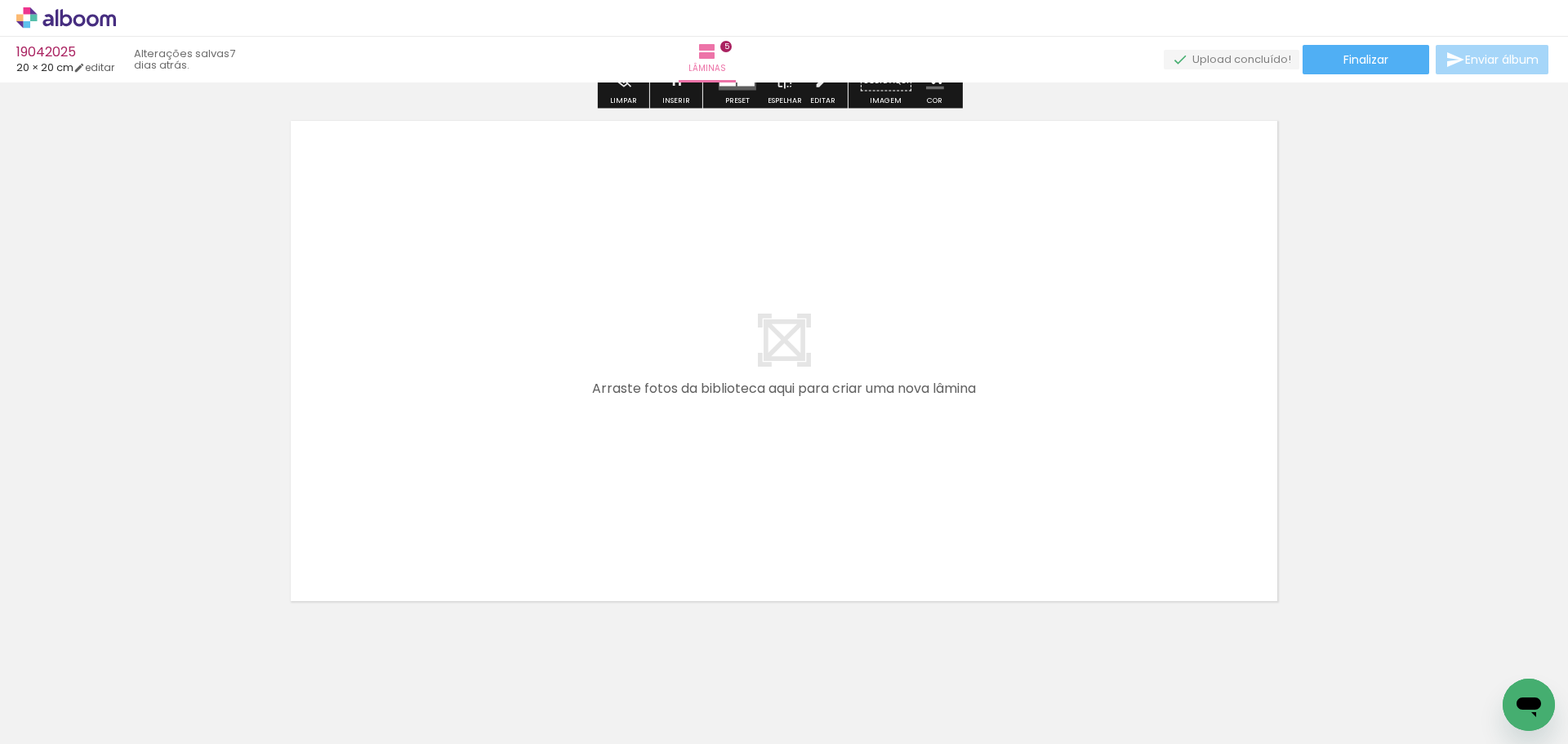
scroll to position [2783, 0]
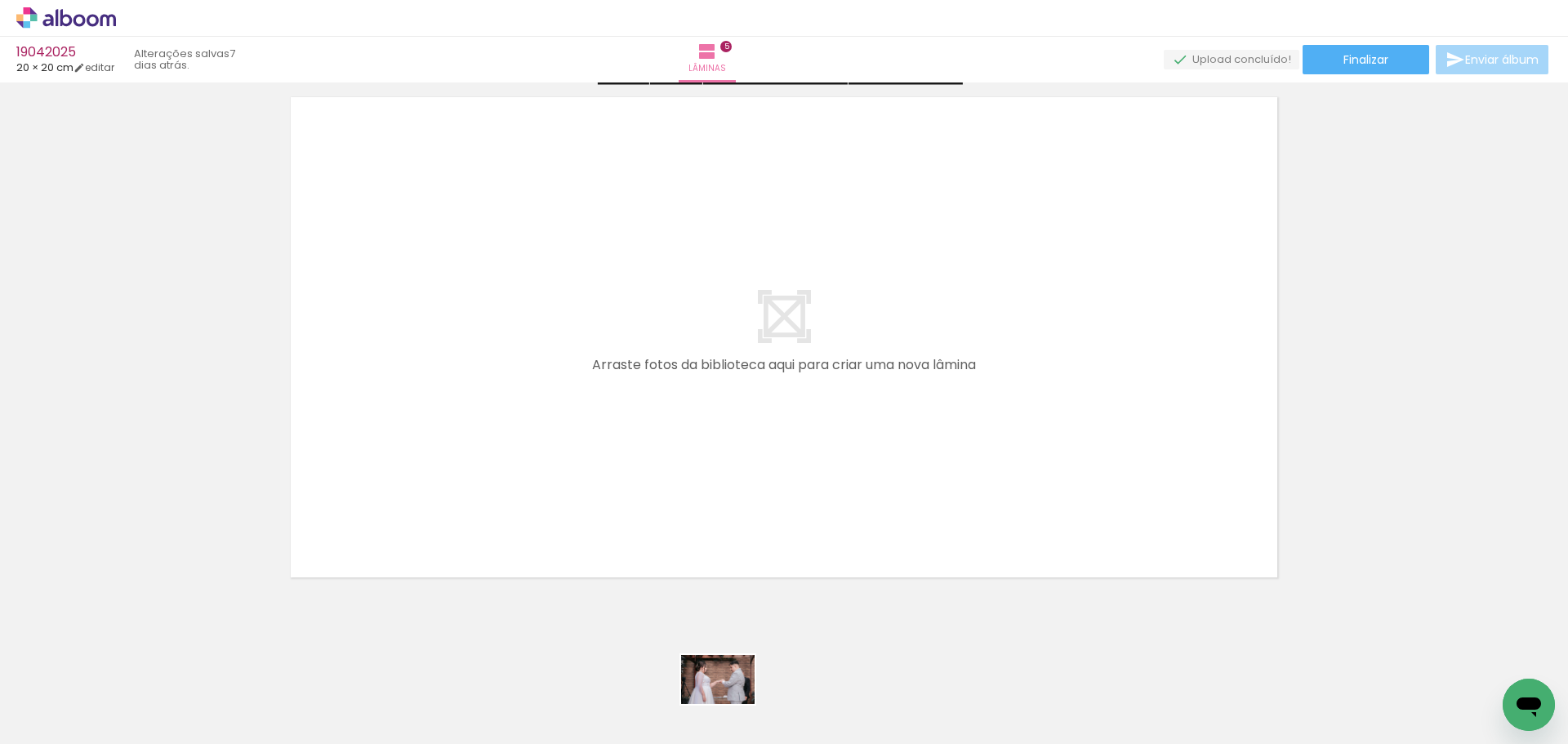
drag, startPoint x: 761, startPoint y: 703, endPoint x: 733, endPoint y: 704, distance: 28.0
click at [733, 704] on div at bounding box center [748, 689] width 81 height 54
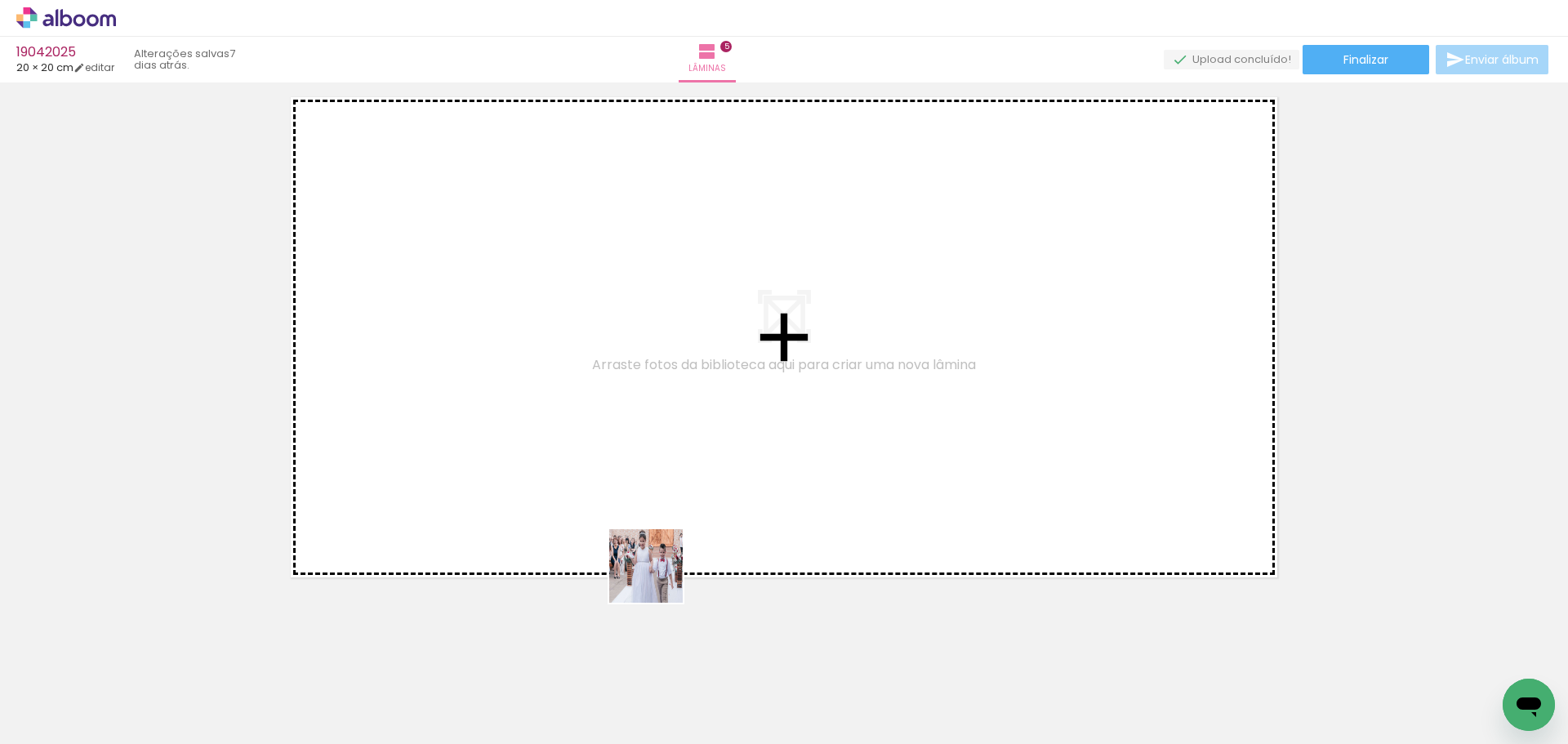
drag, startPoint x: 673, startPoint y: 679, endPoint x: 750, endPoint y: 598, distance: 111.8
click at [592, 387] on quentale-workspace at bounding box center [784, 372] width 1568 height 744
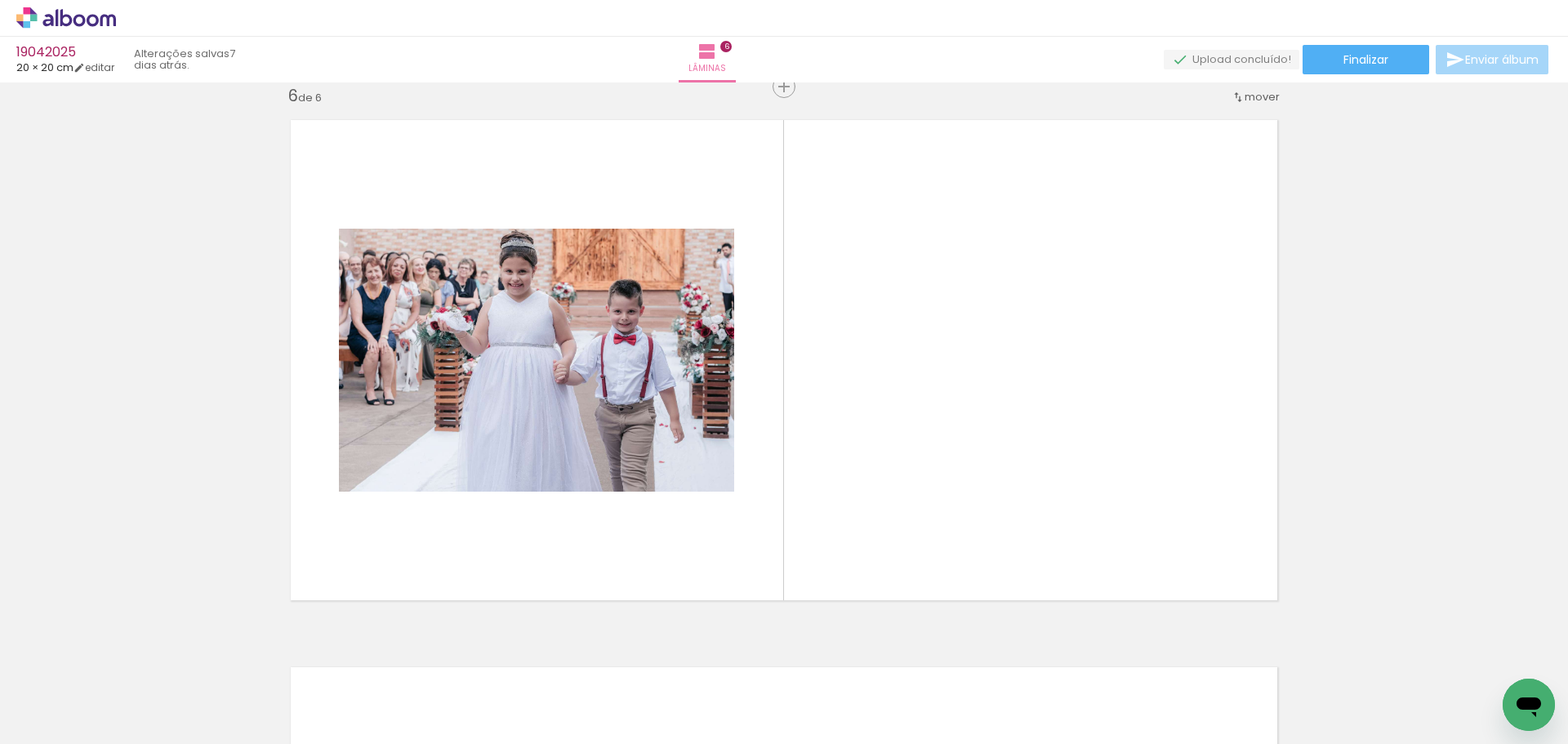
scroll to position [2759, 0]
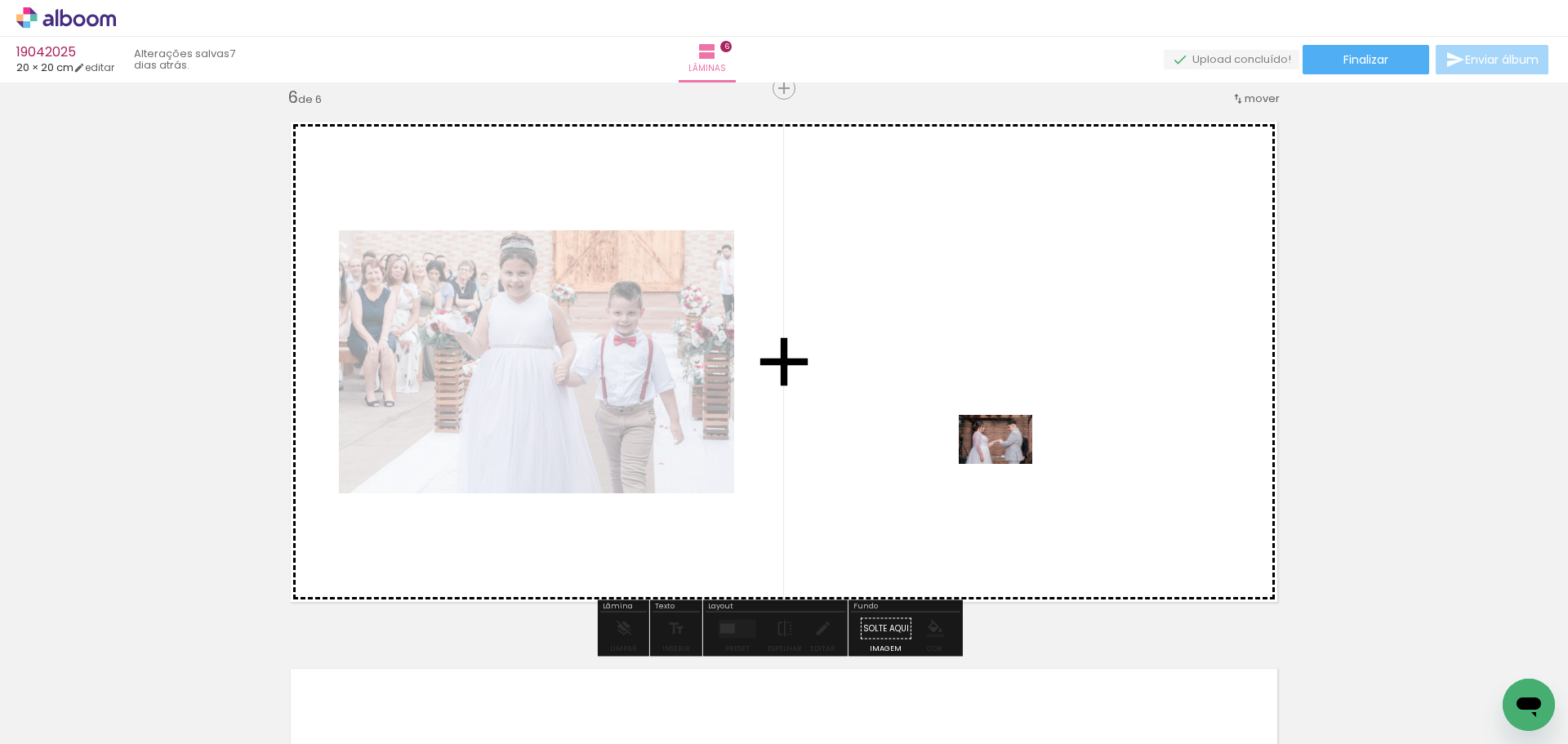
drag, startPoint x: 766, startPoint y: 693, endPoint x: 1003, endPoint y: 464, distance: 329.6
click at [1003, 464] on quentale-workspace at bounding box center [784, 372] width 1568 height 744
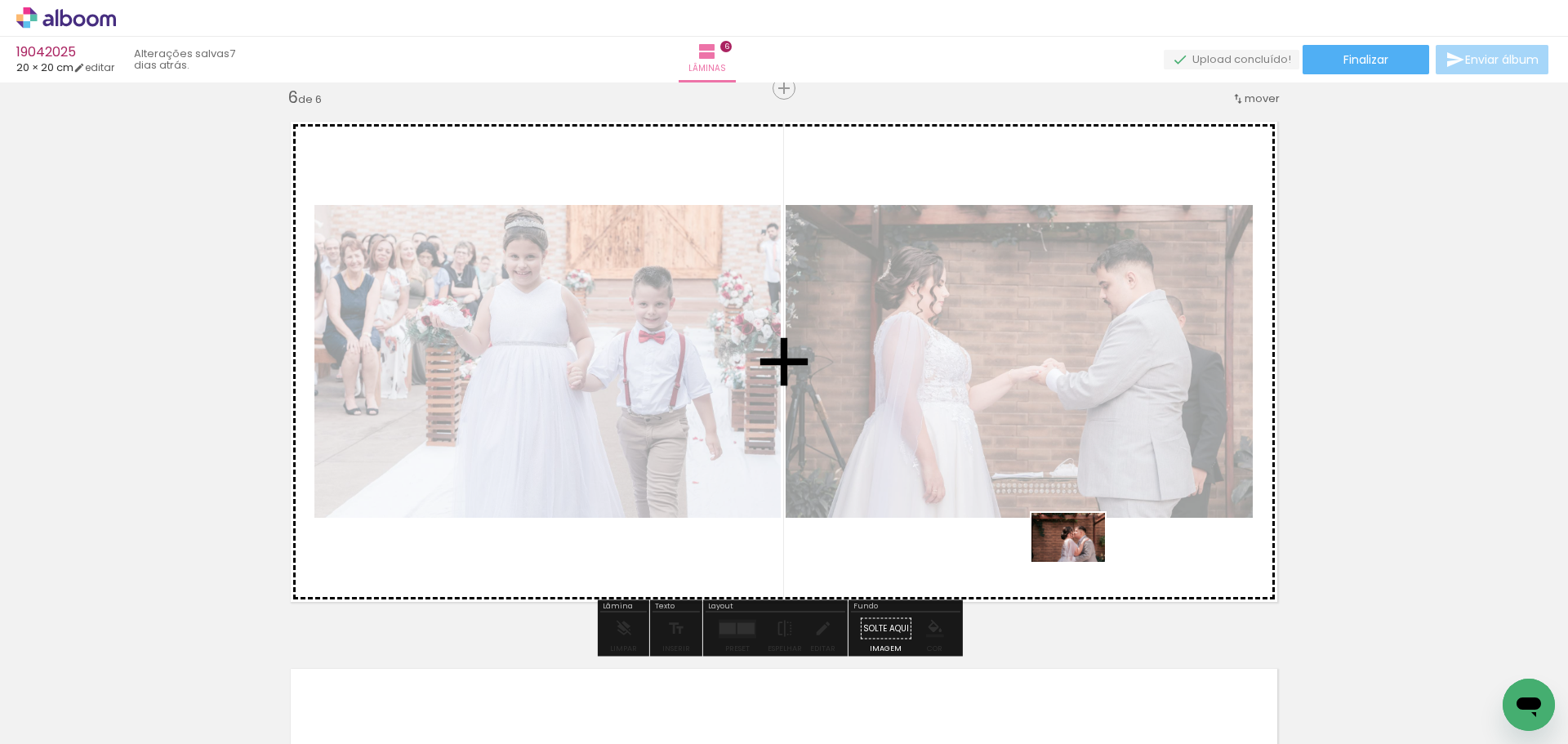
drag, startPoint x: 855, startPoint y: 695, endPoint x: 1080, endPoint y: 563, distance: 260.9
click at [1080, 563] on quentale-workspace at bounding box center [784, 372] width 1568 height 744
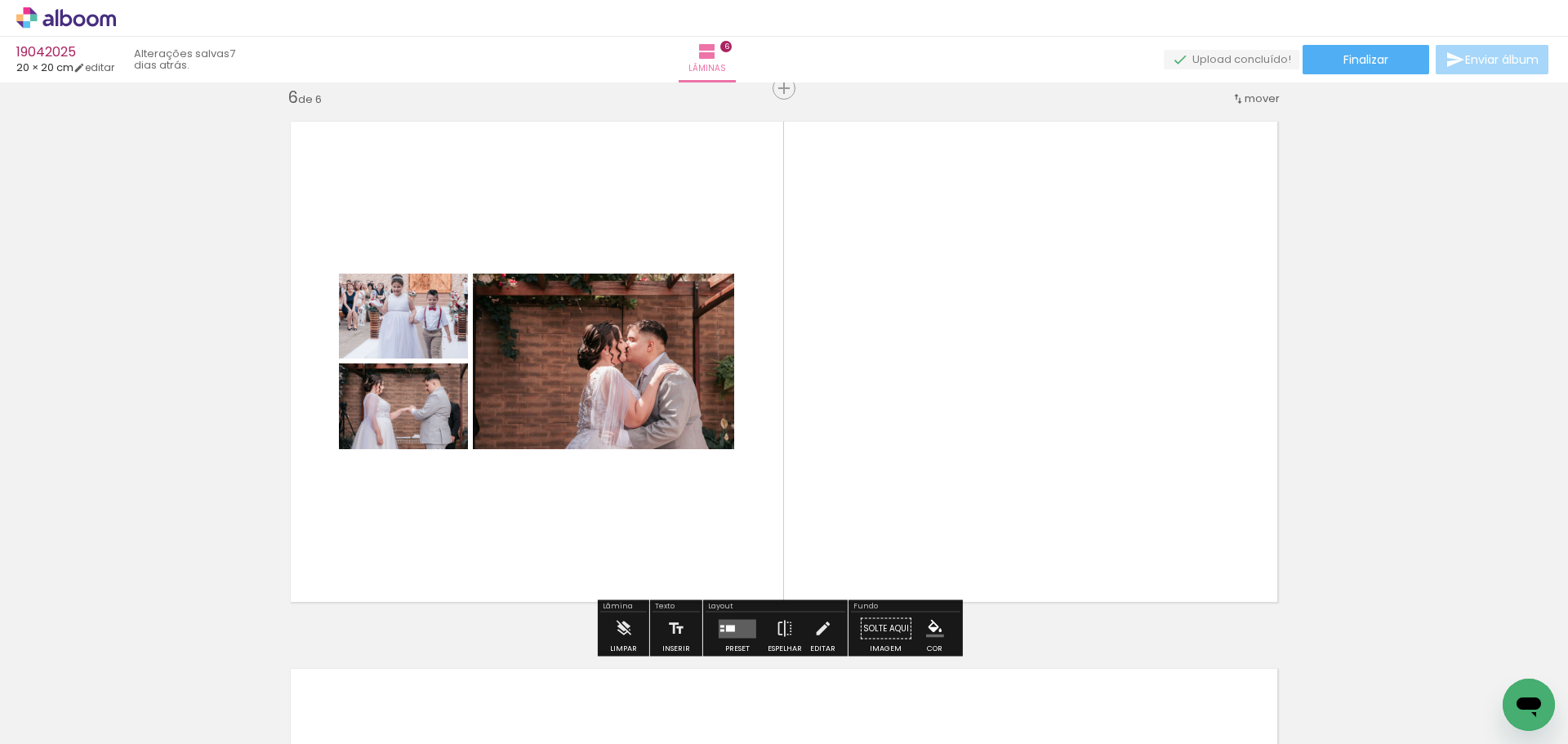
click at [754, 621] on div at bounding box center [737, 629] width 45 height 32
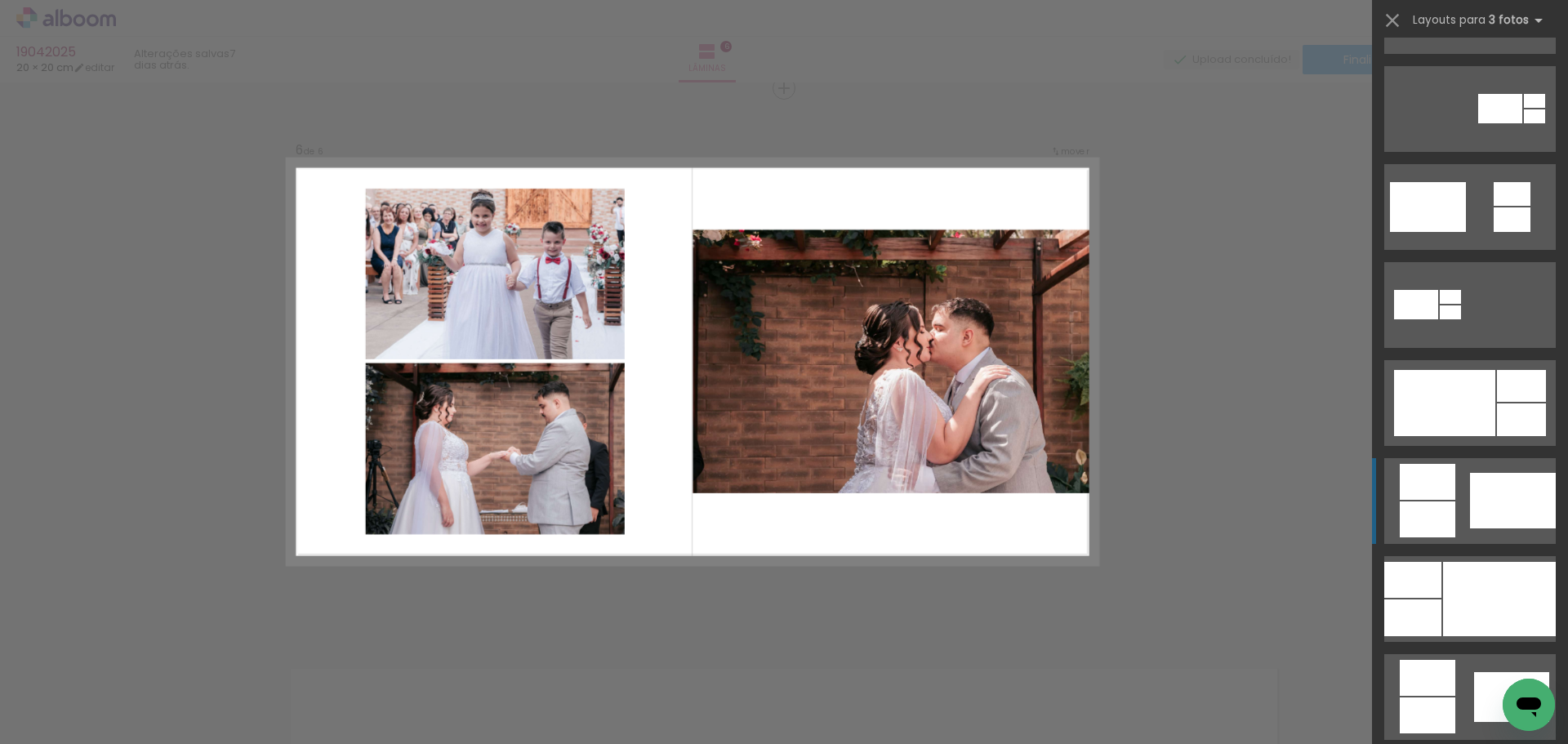
scroll to position [654, 0]
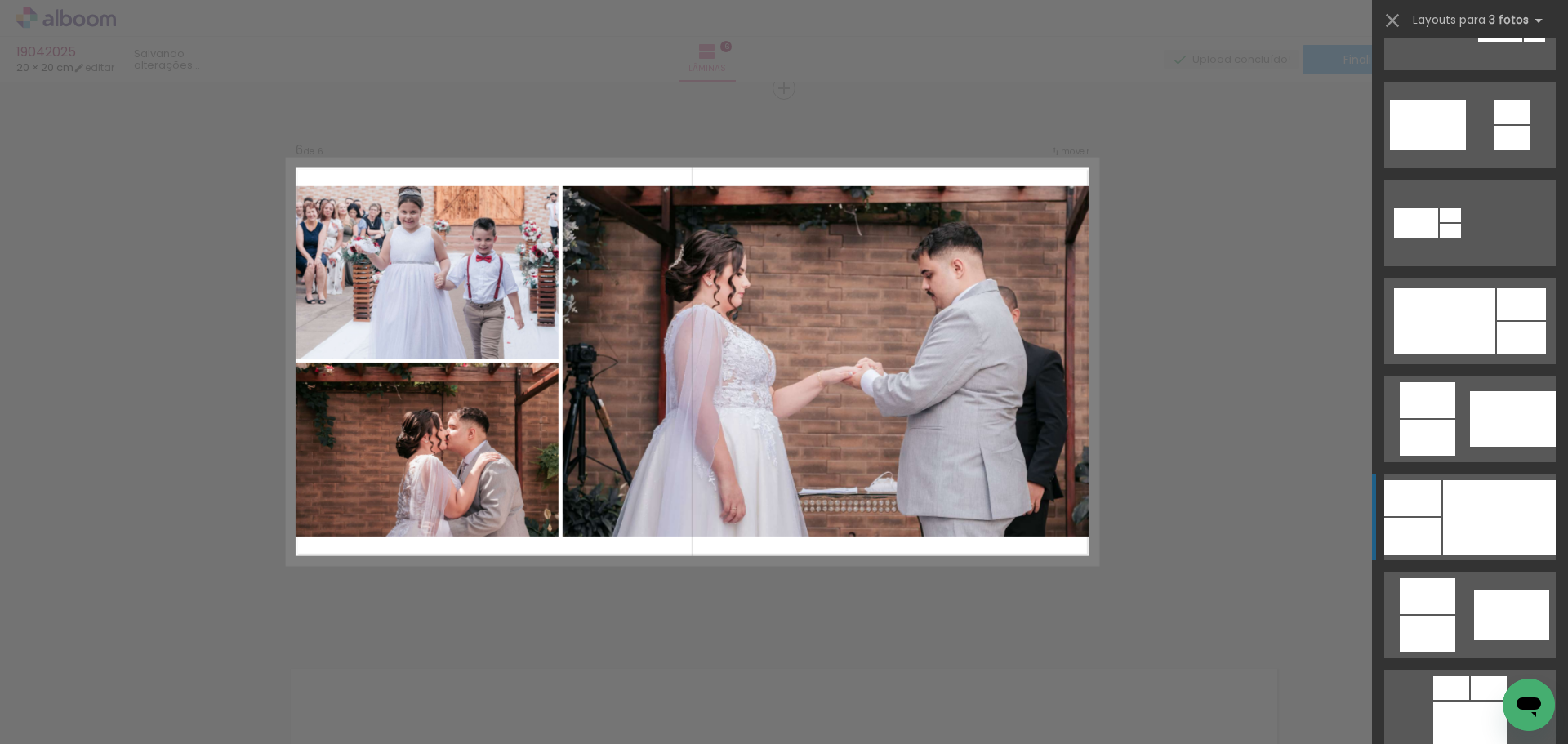
click at [1452, 532] on div at bounding box center [1500, 517] width 113 height 74
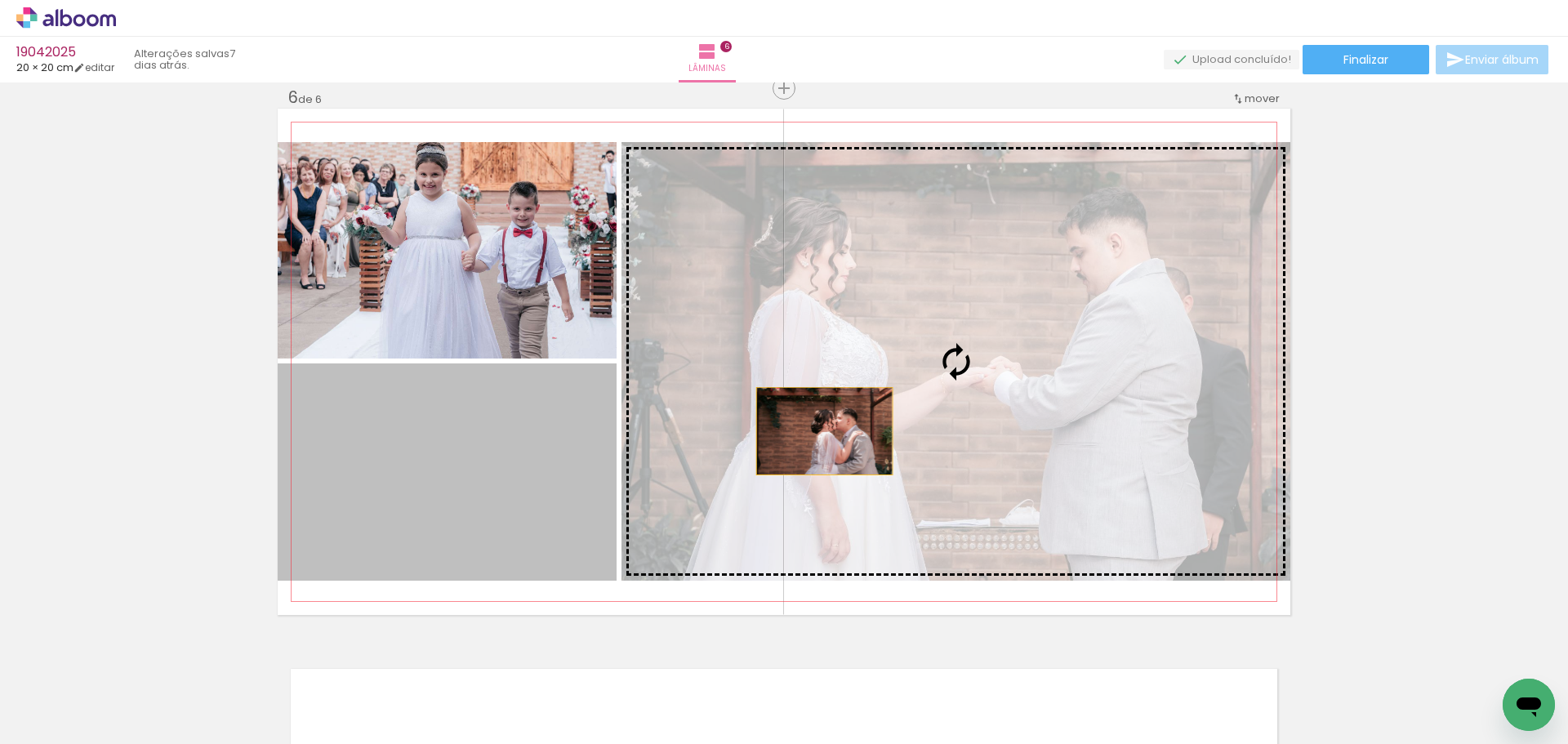
drag, startPoint x: 486, startPoint y: 562, endPoint x: 868, endPoint y: 423, distance: 406.5
click at [0, 0] on slot at bounding box center [0, 0] width 0 height 0
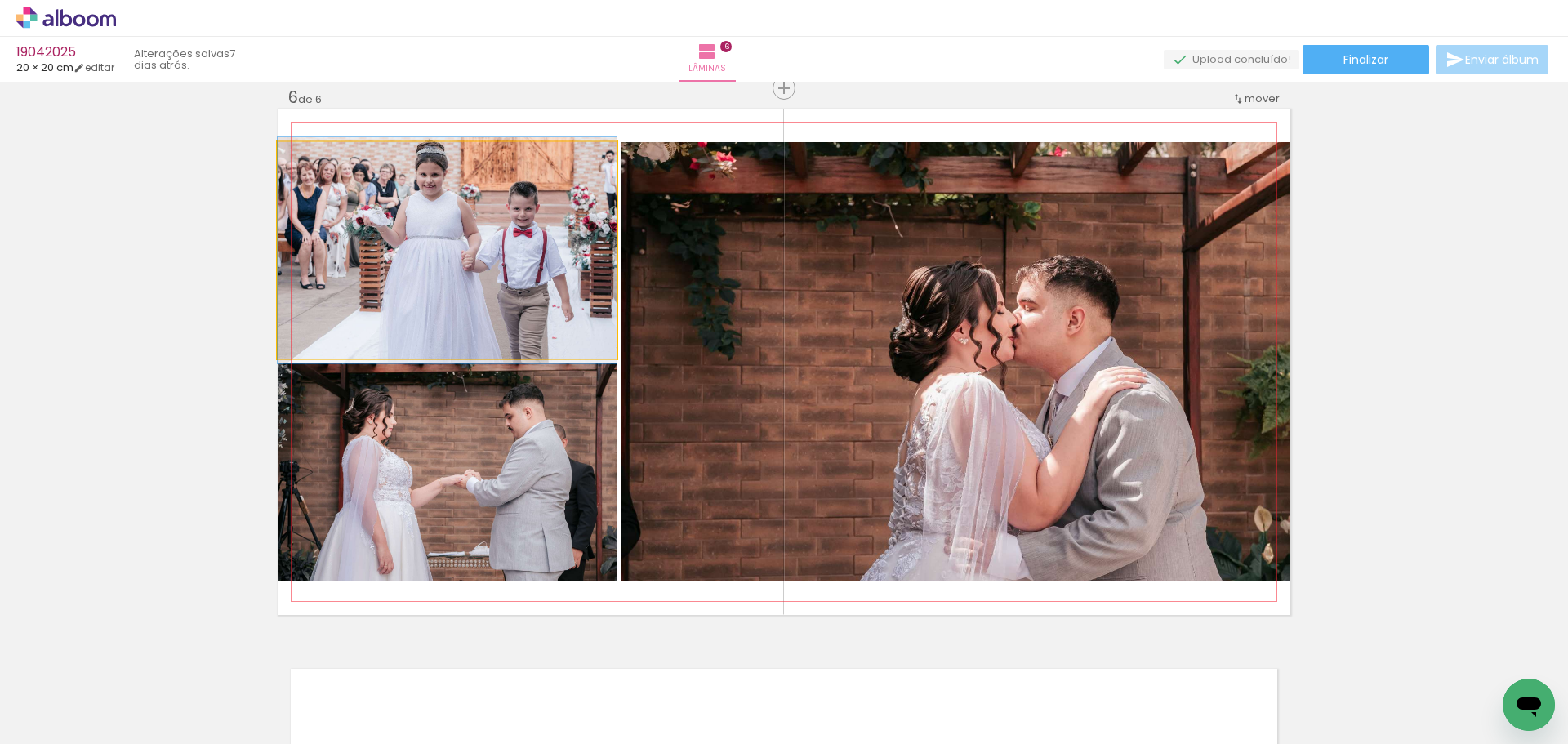
click at [453, 292] on quentale-photo at bounding box center [447, 251] width 339 height 216
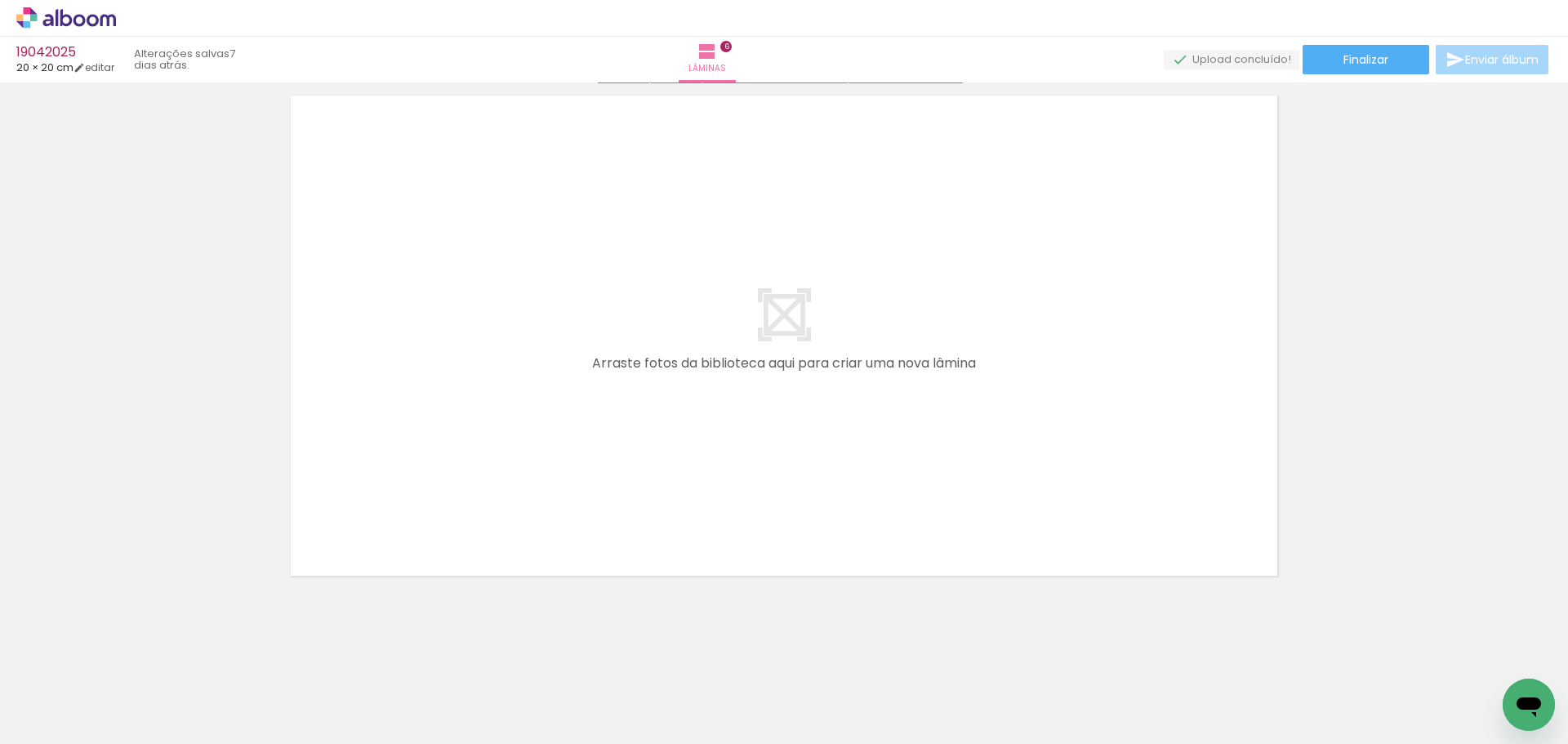
scroll to position [3337, 0]
drag, startPoint x: 941, startPoint y: 686, endPoint x: 965, endPoint y: 683, distance: 24.2
click at [605, 357] on quentale-workspace at bounding box center [784, 372] width 1568 height 744
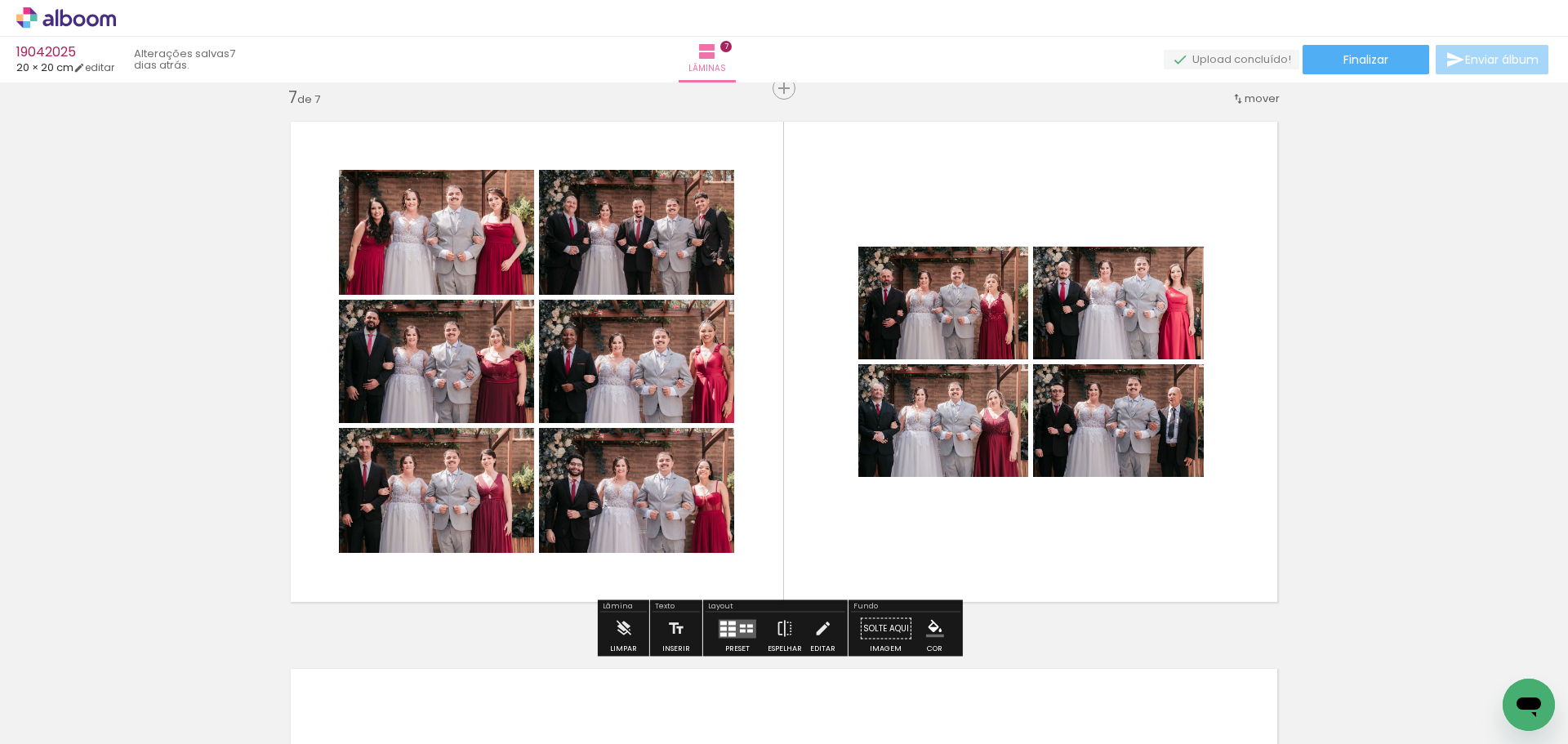
scroll to position [0, 1091]
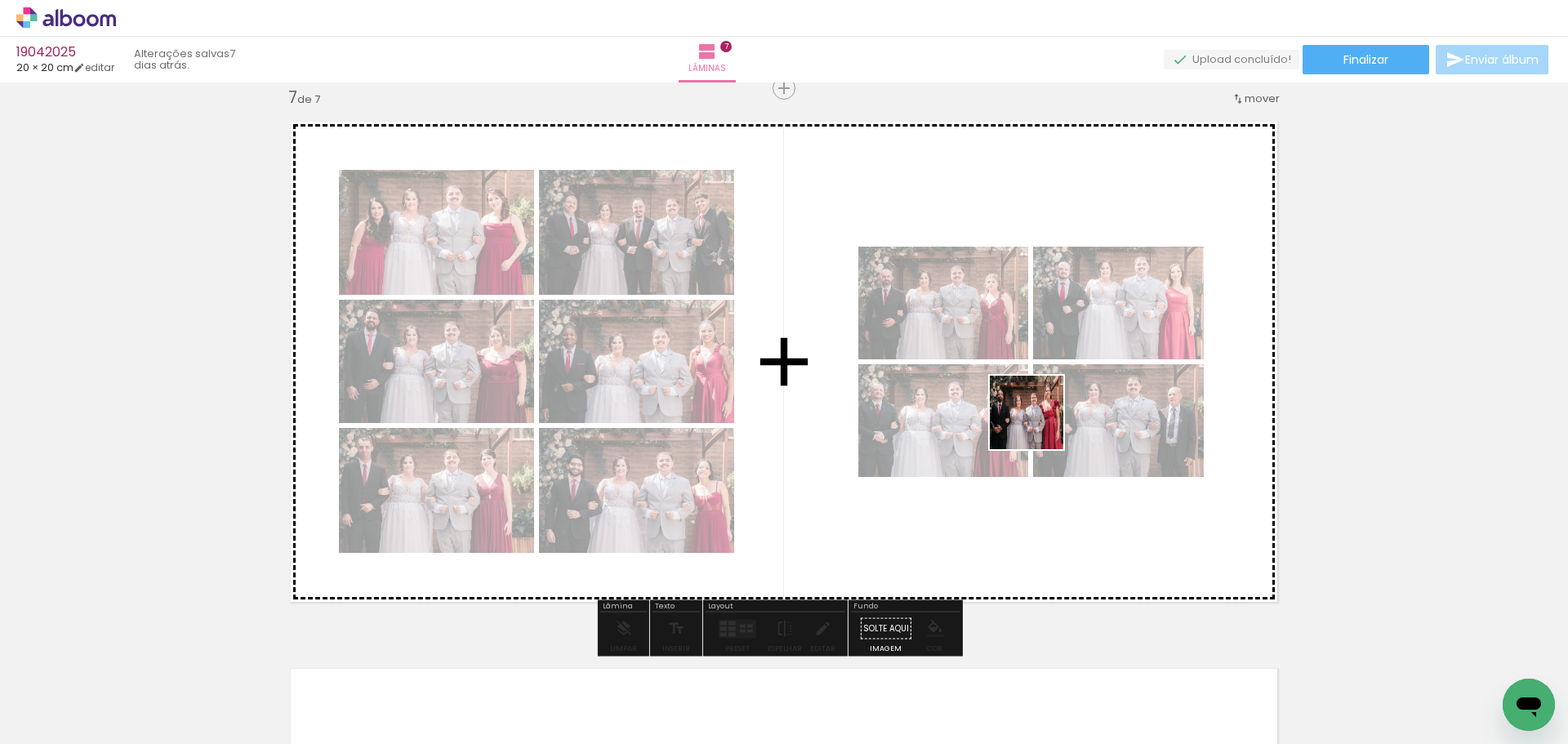
drag, startPoint x: 587, startPoint y: 549, endPoint x: 1039, endPoint y: 426, distance: 468.4
click at [1039, 426] on quentale-workspace at bounding box center [784, 372] width 1568 height 744
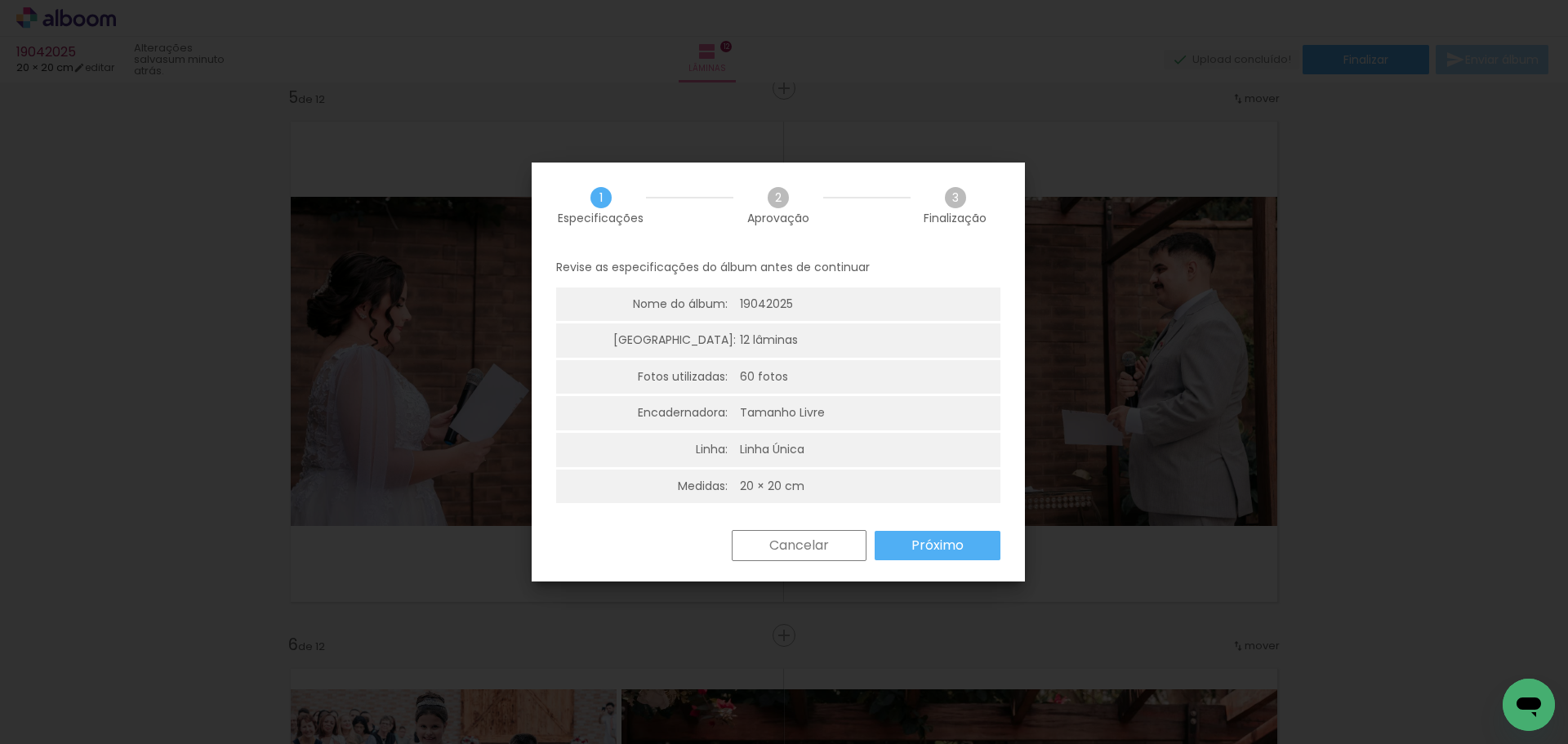
scroll to position [0, 2518]
click at [0, 0] on slot "Próximo" at bounding box center [0, 0] width 0 height 0
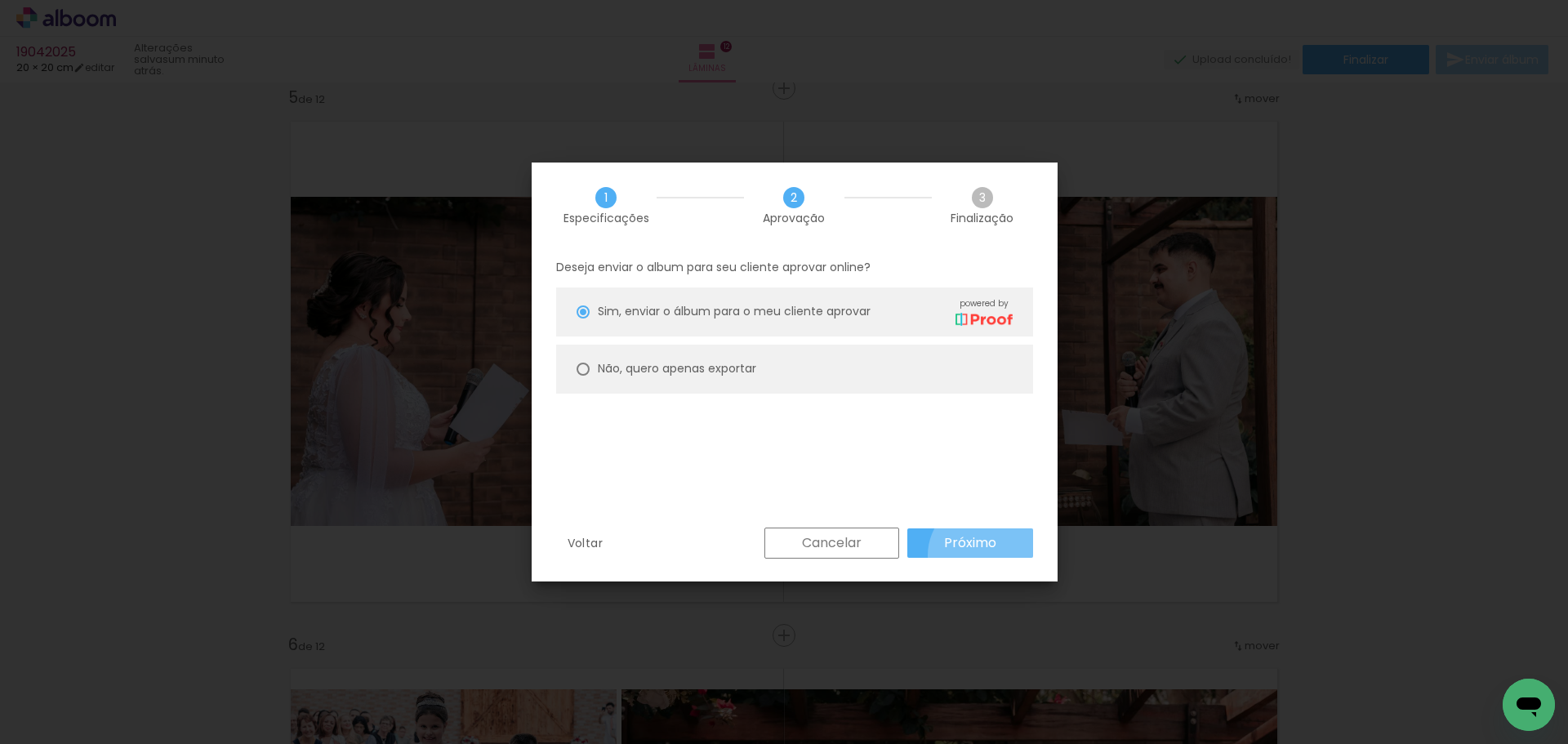
click at [986, 555] on paper-button "Próximo" at bounding box center [970, 543] width 126 height 29
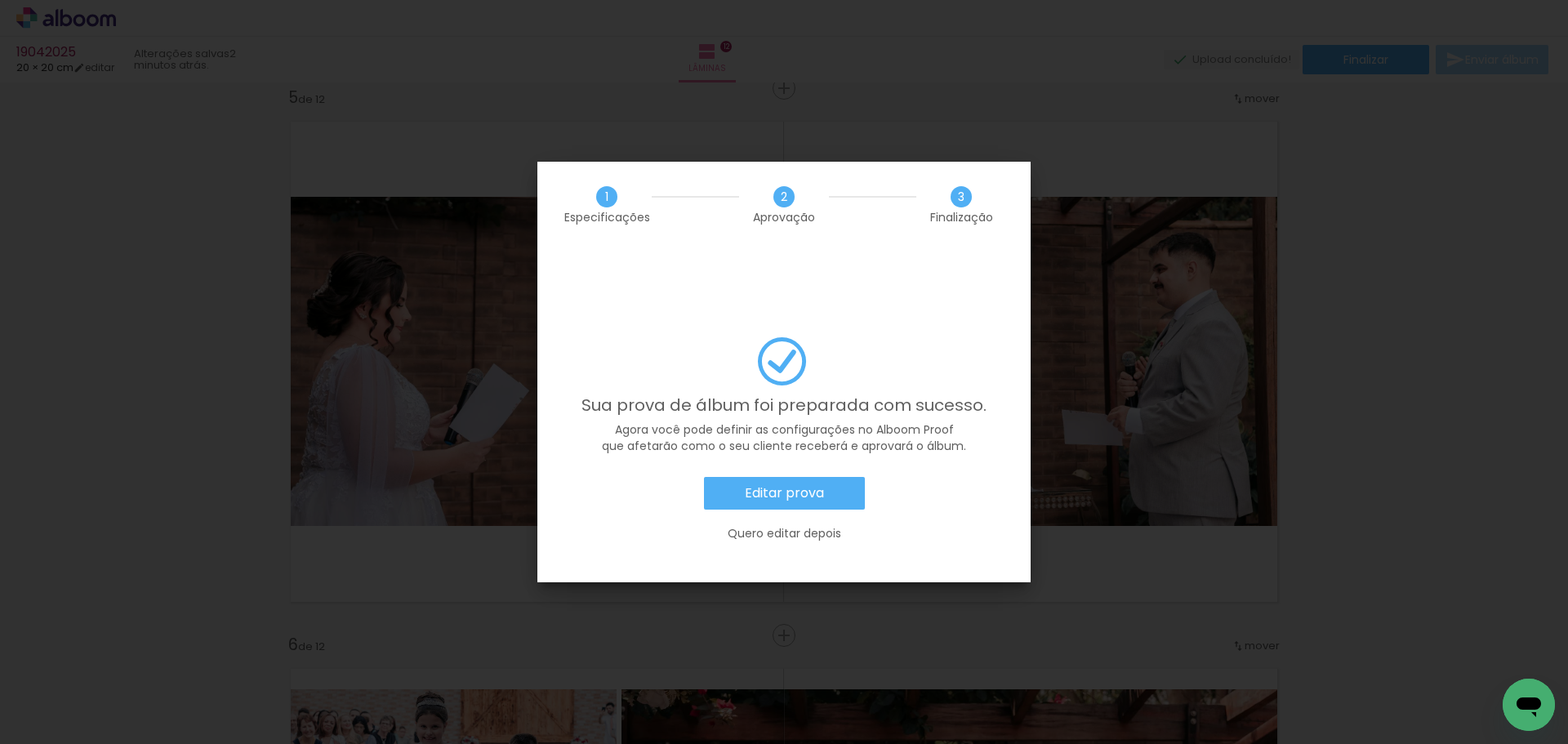
scroll to position [0, 2518]
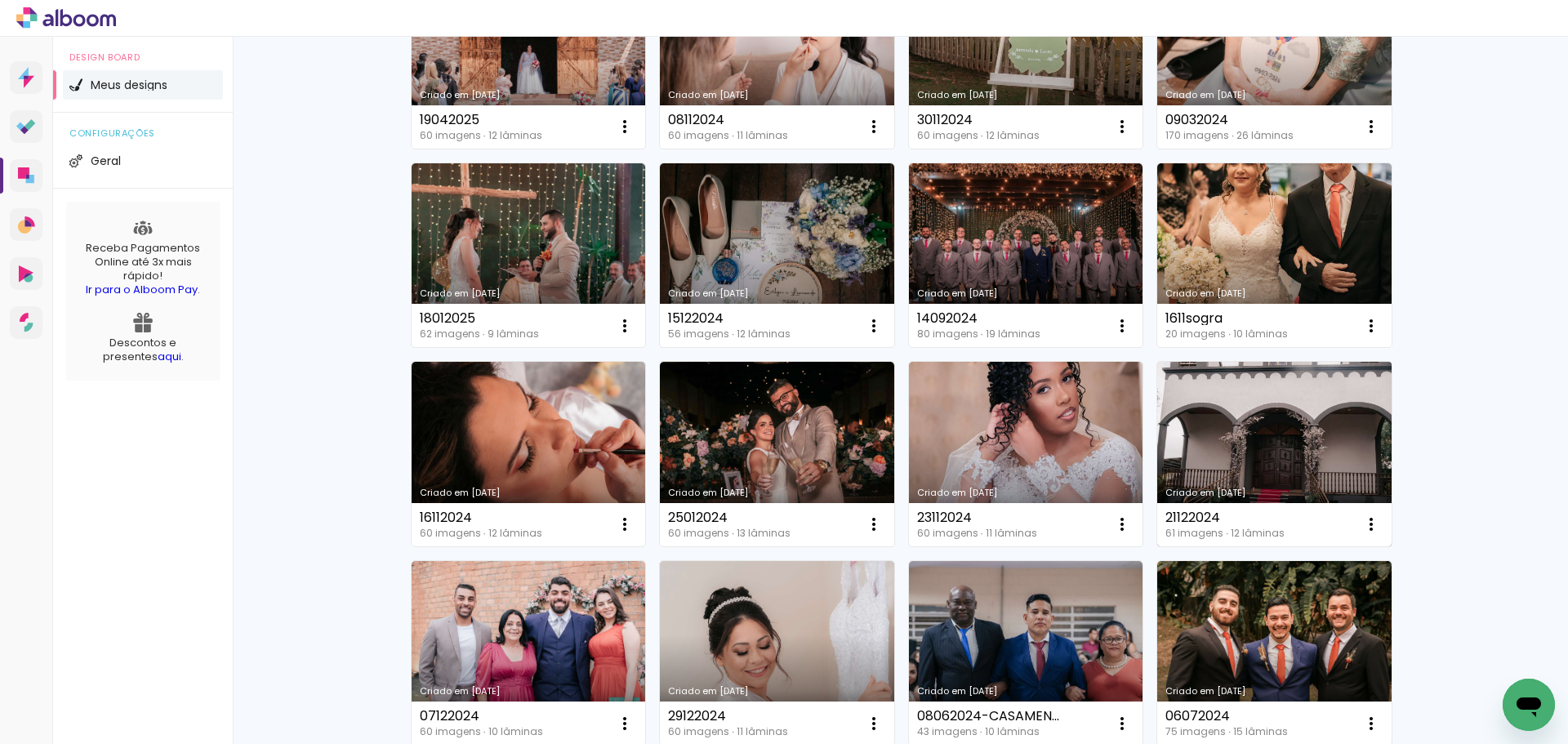
scroll to position [491, 0]
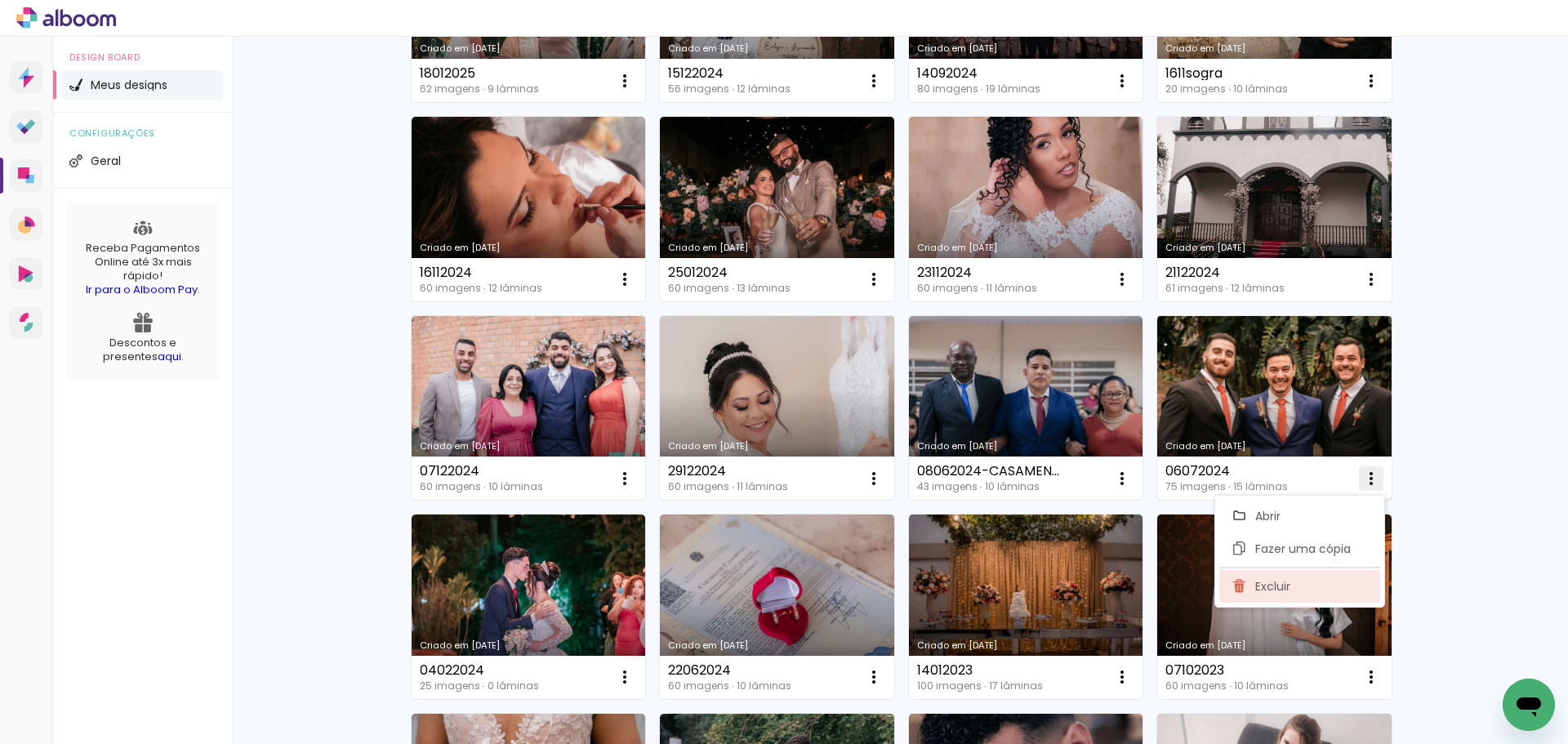
click at [1264, 581] on span "Excluir" at bounding box center [1273, 586] width 35 height 11
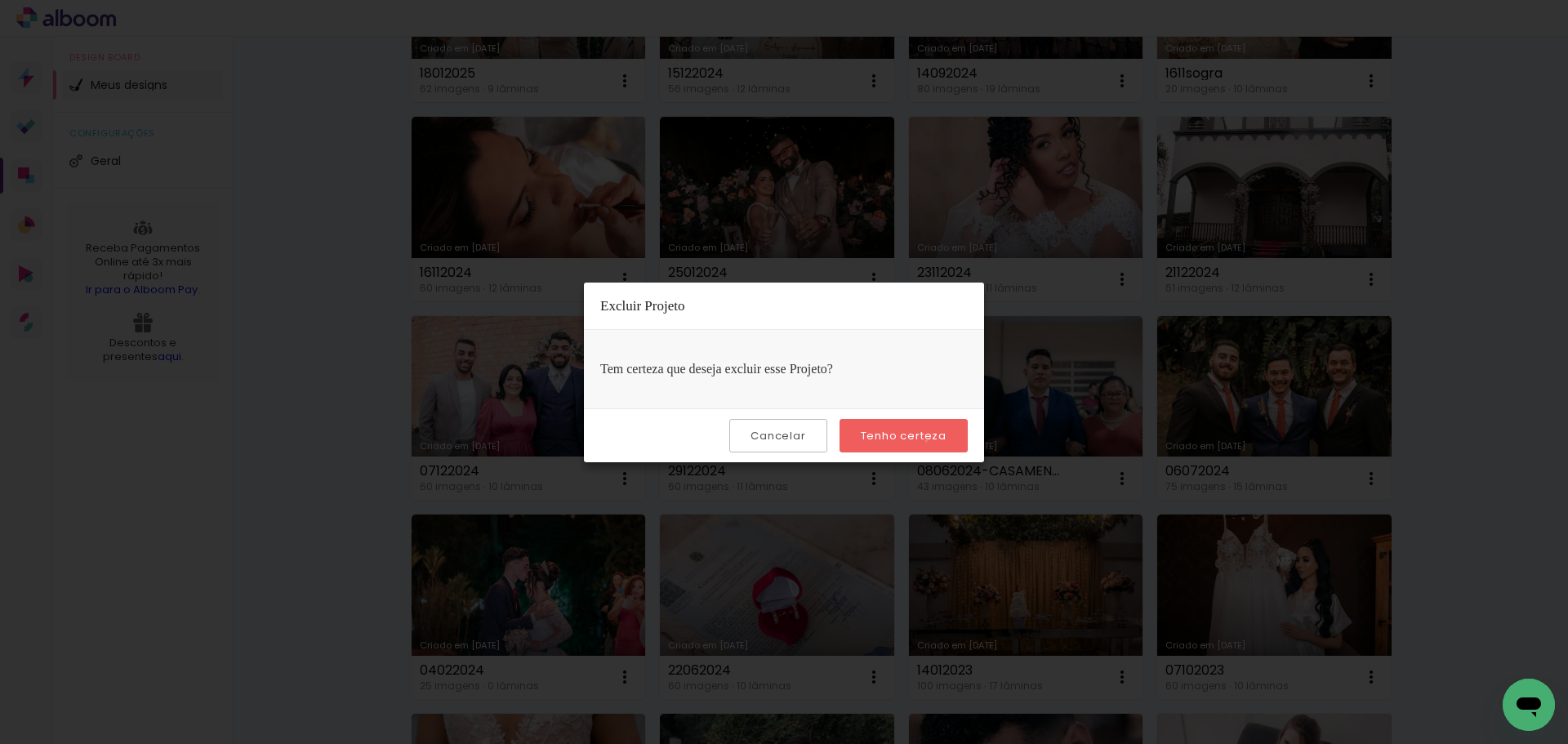
click at [0, 0] on slot "Tenho certeza" at bounding box center [0, 0] width 0 height 0
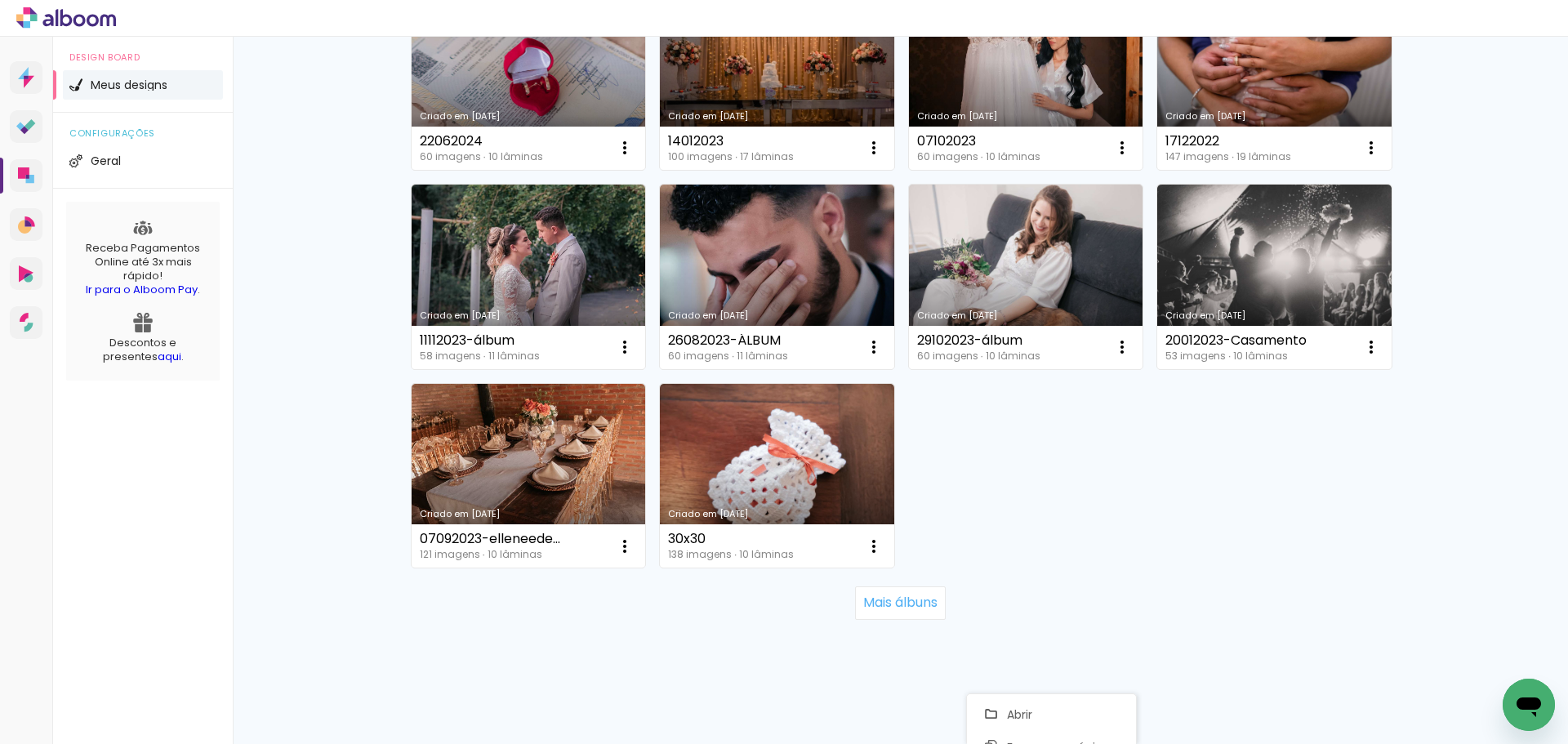
scroll to position [1030, 0]
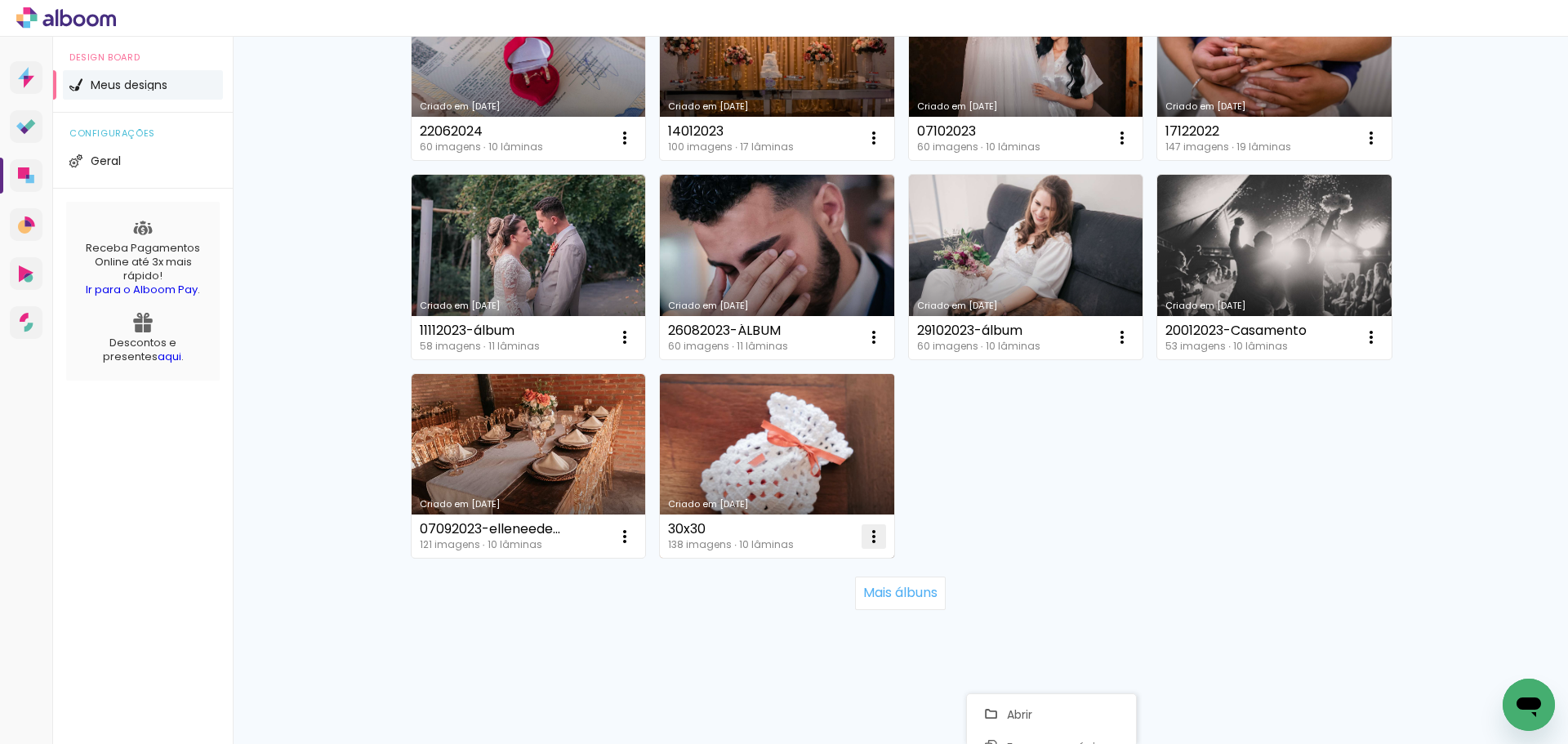
click at [868, 547] on paper-icon-button at bounding box center [874, 537] width 32 height 32
click at [815, 651] on paper-item "Excluir" at bounding box center [802, 644] width 161 height 32
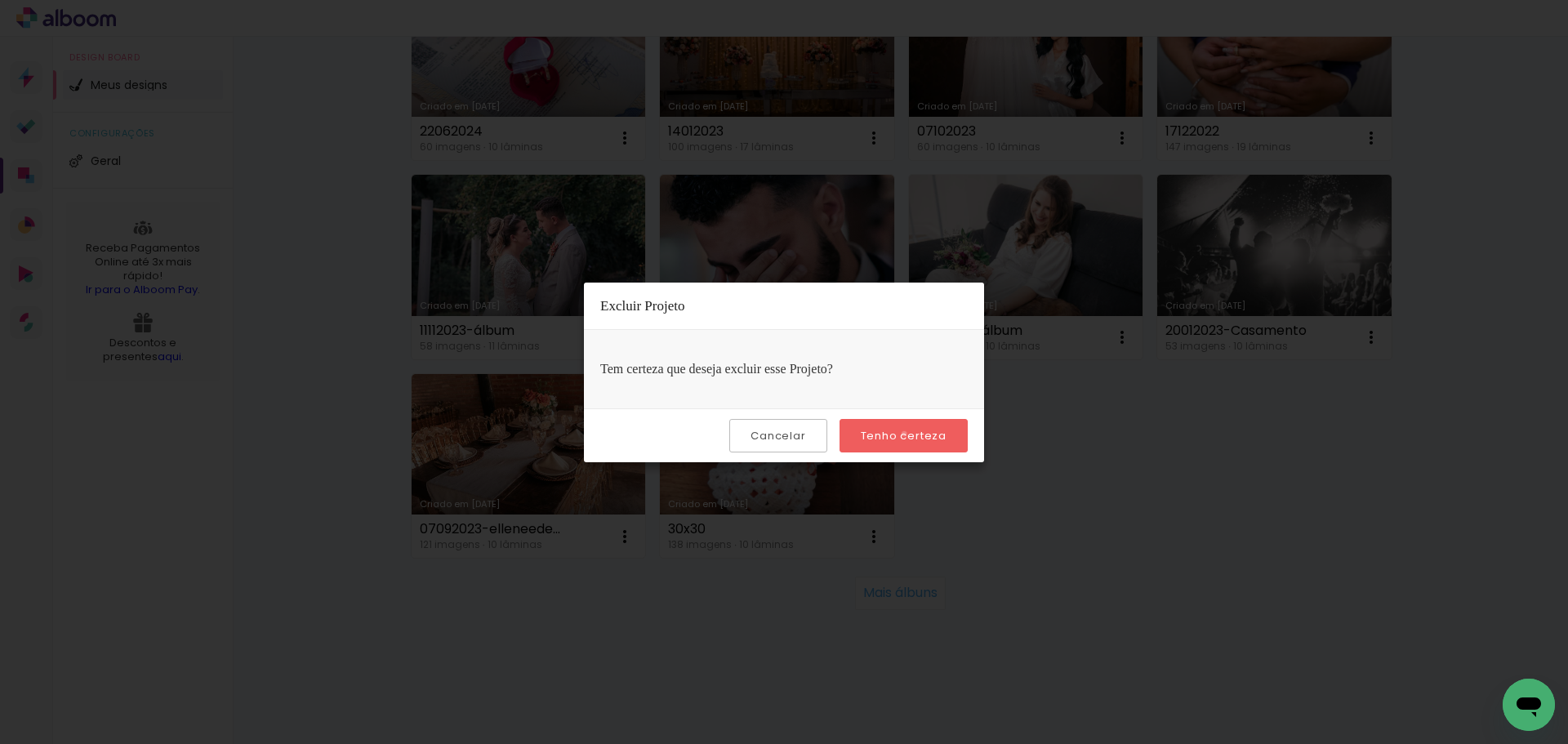
click at [0, 0] on slot "Tenho certeza" at bounding box center [0, 0] width 0 height 0
click at [902, 444] on paper-button "Tenho certeza" at bounding box center [903, 436] width 128 height 33
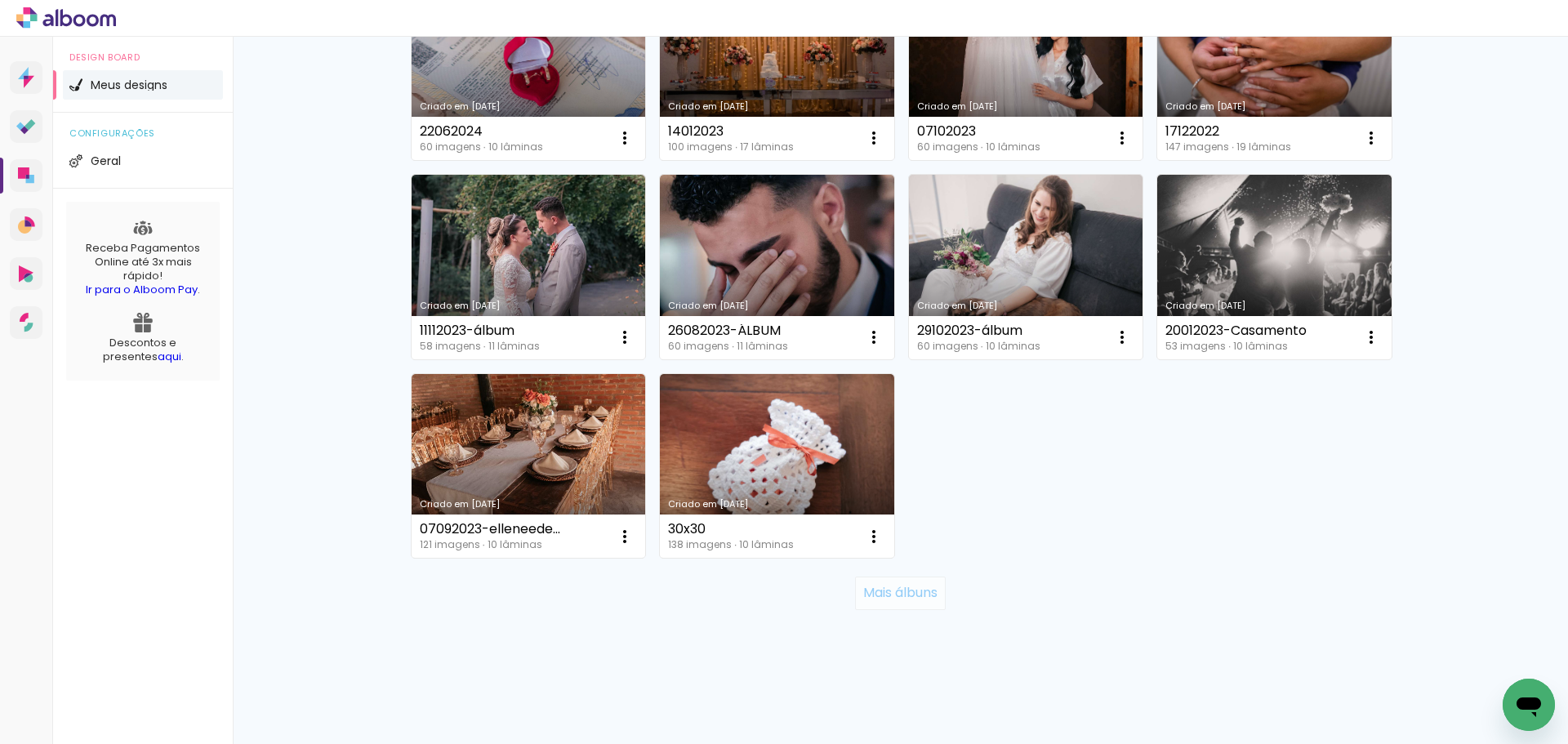
click at [894, 604] on paper-button "Mais álbuns" at bounding box center [901, 593] width 91 height 32
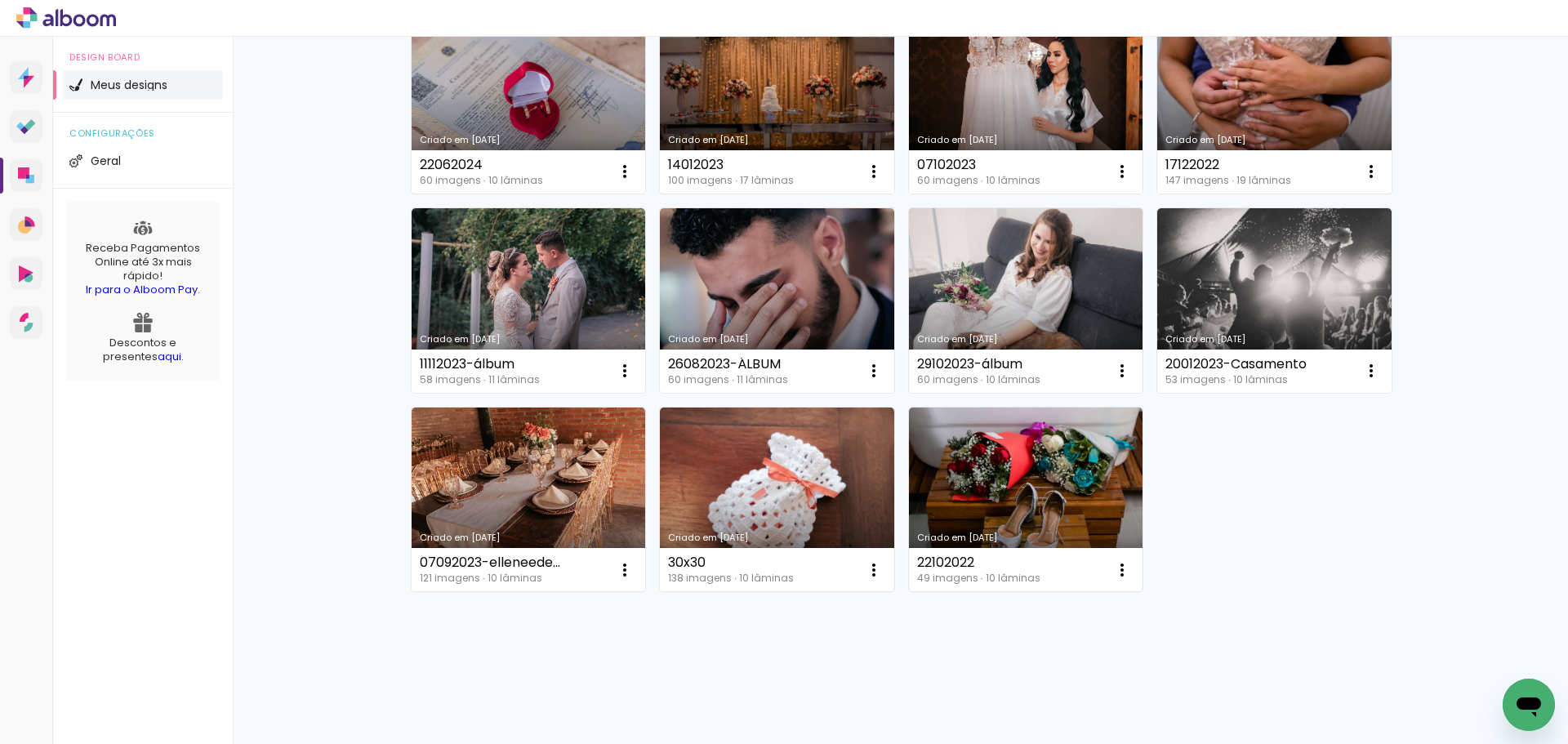
scroll to position [996, 0]
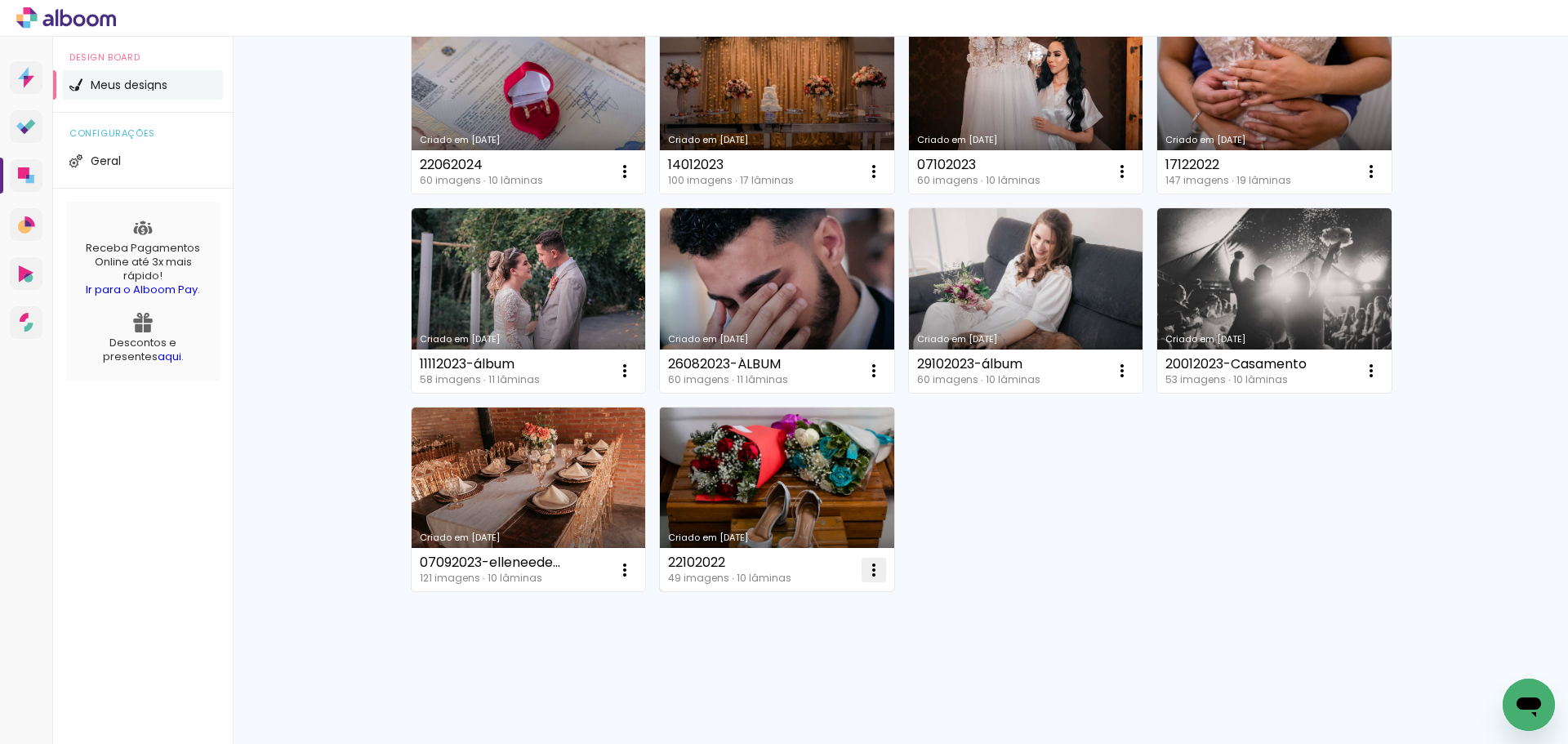
click at [879, 580] on paper-icon-button at bounding box center [874, 570] width 32 height 32
click at [800, 680] on paper-item "Excluir" at bounding box center [802, 679] width 161 height 32
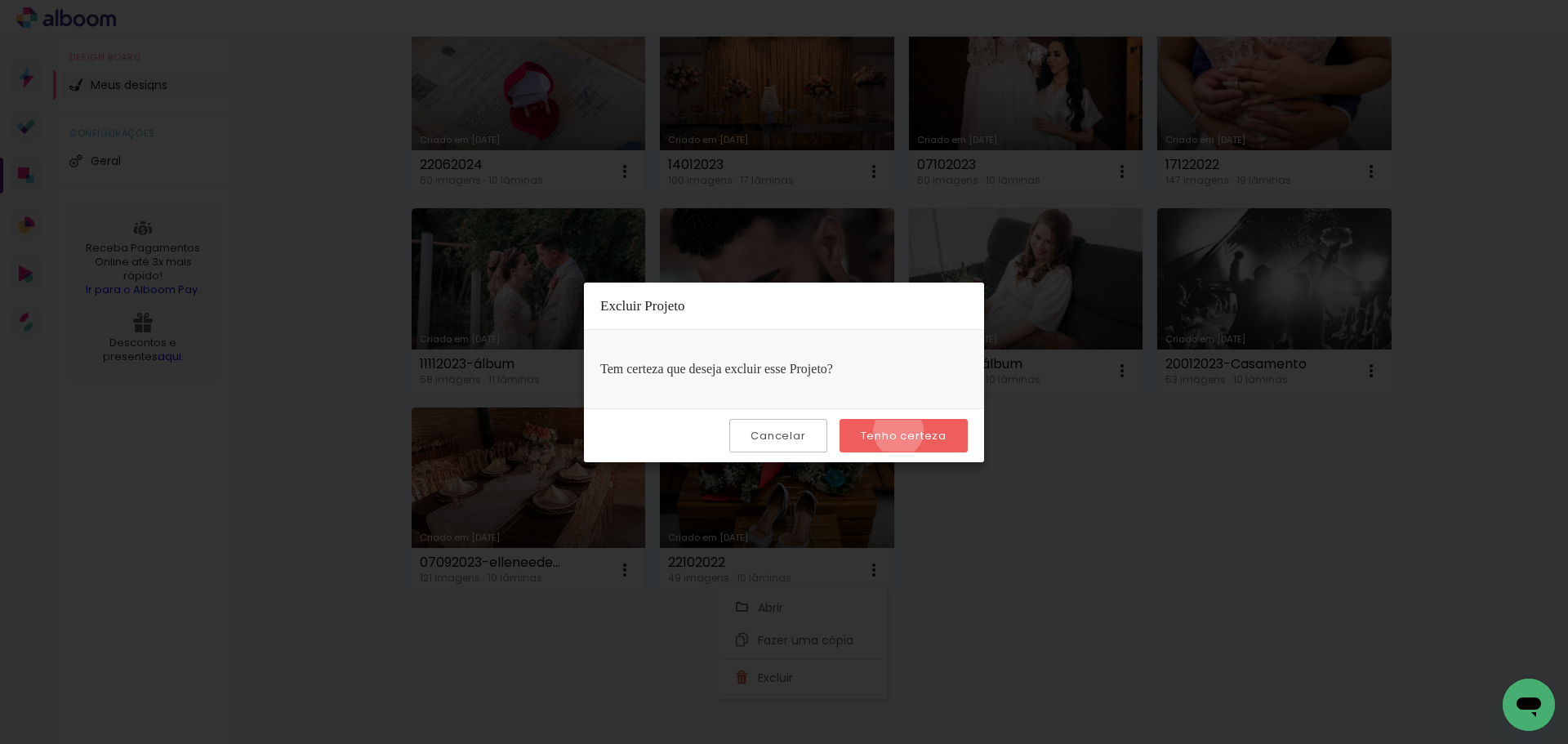
click at [0, 0] on slot "Tenho certeza" at bounding box center [0, 0] width 0 height 0
click at [900, 442] on body "link( href="../../bower_components/polymer/polymer.html" rel="import" ) picture…" at bounding box center [784, 372] width 1568 height 744
